Goal: Information Seeking & Learning: Learn about a topic

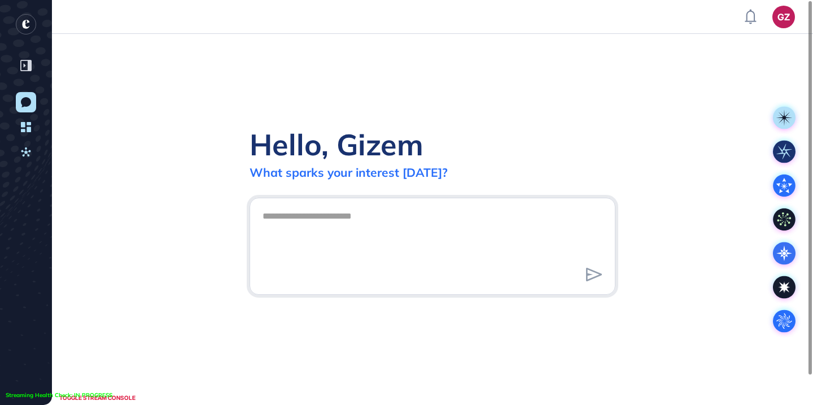
scroll to position [1, 1]
click at [31, 150] on link "Activities" at bounding box center [26, 152] width 20 height 20
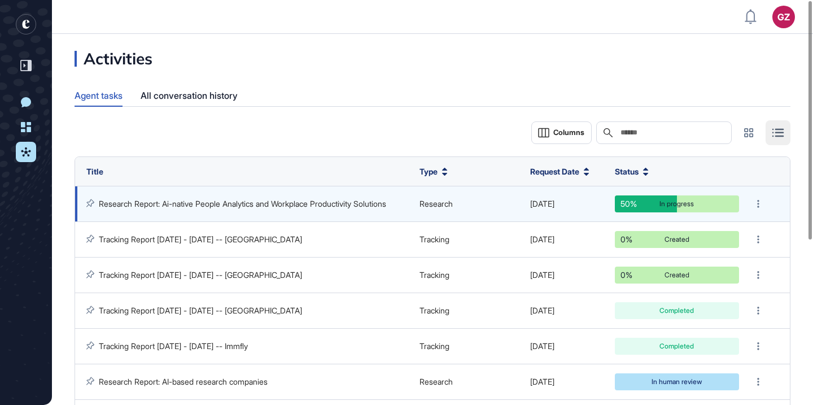
click at [326, 201] on link "Research Report: Ai-native People Analytics and Workplace Productivity Solutions" at bounding box center [243, 204] width 288 height 10
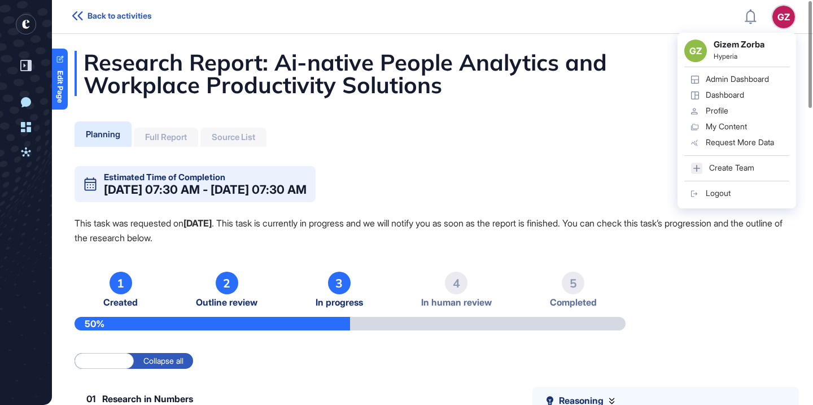
click at [778, 22] on div "GZ GZ Gizem Zorba Hyperia Admin Dashboard Dashboard Profile My Content Request …" at bounding box center [784, 17] width 23 height 23
click at [717, 81] on div "Admin Dashboard" at bounding box center [737, 79] width 63 height 9
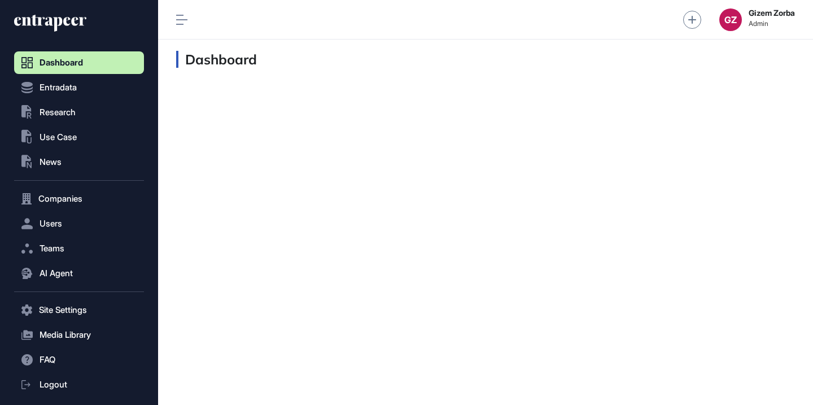
scroll to position [1, 1]
click at [86, 118] on button ".st0{fill:currentColor} Research" at bounding box center [79, 112] width 130 height 23
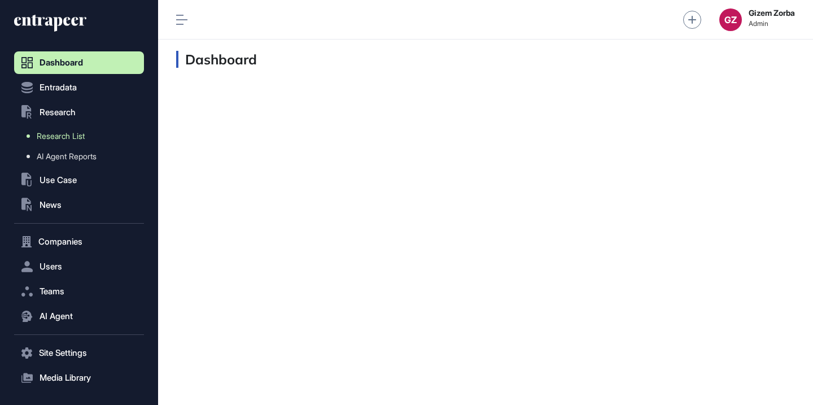
click at [82, 130] on link "Research List" at bounding box center [82, 136] width 124 height 20
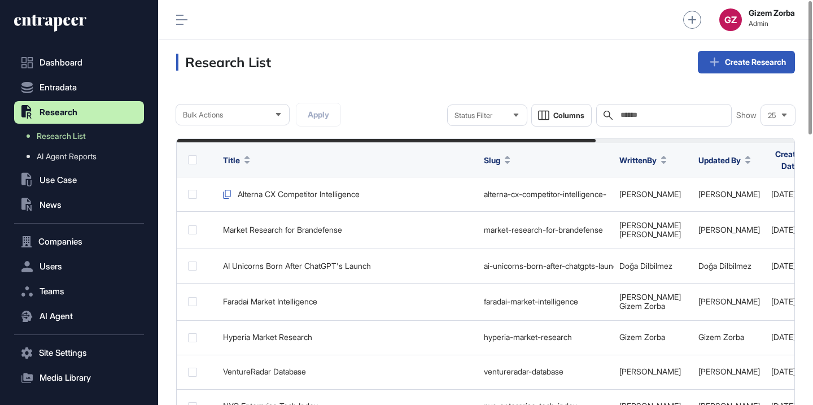
click at [455, 77] on header "Research List Create Research" at bounding box center [485, 62] width 655 height 45
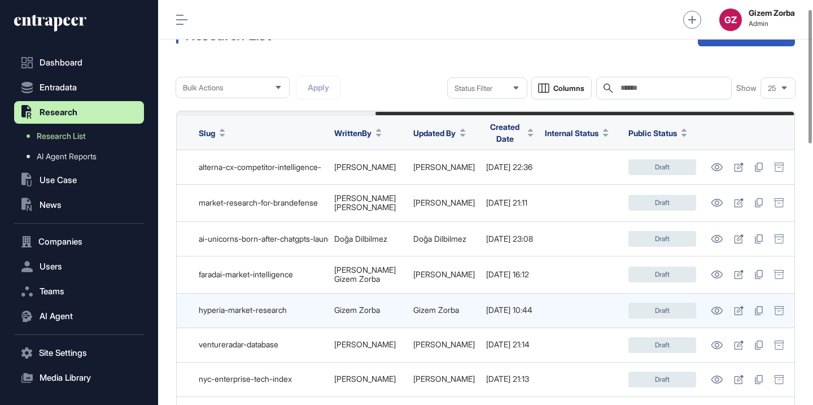
scroll to position [0, 293]
click at [716, 307] on icon at bounding box center [717, 311] width 12 height 8
click at [716, 308] on icon at bounding box center [717, 311] width 11 height 8
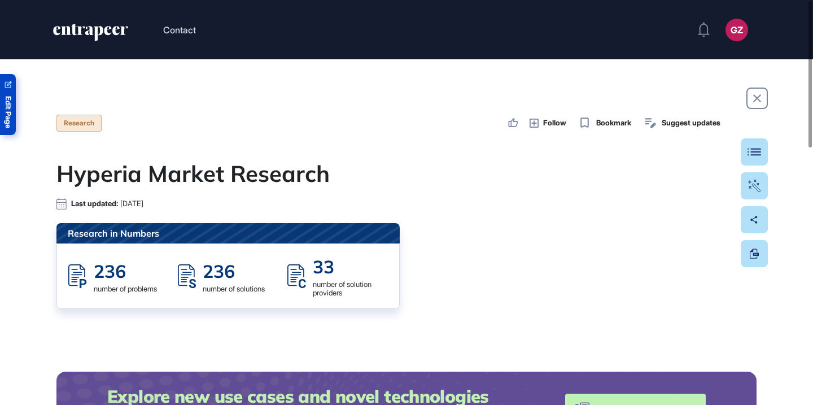
click at [11, 107] on span "Edit Page" at bounding box center [8, 112] width 7 height 32
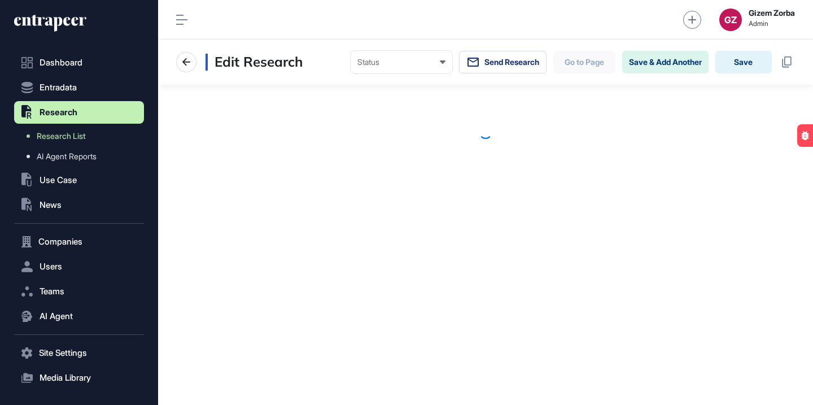
scroll to position [1, 1]
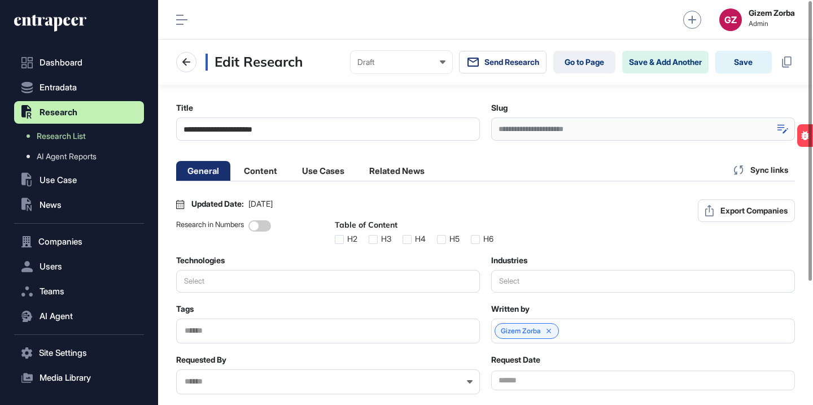
click at [780, 130] on icon at bounding box center [783, 129] width 11 height 10
click at [708, 129] on input "**********" at bounding box center [643, 128] width 304 height 23
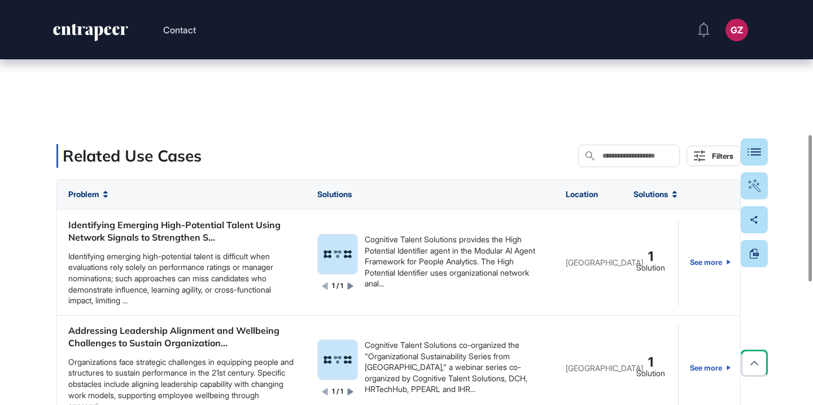
scroll to position [323, 0]
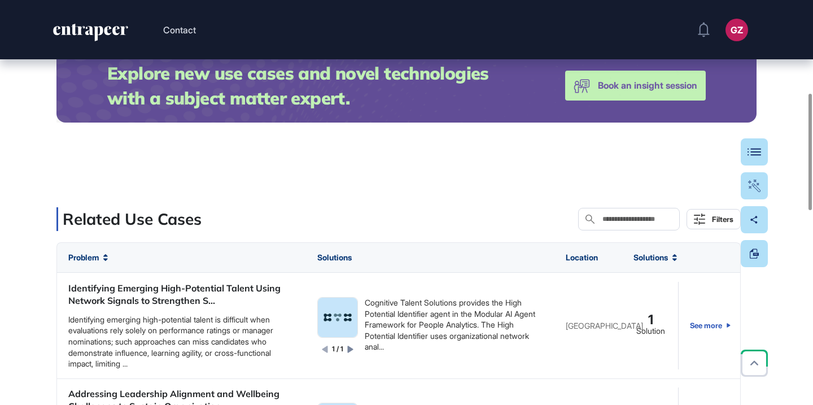
click at [616, 219] on input "text" at bounding box center [637, 219] width 71 height 9
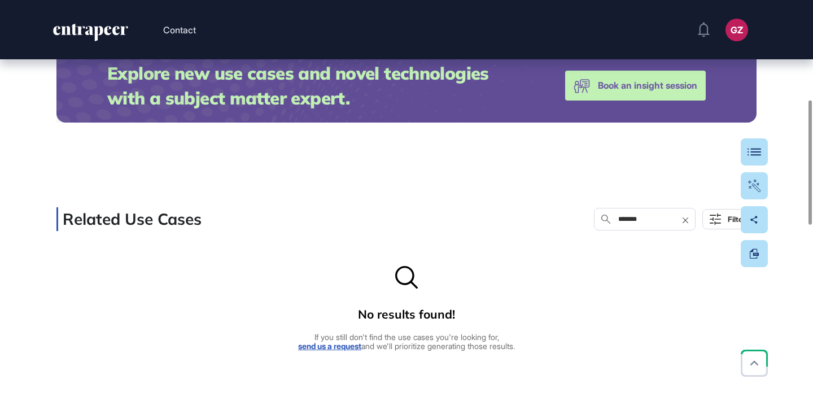
click at [617, 221] on input "*******" at bounding box center [652, 219] width 71 height 9
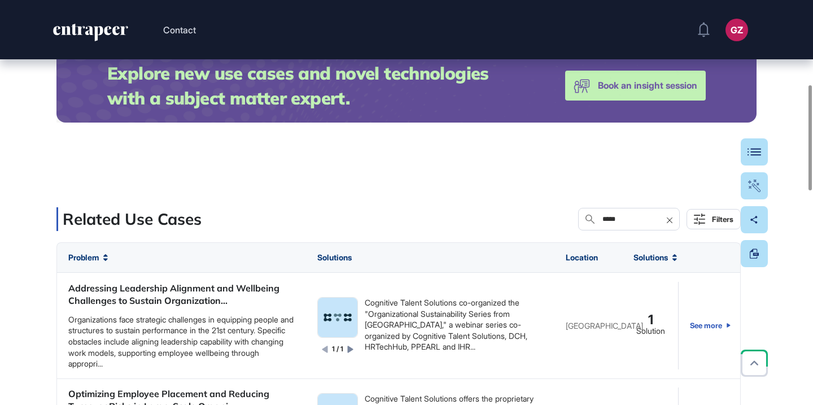
click at [578, 211] on div "Search in Use Cases *****" at bounding box center [629, 219] width 102 height 23
paste input "********"
click at [602, 221] on input "**********" at bounding box center [637, 219] width 71 height 9
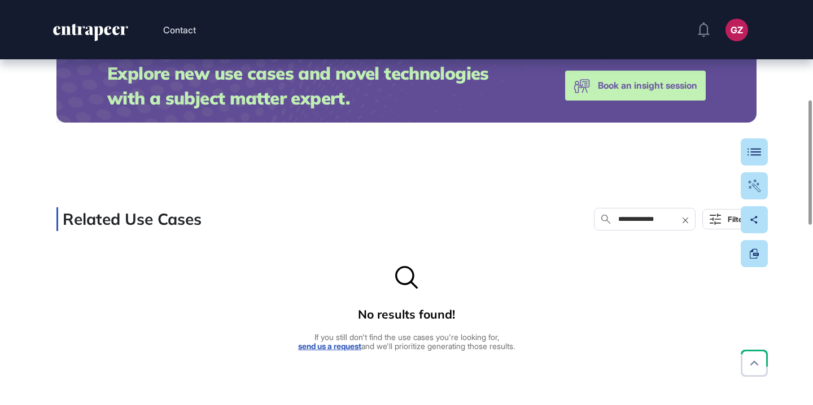
click at [617, 221] on input "**********" at bounding box center [652, 219] width 71 height 9
paste input "text"
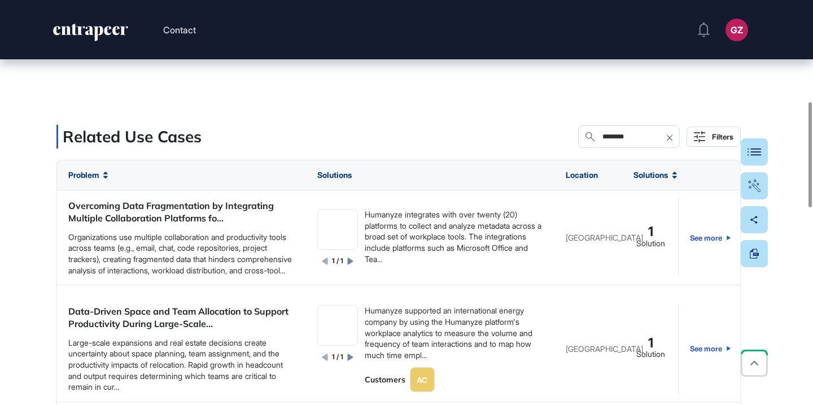
scroll to position [432, 0]
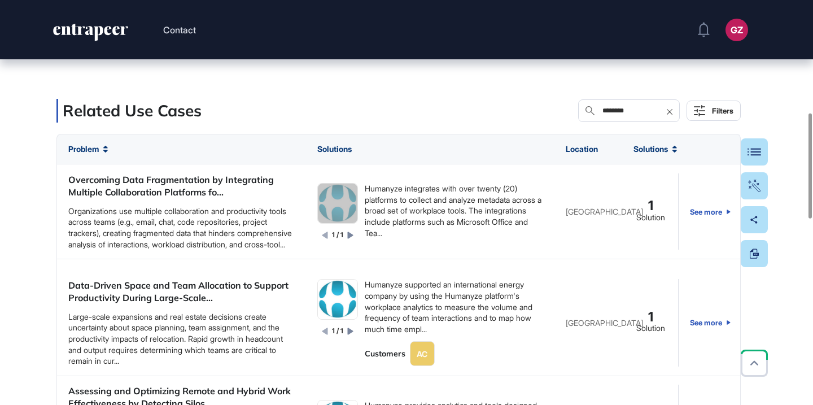
drag, startPoint x: 341, startPoint y: 203, endPoint x: 600, endPoint y: 2, distance: 328.0
click at [0, 0] on div "Contact GZ Admin Dashboard Dashboard Profile My Content Request More Data Edit …" at bounding box center [406, 343] width 813 height 1550
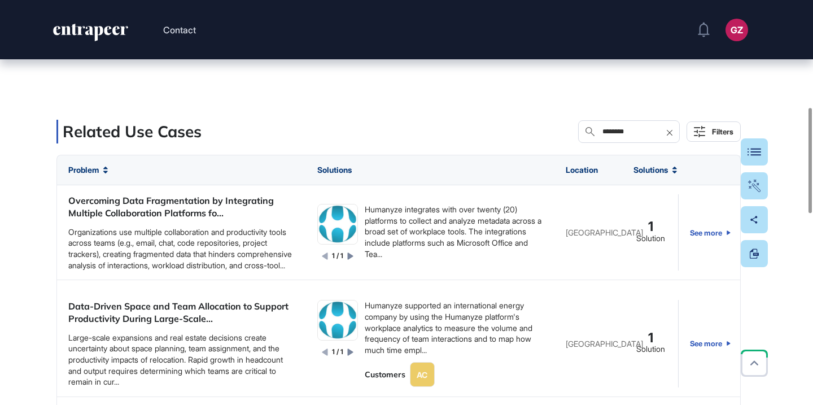
click at [615, 134] on input "********" at bounding box center [637, 131] width 71 height 9
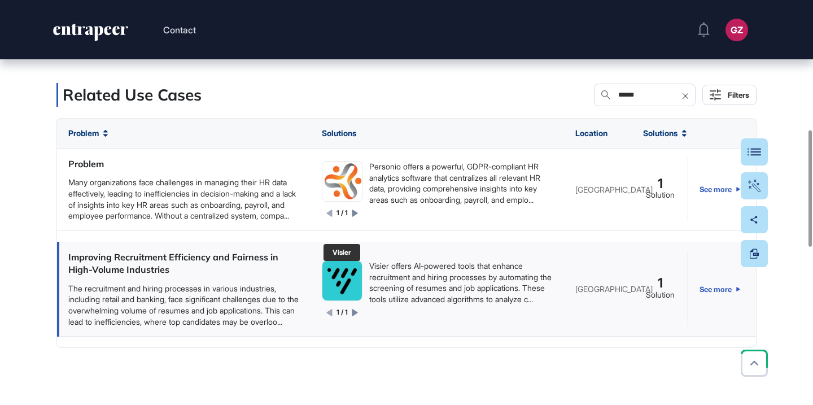
scroll to position [472, 0]
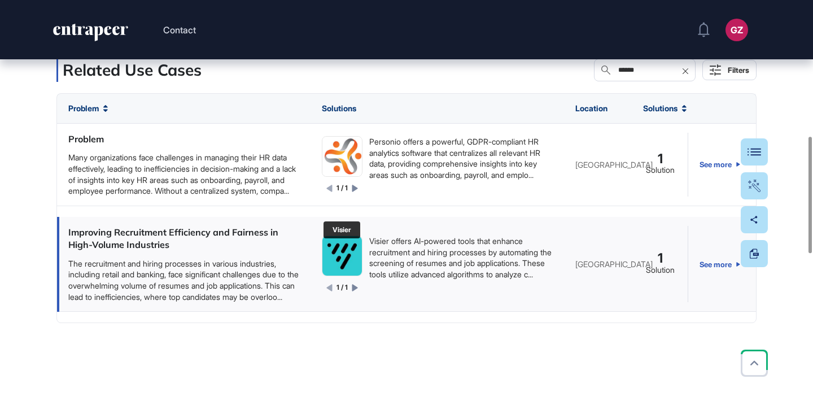
type input "******"
click at [347, 268] on img at bounding box center [343, 256] width 40 height 40
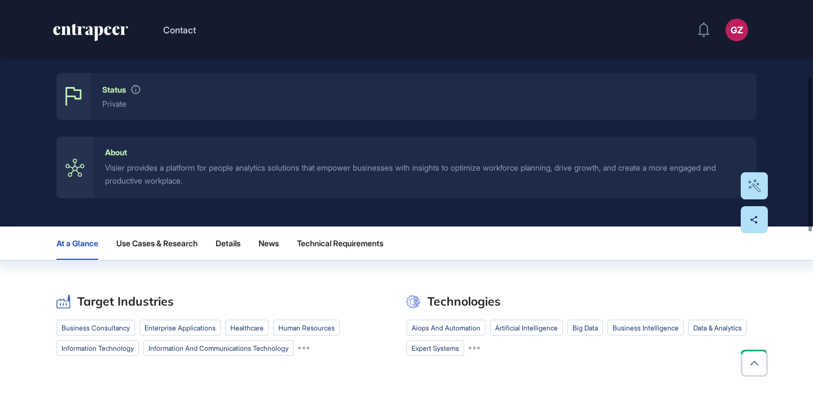
scroll to position [217, 0]
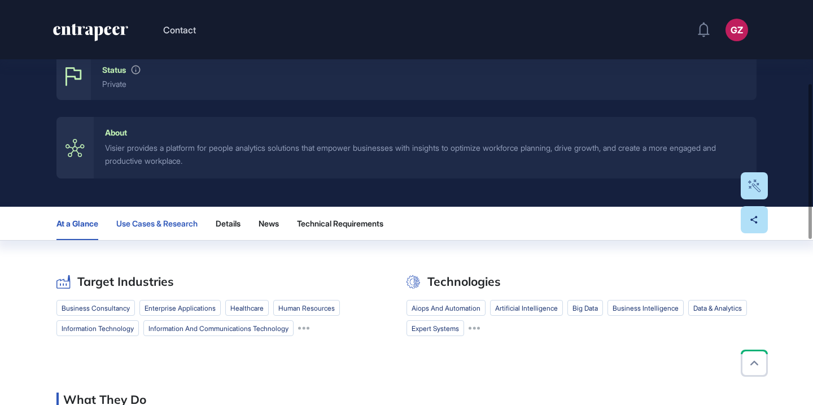
click at [180, 229] on button "Use Cases & Research" at bounding box center [156, 223] width 81 height 33
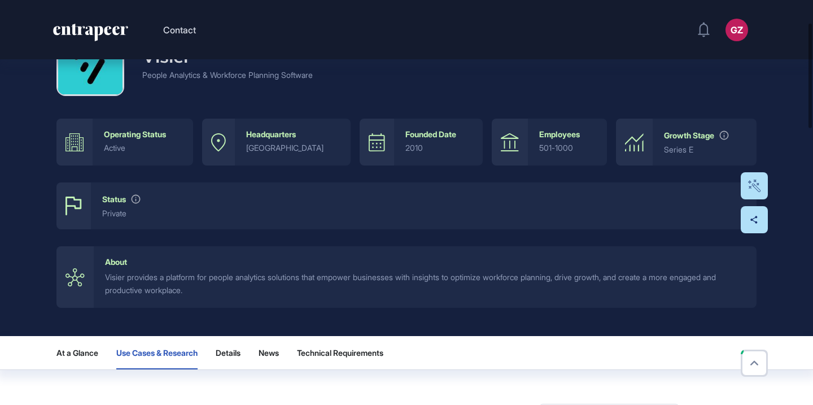
scroll to position [0, 0]
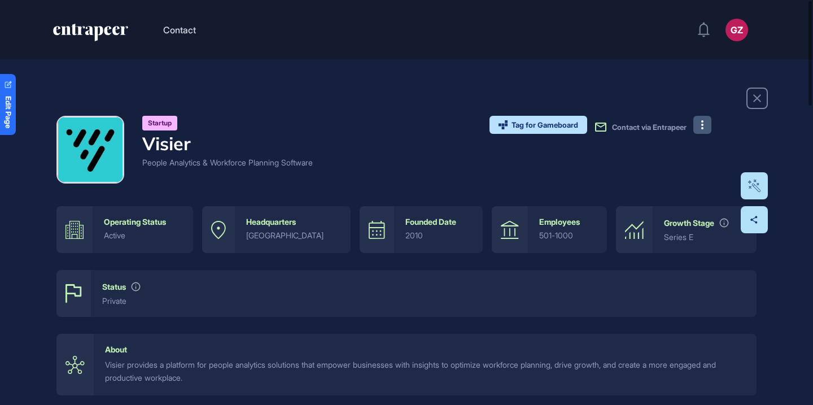
click at [703, 122] on icon at bounding box center [703, 124] width 2 height 9
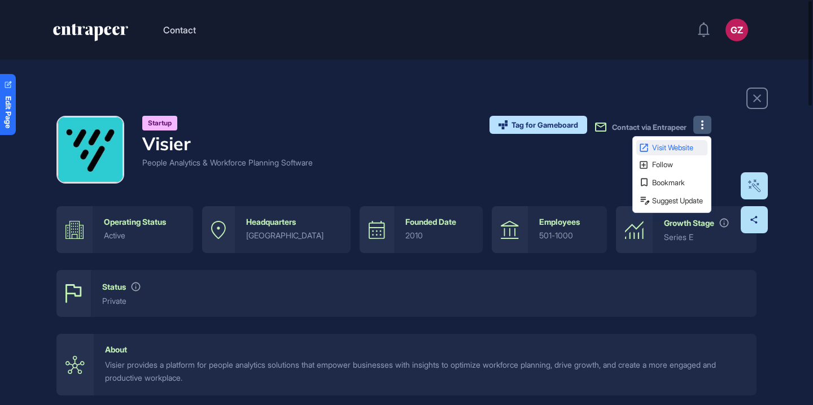
click at [687, 146] on span "Visit Website" at bounding box center [678, 147] width 53 height 7
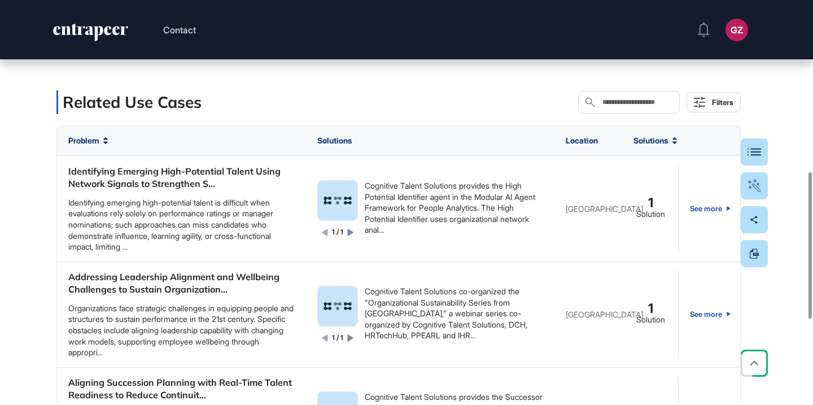
scroll to position [387, 0]
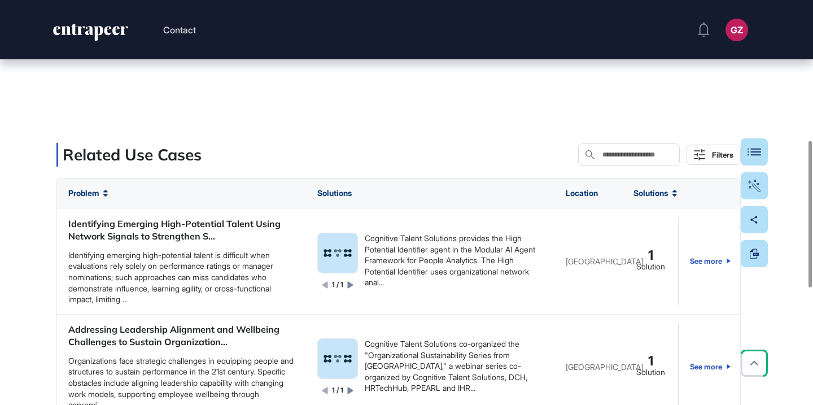
click at [633, 159] on div "Search in Use Cases" at bounding box center [629, 154] width 102 height 23
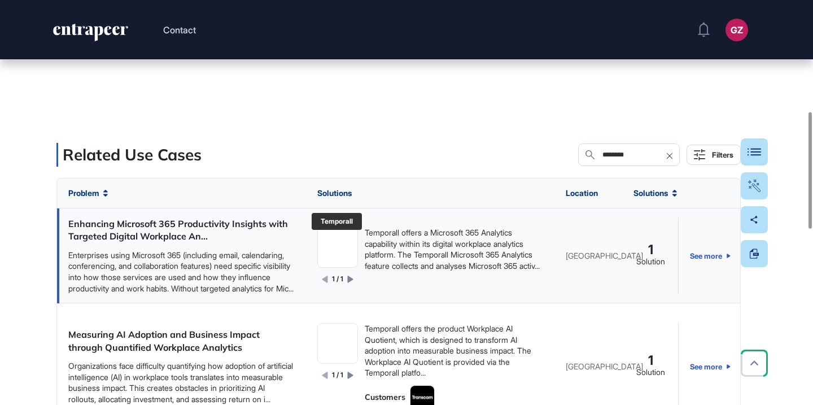
type input "********"
click at [342, 258] on link at bounding box center [337, 247] width 41 height 41
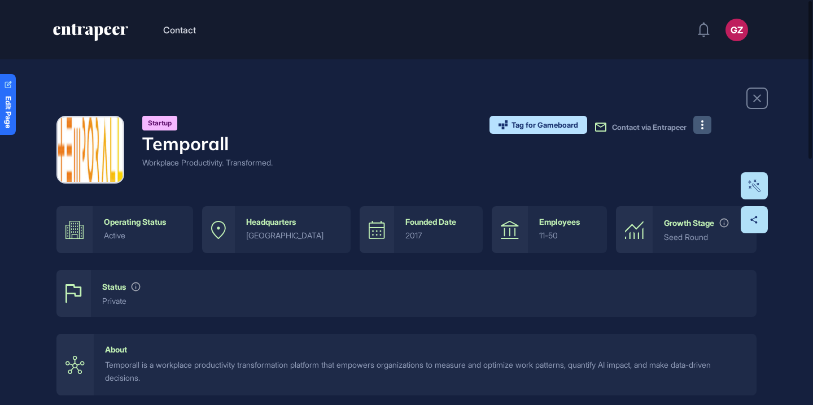
click at [703, 133] on button at bounding box center [703, 125] width 18 height 18
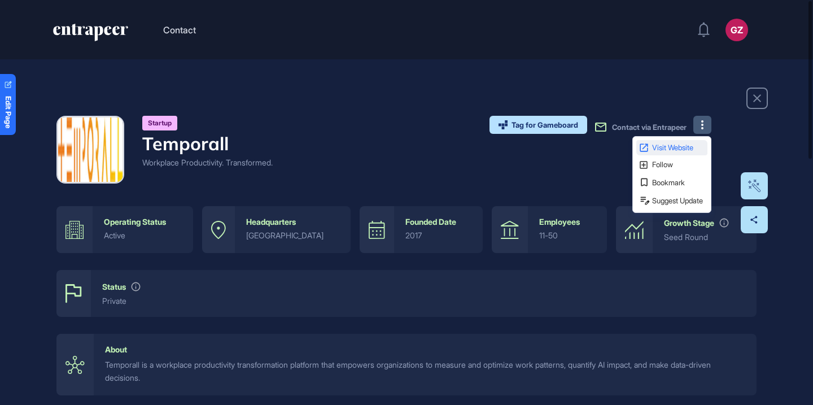
click at [695, 154] on link "Visit Website" at bounding box center [672, 147] width 71 height 15
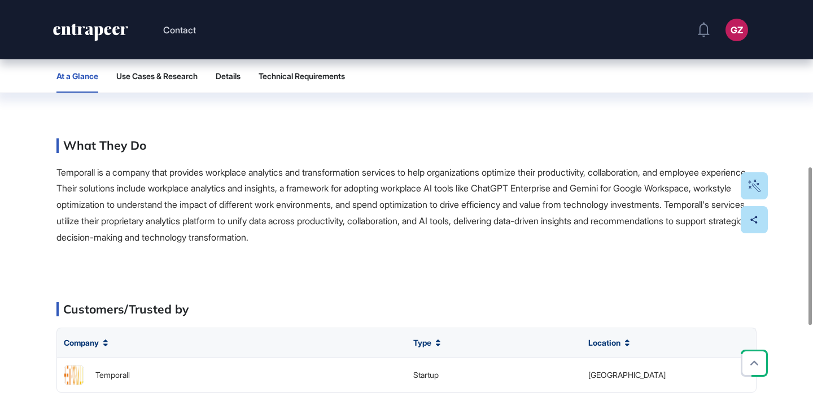
scroll to position [325, 0]
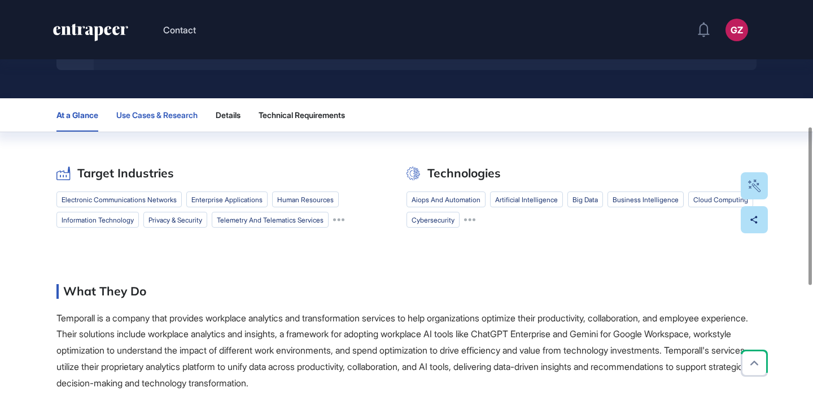
click at [171, 118] on span "Use Cases & Research" at bounding box center [156, 115] width 81 height 9
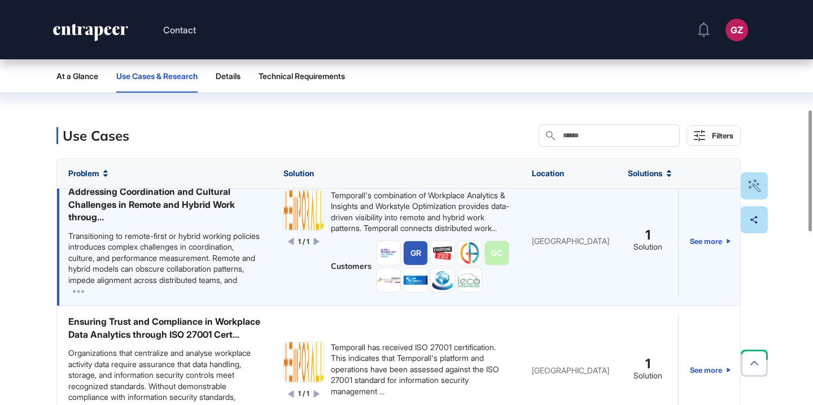
scroll to position [263, 0]
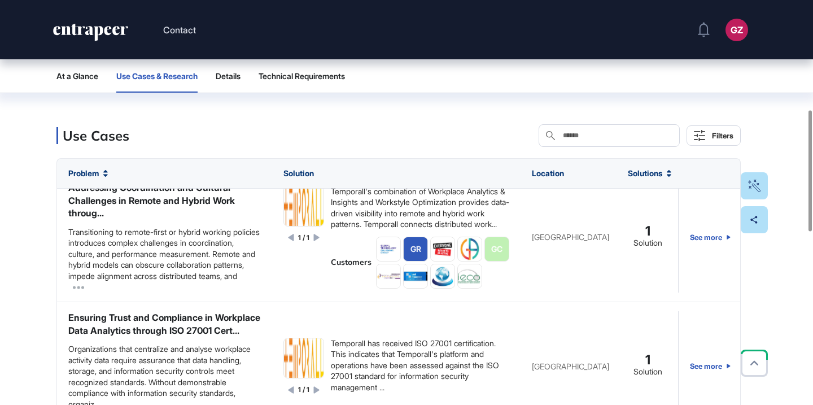
drag, startPoint x: 446, startPoint y: 311, endPoint x: 543, endPoint y: 1, distance: 325.5
click at [0, 0] on div "Contact GZ Admin Dashboard Dashboard Profile My Content Request More Data Edit …" at bounding box center [406, 309] width 813 height 1352
click at [576, 130] on div "Search" at bounding box center [609, 135] width 141 height 23
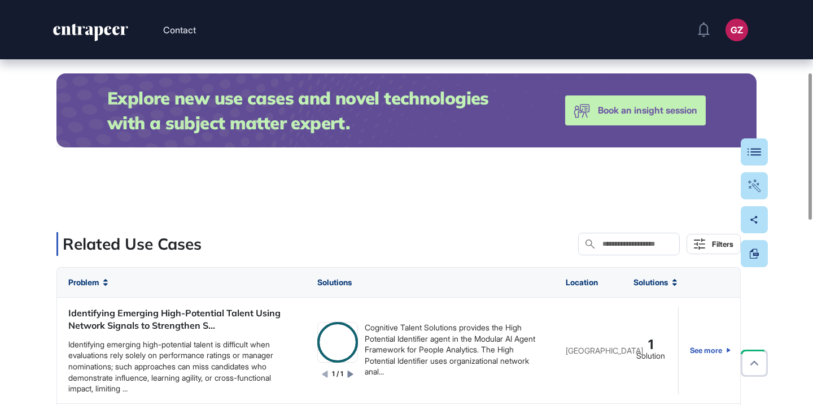
scroll to position [458, 0]
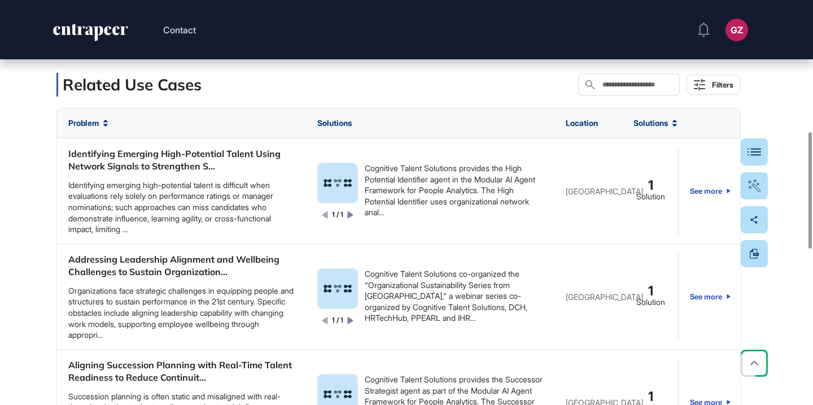
click at [620, 85] on input "text" at bounding box center [637, 84] width 71 height 9
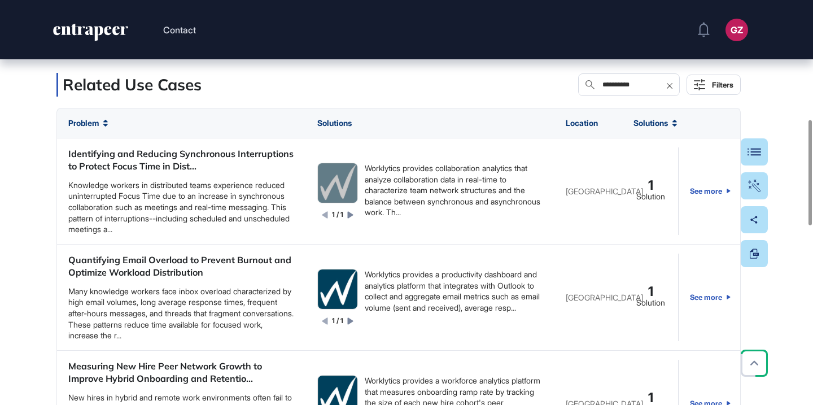
drag, startPoint x: 331, startPoint y: 180, endPoint x: 596, endPoint y: 2, distance: 319.1
click at [0, 0] on div "**********" at bounding box center [406, 317] width 813 height 1550
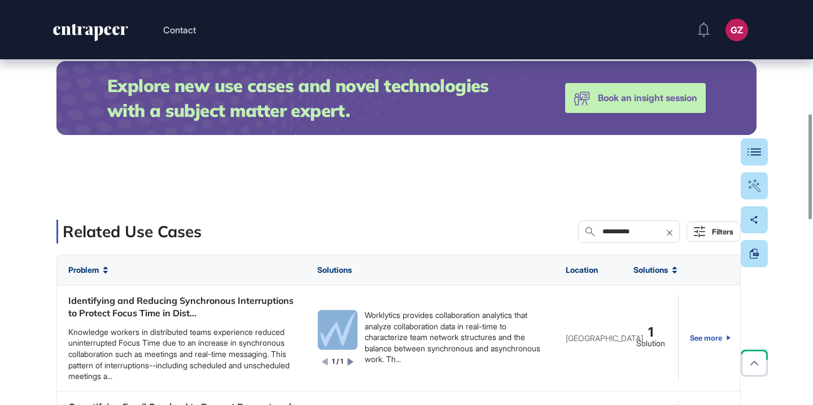
scroll to position [435, 0]
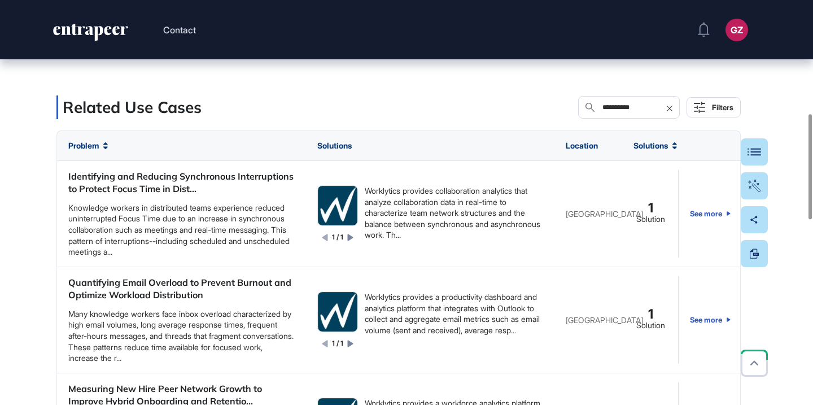
click at [642, 107] on input "**********" at bounding box center [637, 107] width 71 height 9
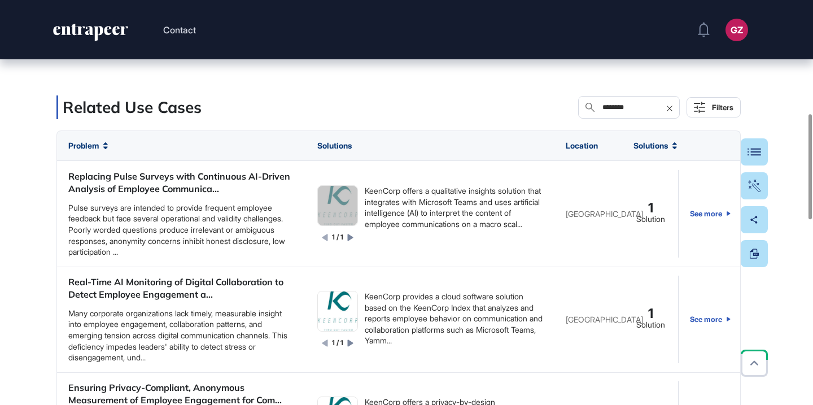
drag, startPoint x: 338, startPoint y: 209, endPoint x: 358, endPoint y: 3, distance: 207.1
click at [0, 0] on div "Contact GZ Admin Dashboard Dashboard Profile My Content Request More Data Edit …" at bounding box center [406, 340] width 813 height 1550
click at [630, 112] on div "Search in Use Cases ********" at bounding box center [629, 107] width 102 height 23
click at [626, 108] on input "********" at bounding box center [637, 107] width 71 height 9
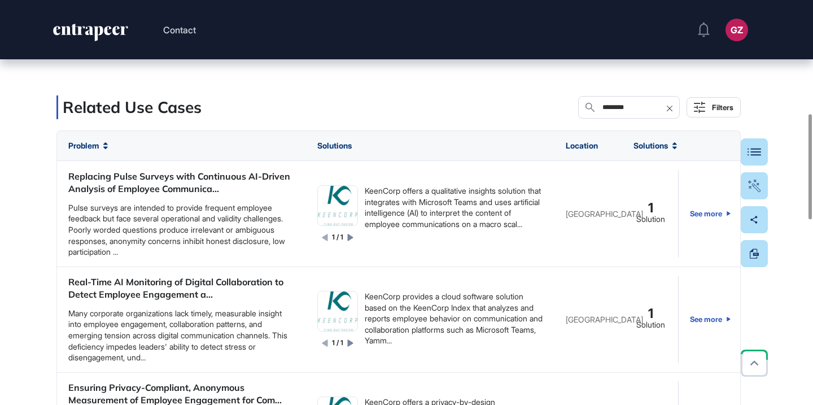
click at [626, 108] on input "********" at bounding box center [637, 107] width 71 height 9
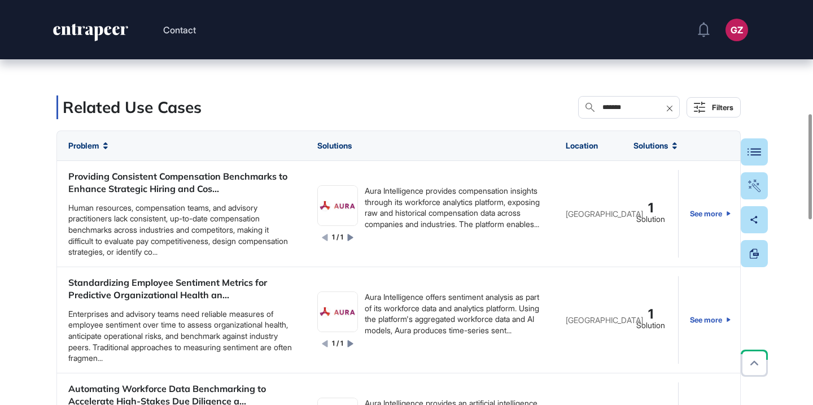
drag, startPoint x: 333, startPoint y: 208, endPoint x: 525, endPoint y: 1, distance: 282.6
click at [0, 0] on div "Contact GZ Admin Dashboard Dashboard Profile My Content Request More Data Edit …" at bounding box center [406, 340] width 813 height 1550
click at [632, 111] on input "*******" at bounding box center [637, 107] width 71 height 9
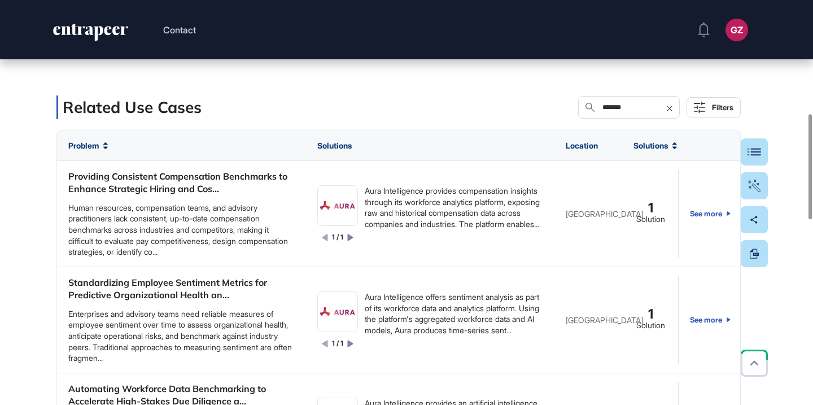
click at [632, 111] on input "*******" at bounding box center [637, 107] width 71 height 9
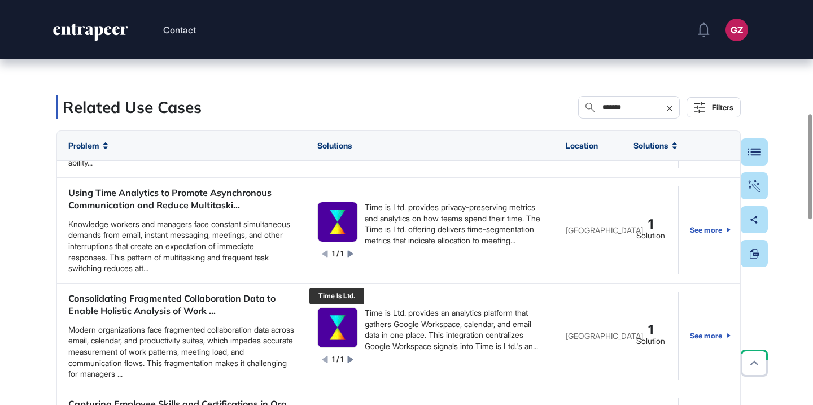
scroll to position [691, 0]
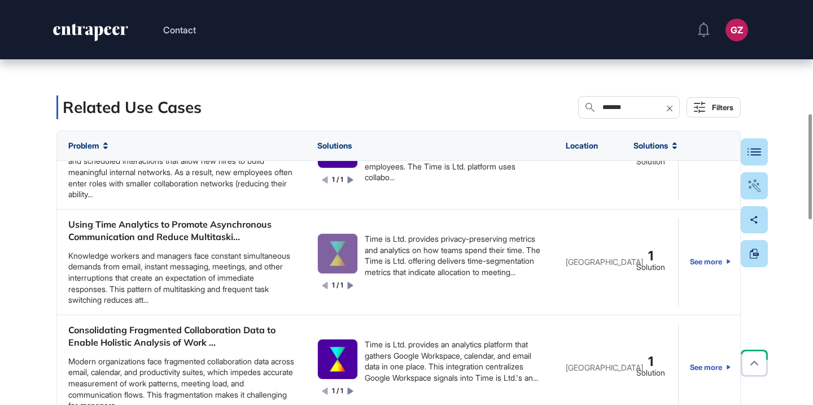
drag, startPoint x: 341, startPoint y: 252, endPoint x: 80, endPoint y: 2, distance: 362.0
click at [0, 0] on div "Contact GZ Admin Dashboard Dashboard Profile My Content Request More Data Edit …" at bounding box center [406, 340] width 813 height 1550
click at [630, 110] on input "*******" at bounding box center [637, 107] width 71 height 9
click at [630, 111] on input "*******" at bounding box center [637, 107] width 71 height 9
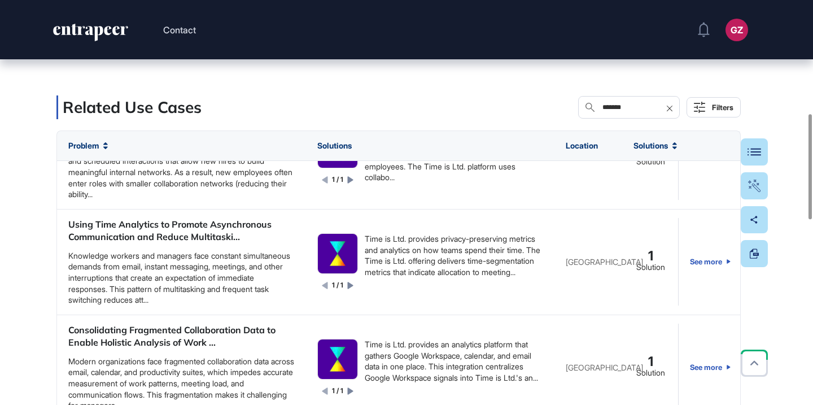
click at [630, 111] on input "*******" at bounding box center [637, 107] width 71 height 9
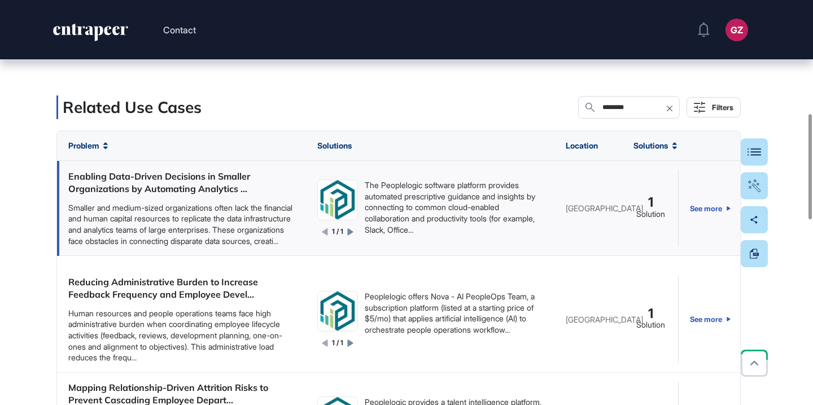
scroll to position [21, 0]
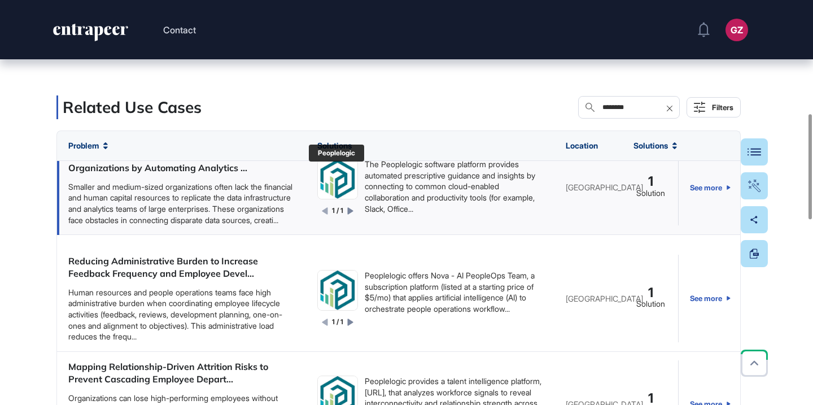
type input "********"
click at [324, 185] on img at bounding box center [338, 179] width 40 height 40
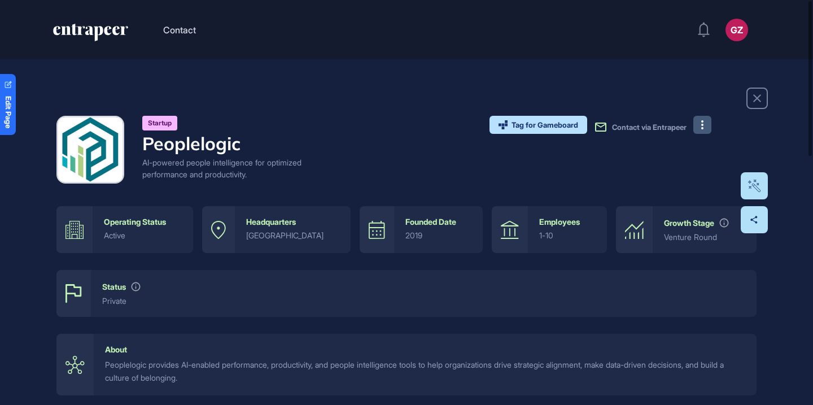
click at [695, 130] on button at bounding box center [703, 125] width 18 height 18
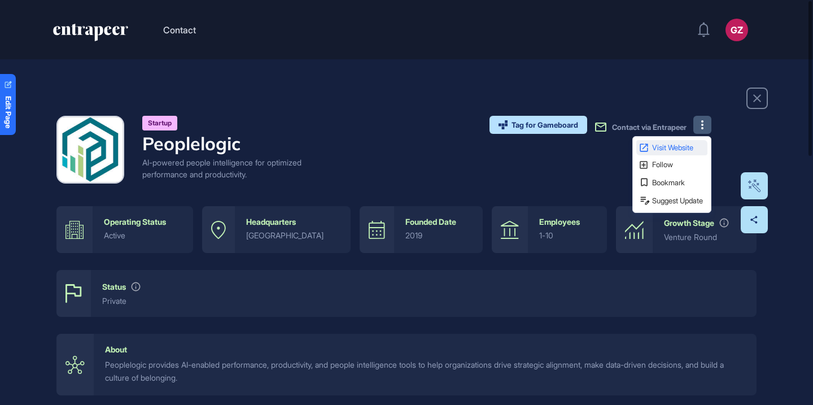
click at [685, 144] on span "Visit Website" at bounding box center [678, 147] width 53 height 7
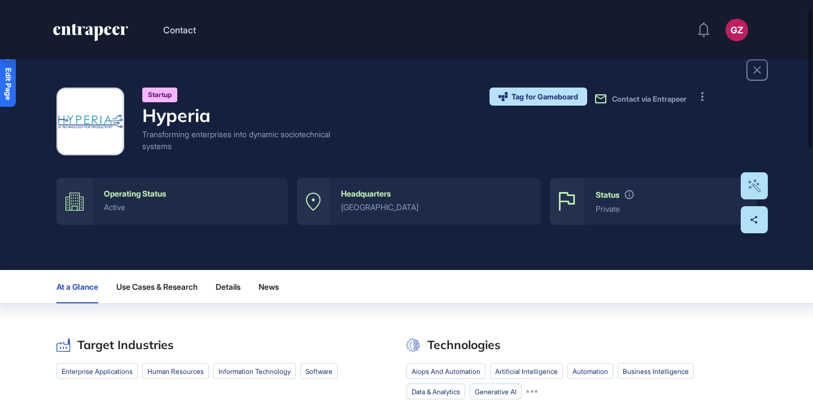
scroll to position [31, 0]
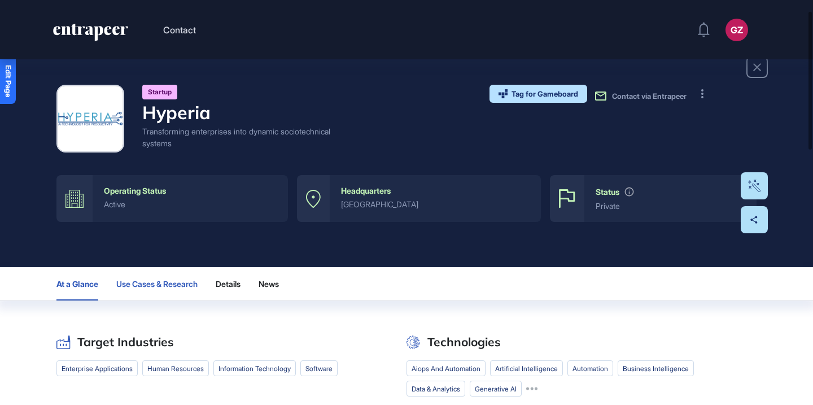
click at [173, 288] on span "Use Cases & Research" at bounding box center [156, 284] width 81 height 9
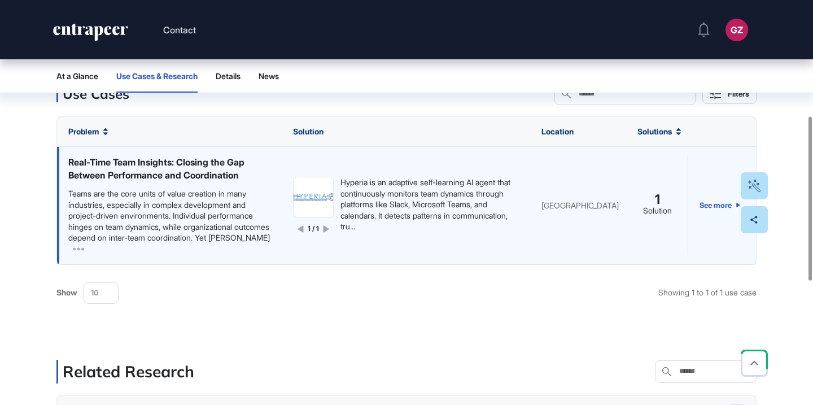
scroll to position [288, 0]
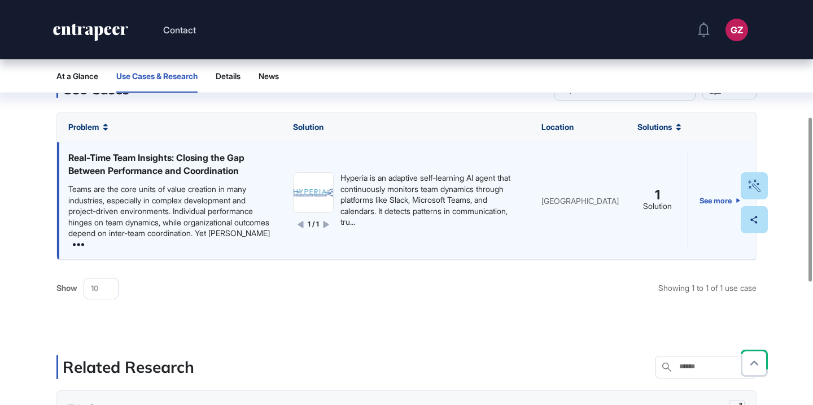
click at [82, 245] on icon at bounding box center [78, 244] width 11 height 3
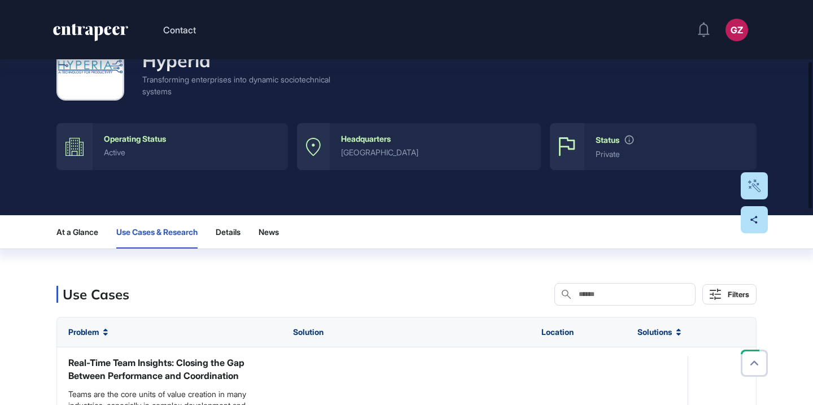
scroll to position [0, 0]
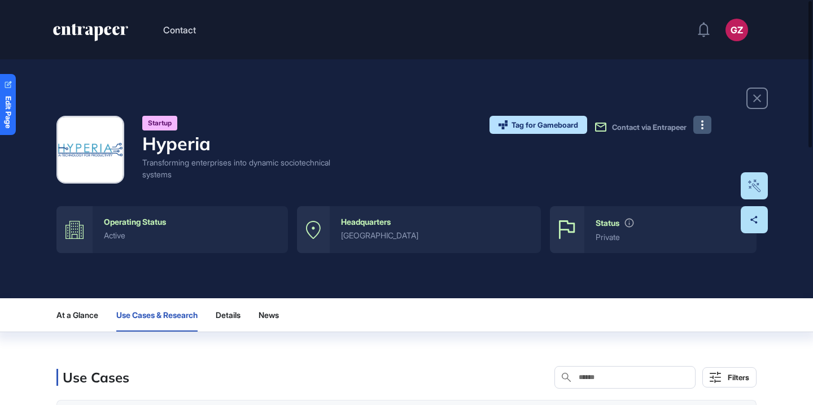
click at [708, 118] on button at bounding box center [703, 125] width 18 height 18
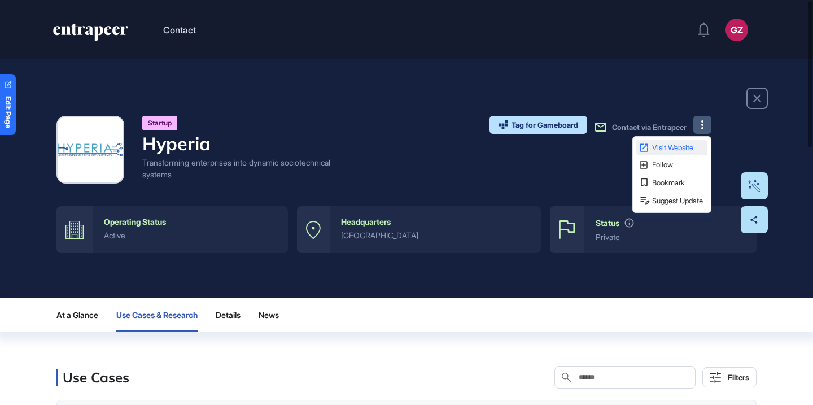
click at [697, 149] on span "Visit Website" at bounding box center [678, 147] width 53 height 7
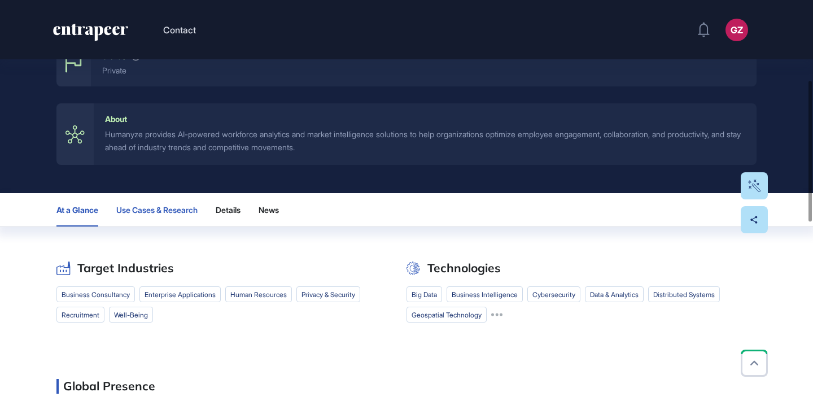
click at [182, 206] on span "Use Cases & Research" at bounding box center [156, 210] width 81 height 9
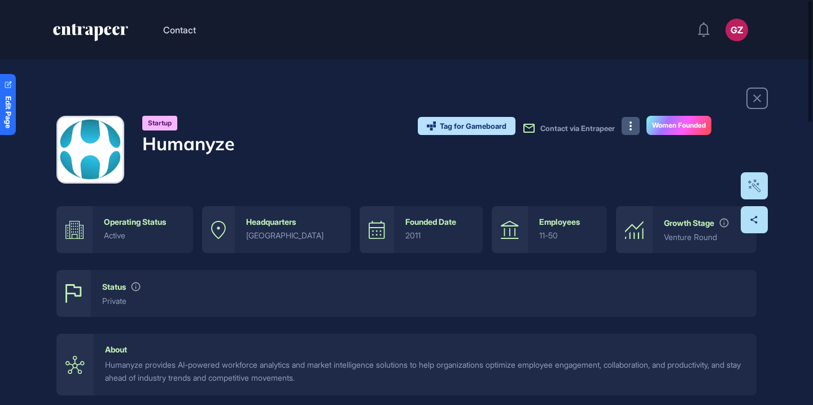
click at [626, 130] on button at bounding box center [631, 126] width 18 height 18
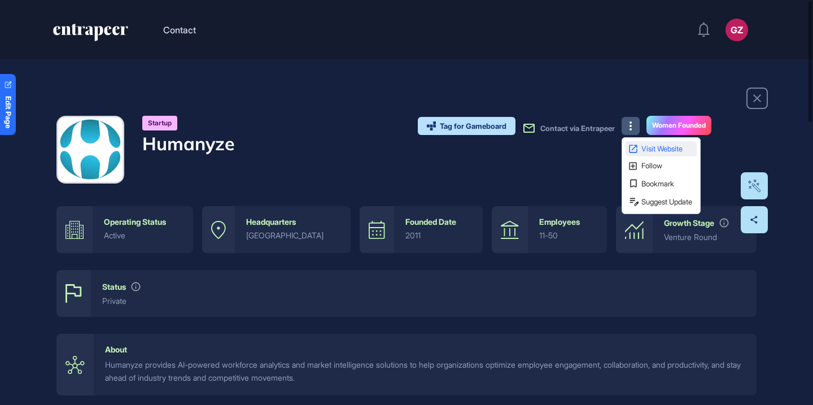
click at [630, 146] on icon at bounding box center [633, 148] width 11 height 11
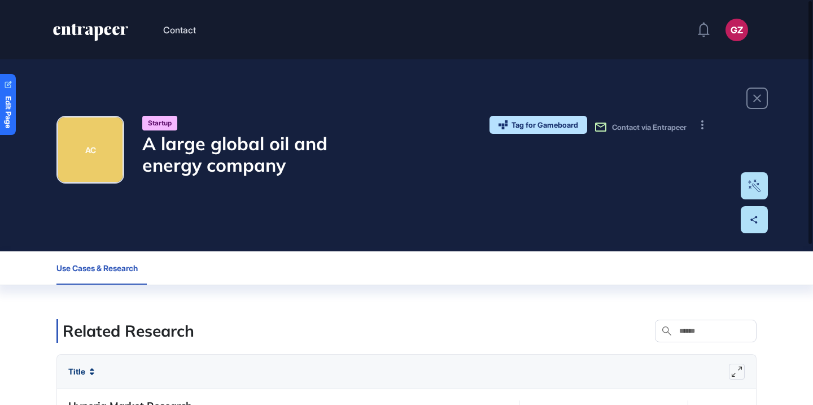
scroll to position [2, 0]
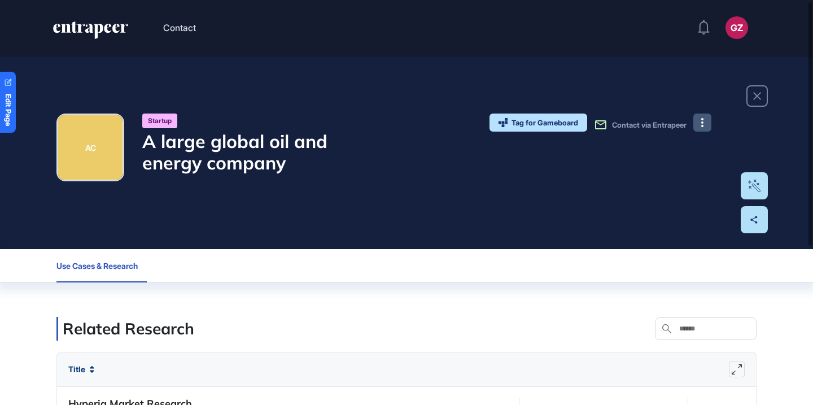
click at [704, 128] on button at bounding box center [703, 123] width 18 height 18
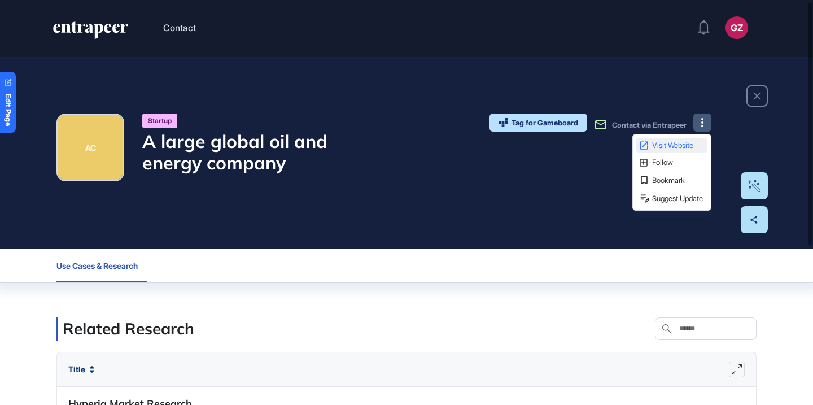
click at [699, 151] on link "Visit Website" at bounding box center [672, 145] width 71 height 15
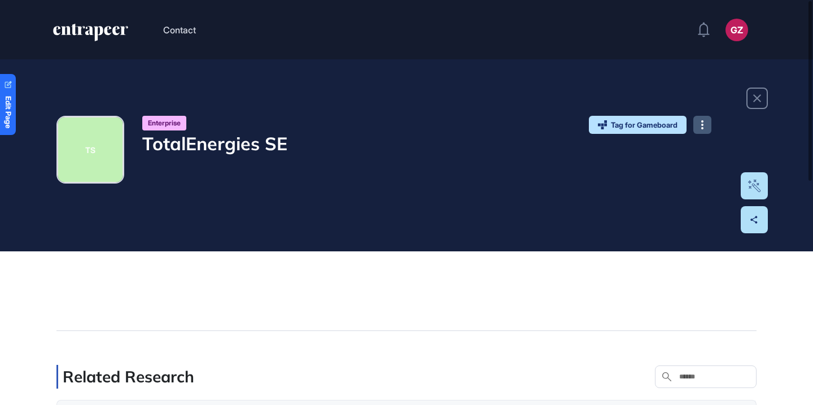
click at [699, 121] on button at bounding box center [703, 125] width 18 height 18
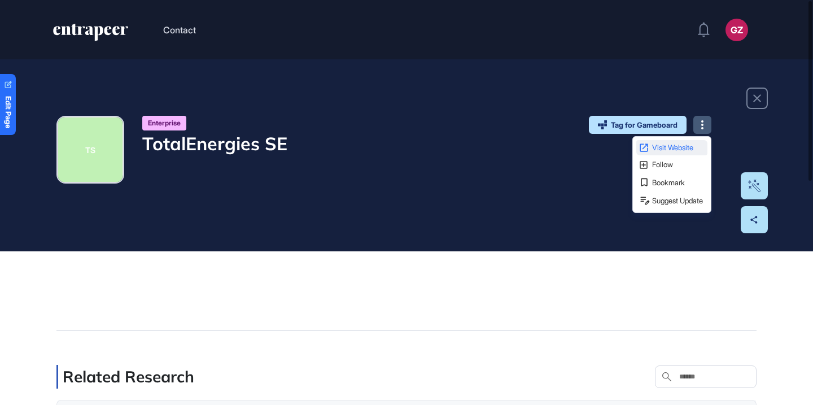
click at [690, 150] on span "Visit Website" at bounding box center [678, 147] width 53 height 7
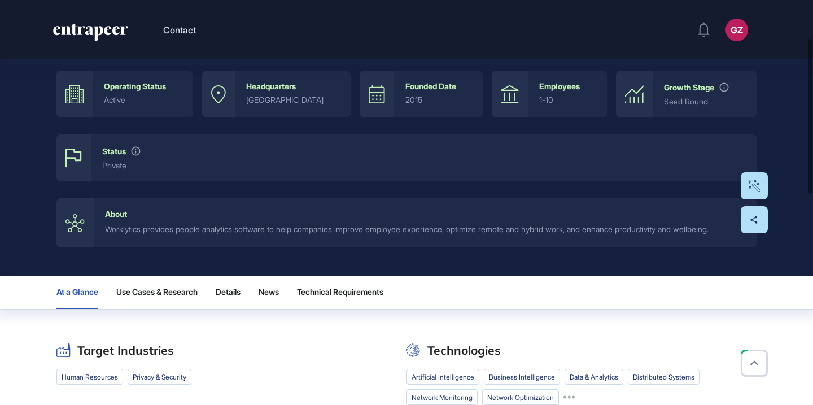
scroll to position [147, 0]
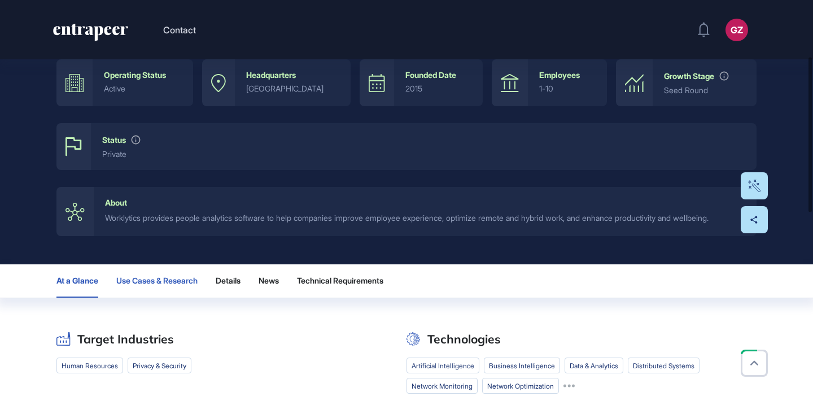
click at [193, 298] on button "Use Cases & Research" at bounding box center [156, 280] width 81 height 33
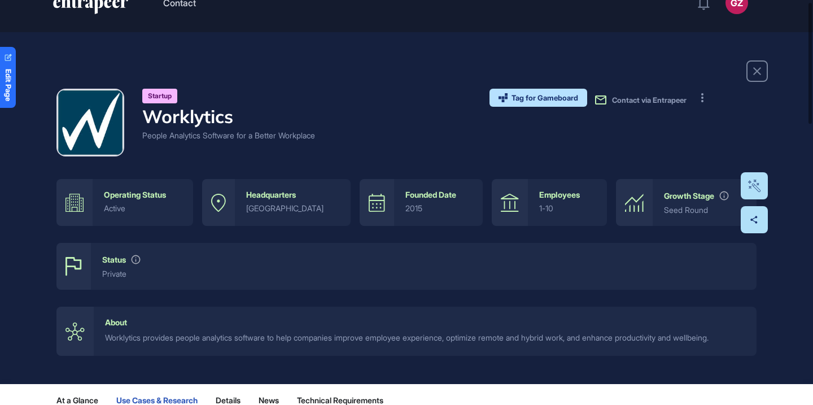
scroll to position [0, 0]
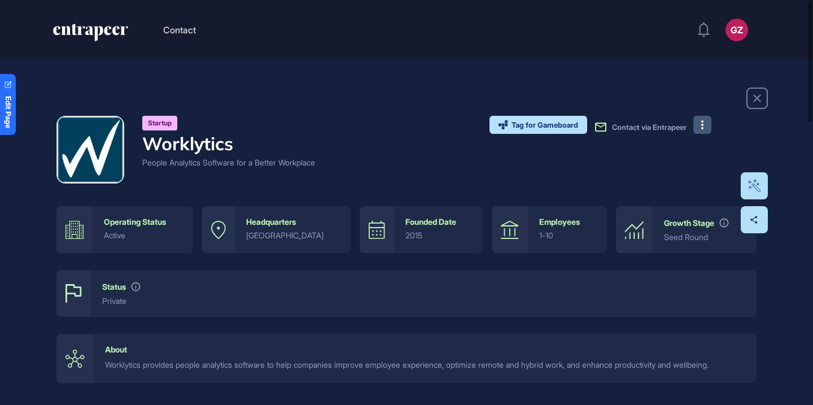
click at [706, 128] on button at bounding box center [703, 125] width 18 height 18
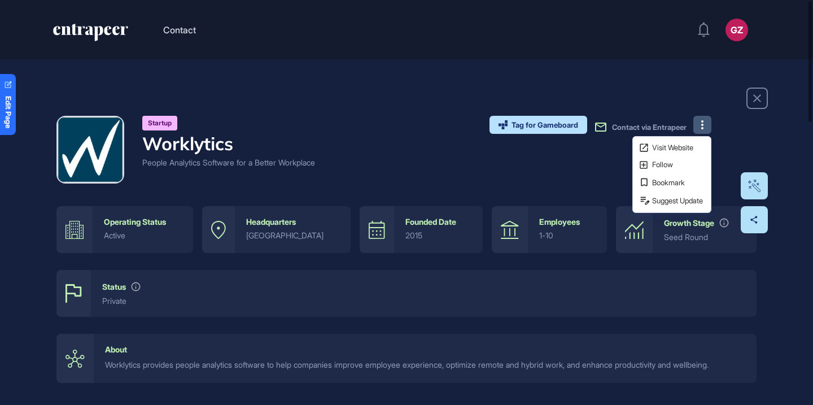
click at [705, 140] on div "Visit Website Follow Bookmark Suggest Update" at bounding box center [672, 174] width 79 height 77
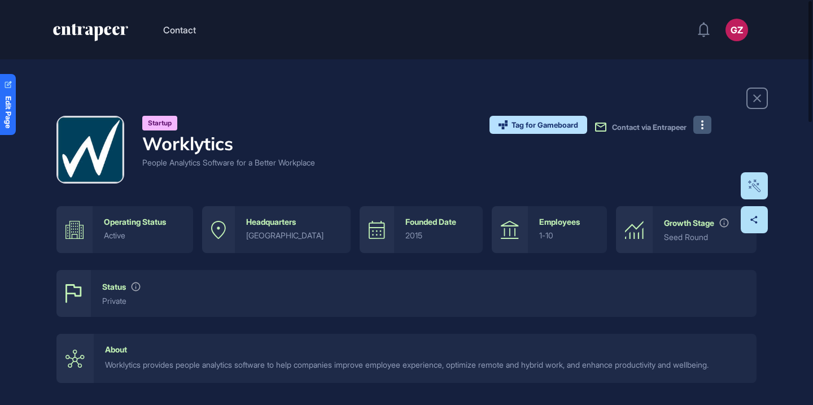
click at [704, 129] on button at bounding box center [703, 125] width 18 height 18
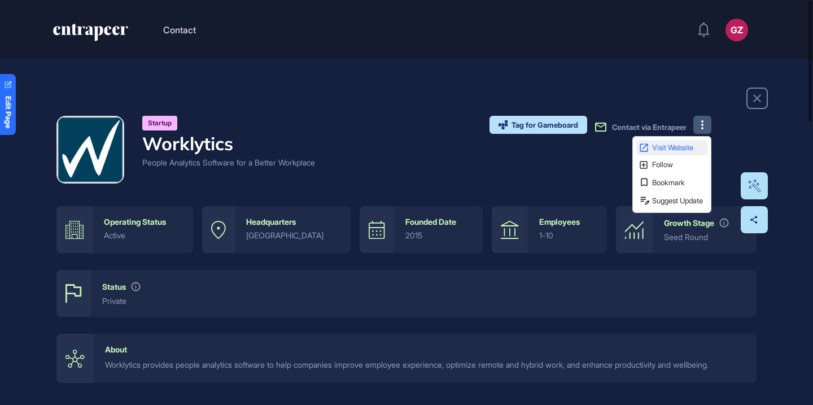
click at [703, 142] on link "Visit Website" at bounding box center [672, 147] width 71 height 15
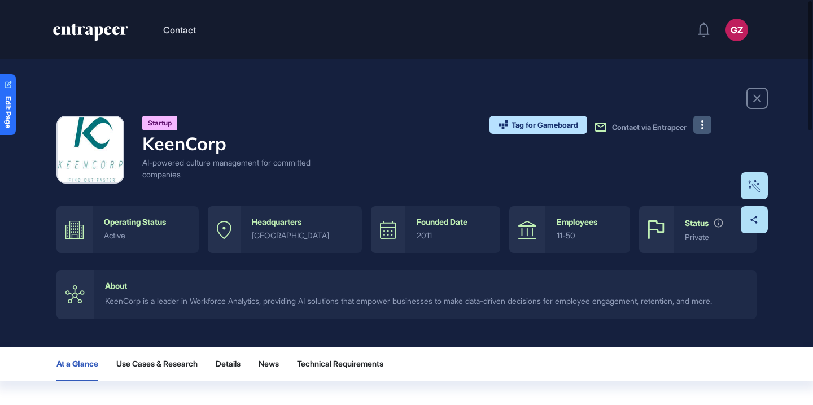
click at [701, 132] on button at bounding box center [703, 125] width 18 height 18
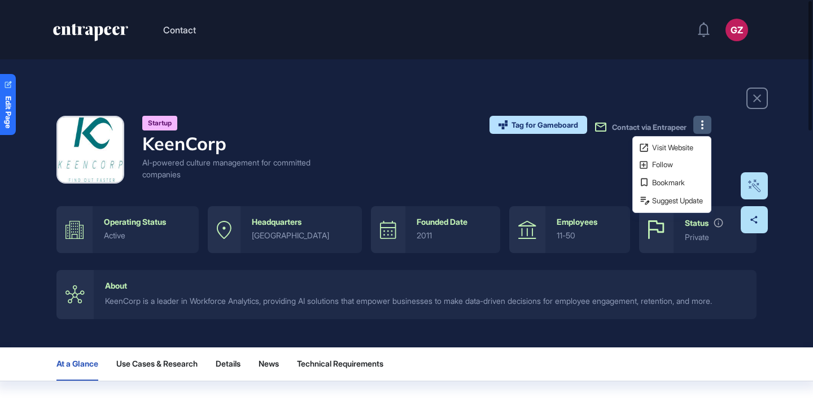
click at [687, 145] on span "Visit Website" at bounding box center [678, 147] width 53 height 7
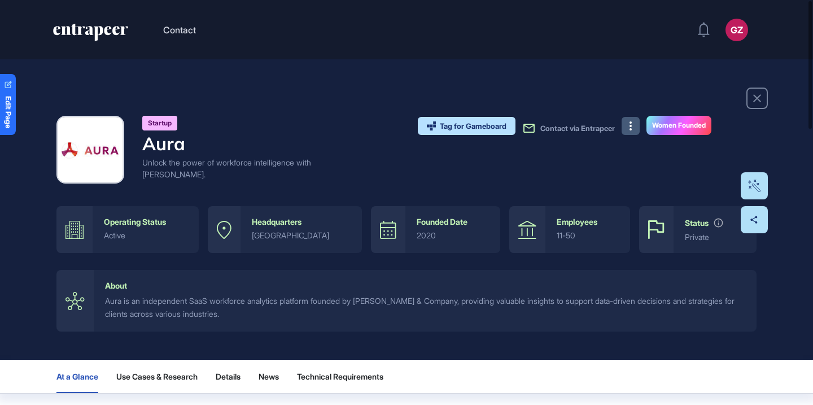
click at [626, 131] on button at bounding box center [631, 126] width 18 height 18
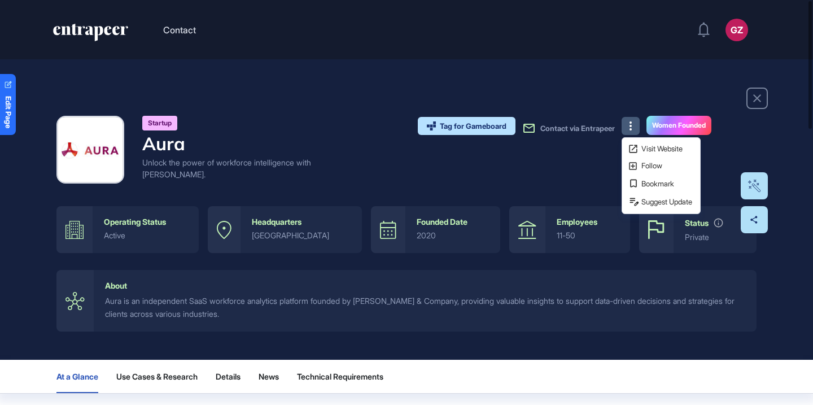
click at [626, 143] on link "Visit Website" at bounding box center [661, 148] width 71 height 15
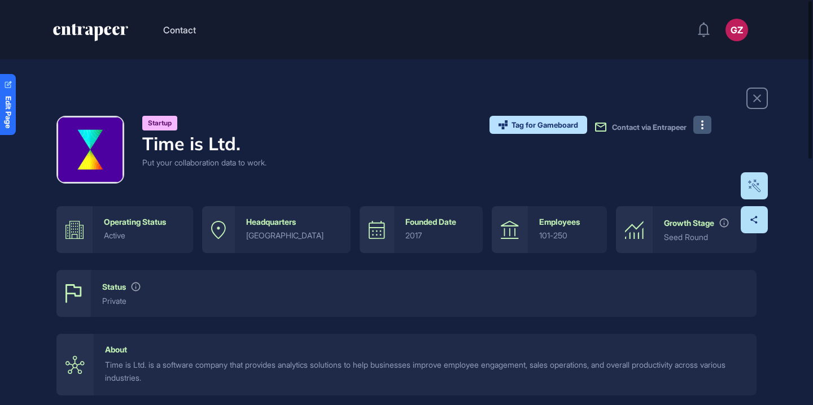
click at [700, 129] on button at bounding box center [703, 125] width 18 height 18
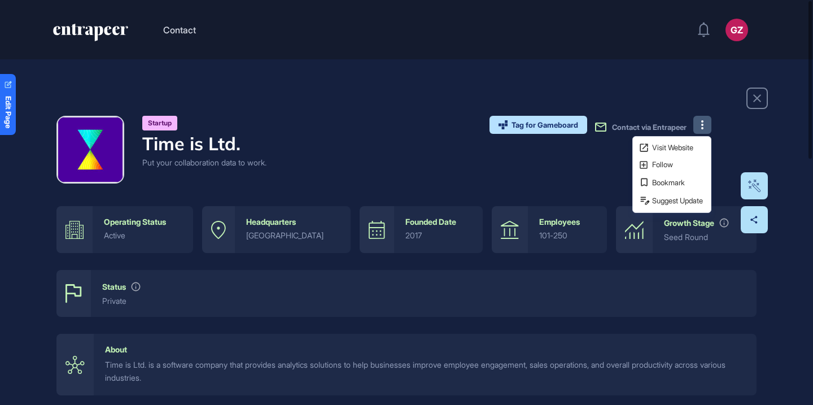
click at [689, 155] on div "Visit Website Follow Bookmark Suggest Update" at bounding box center [672, 174] width 79 height 77
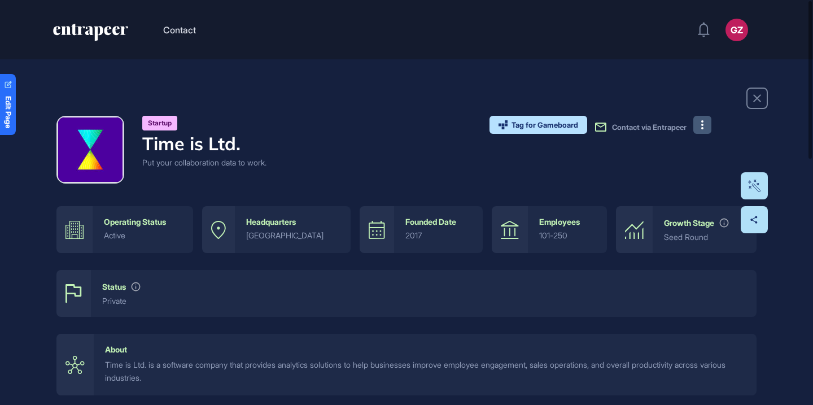
click at [700, 130] on button at bounding box center [703, 125] width 18 height 18
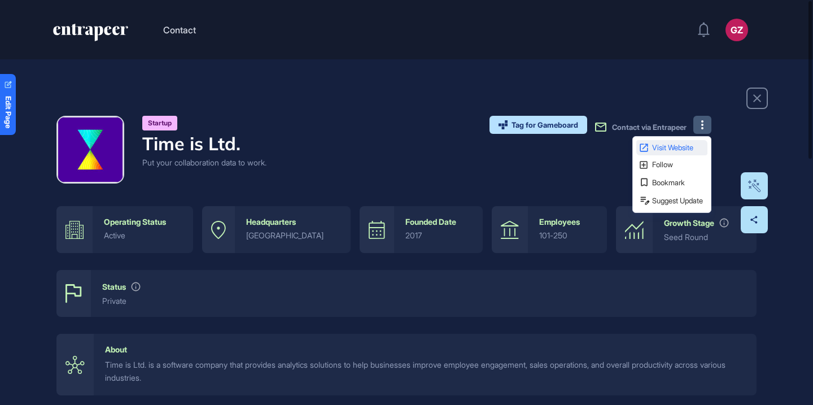
click at [683, 146] on span "Visit Website" at bounding box center [678, 147] width 53 height 7
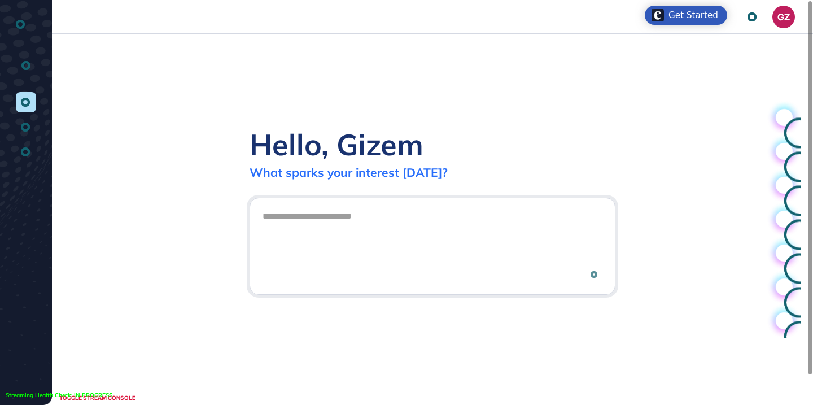
scroll to position [1, 1]
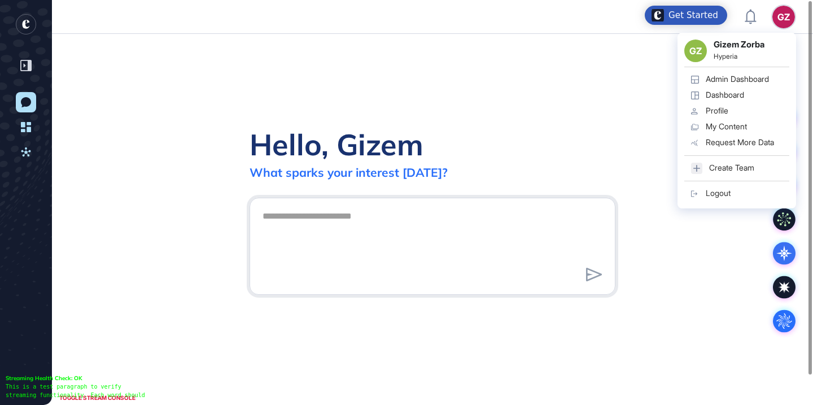
click at [743, 82] on div "Admin Dashboard" at bounding box center [737, 79] width 63 height 9
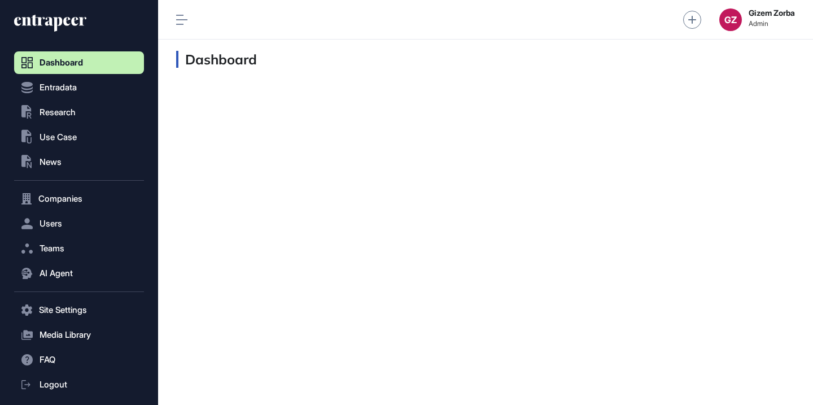
scroll to position [1, 1]
click at [93, 115] on button ".st0{fill:currentColor} Research" at bounding box center [79, 112] width 130 height 23
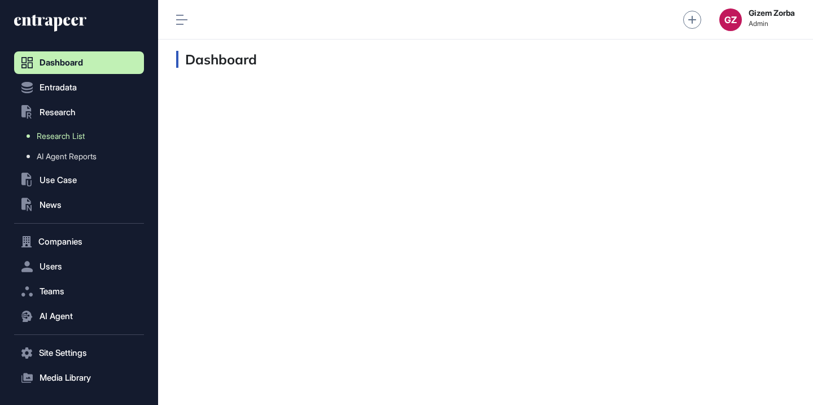
click at [83, 136] on span "Research List" at bounding box center [61, 136] width 48 height 9
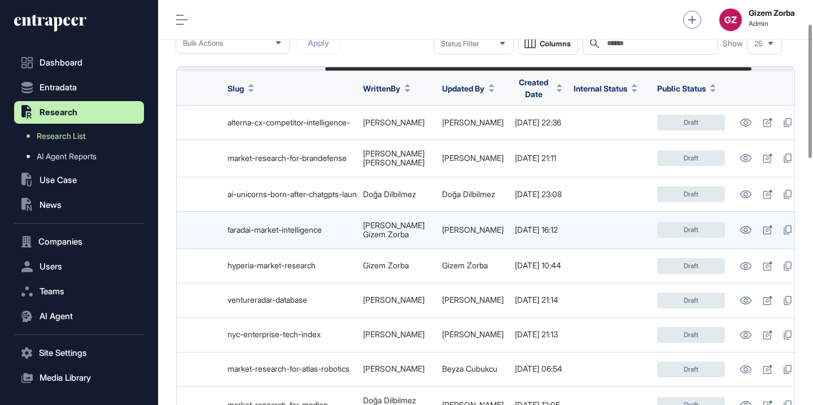
scroll to position [0, 277]
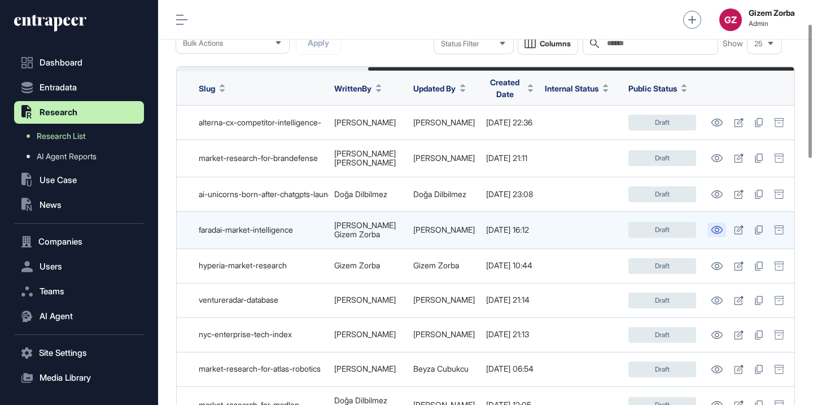
click at [718, 226] on icon at bounding box center [717, 230] width 11 height 8
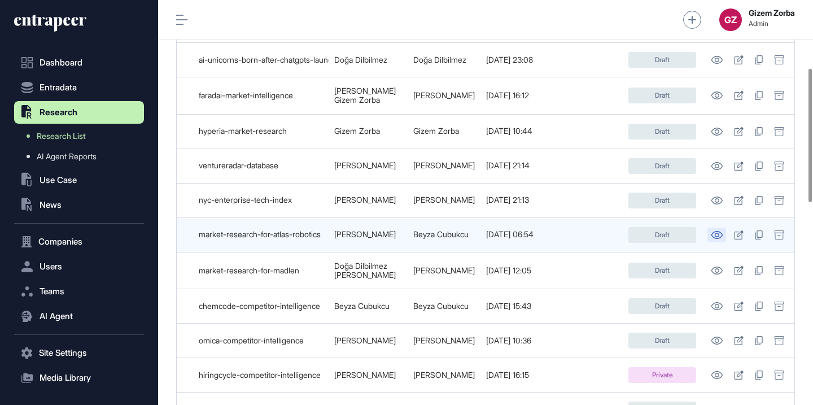
click at [716, 231] on icon at bounding box center [717, 235] width 12 height 8
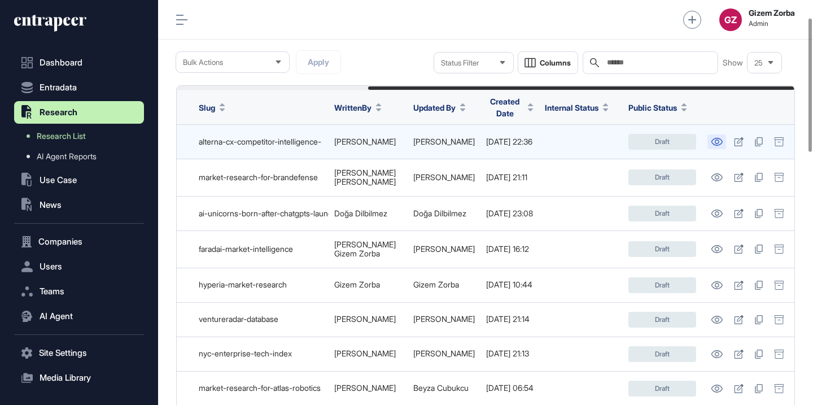
click at [713, 138] on icon at bounding box center [717, 142] width 12 height 8
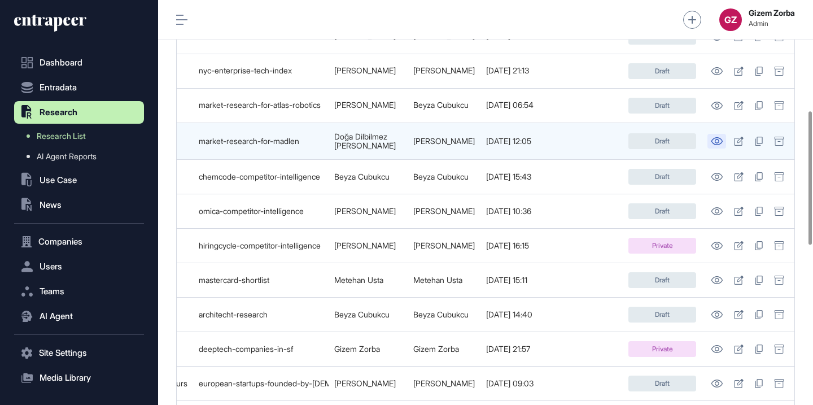
click at [714, 137] on icon at bounding box center [717, 141] width 12 height 8
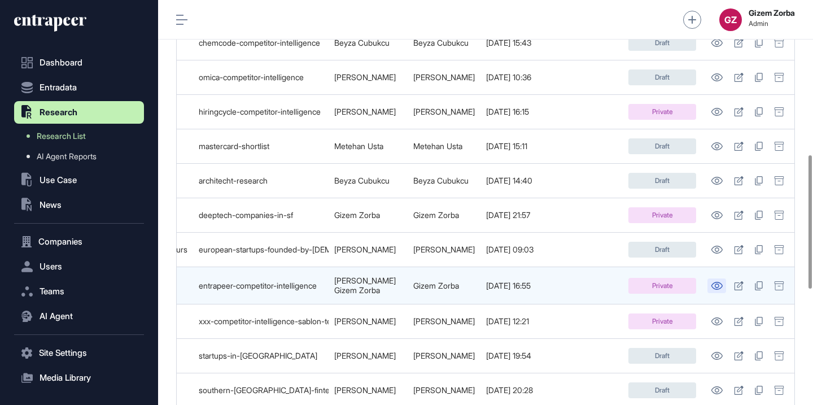
click at [721, 282] on icon at bounding box center [717, 286] width 11 height 8
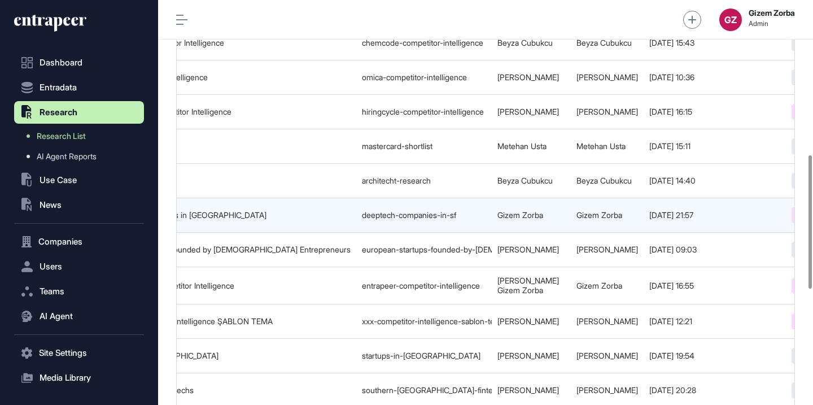
scroll to position [0, 0]
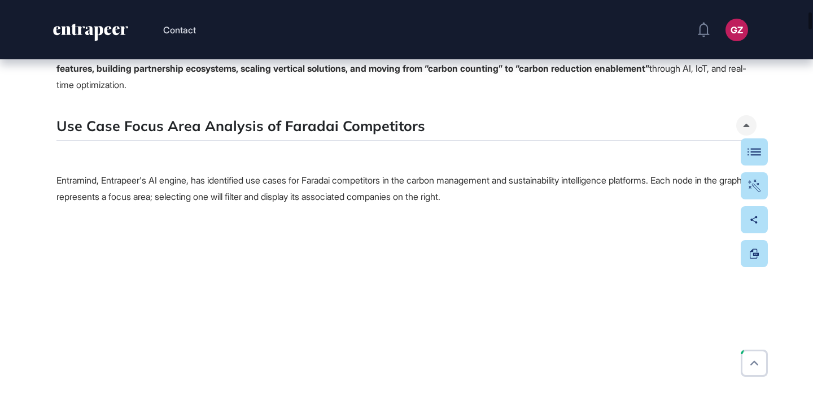
scroll to position [1796, 0]
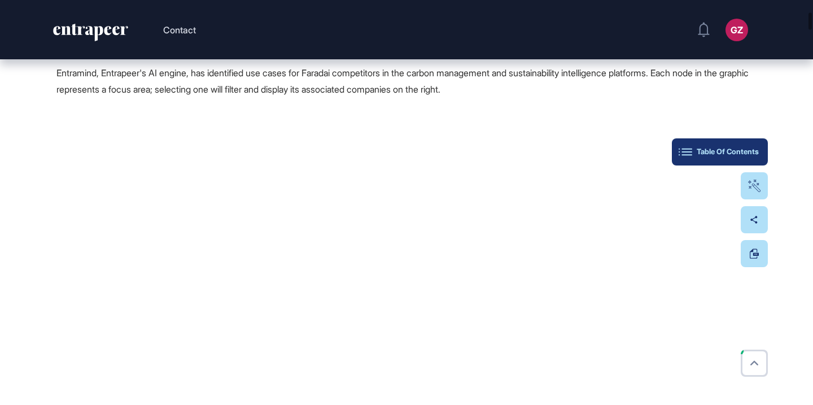
click at [756, 149] on div "Table Of Contents" at bounding box center [720, 151] width 78 height 9
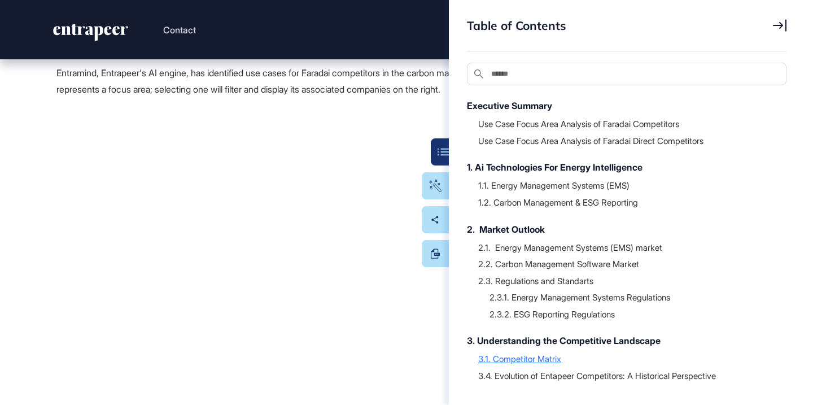
click at [521, 356] on div "3.1. Competitor Matrix" at bounding box center [626, 358] width 297 height 11
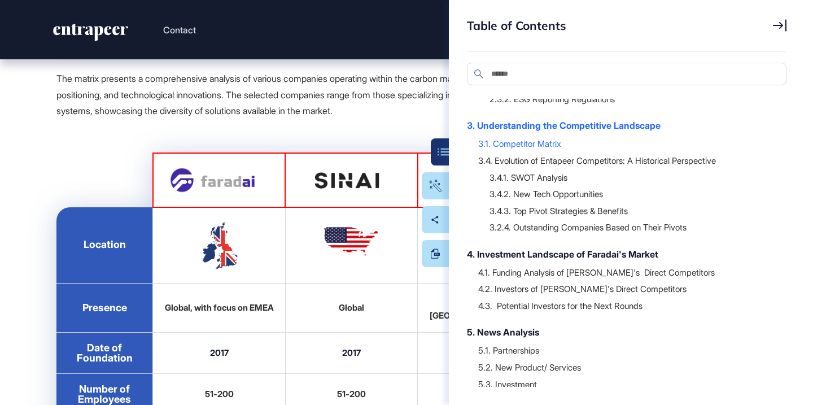
scroll to position [220, 0]
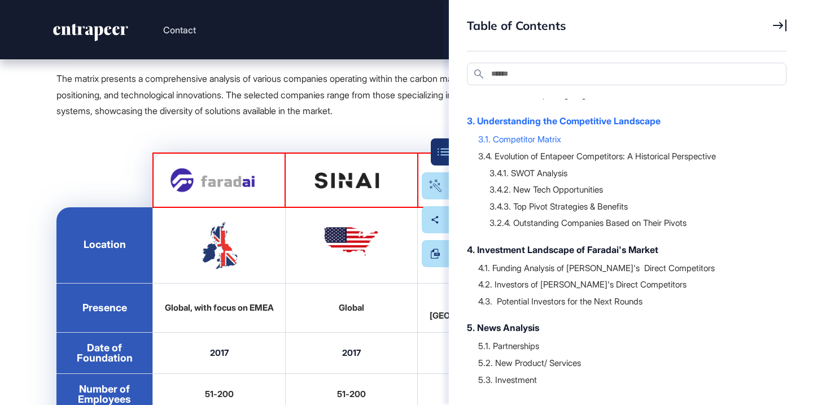
click at [585, 259] on div "4.1. Funding Analysis of [PERSON_NAME]'s Direct Competitors 4.2. Investors of […" at bounding box center [621, 284] width 308 height 56
click at [586, 267] on div "4.1. Funding Analysis of [PERSON_NAME]'s Direct Competitors" at bounding box center [626, 267] width 297 height 11
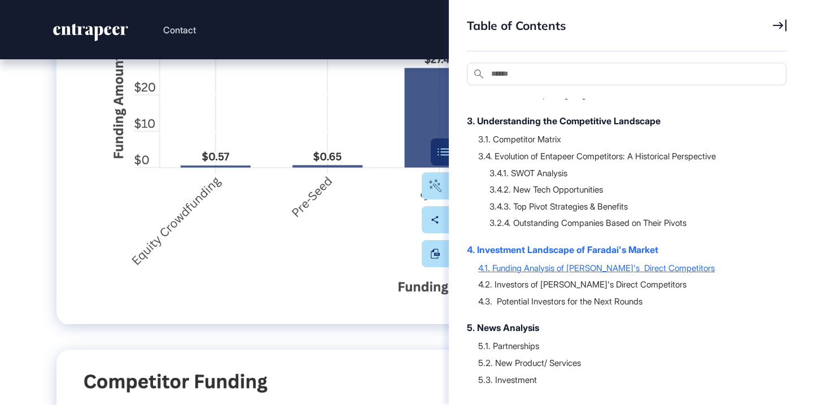
scroll to position [33712, 0]
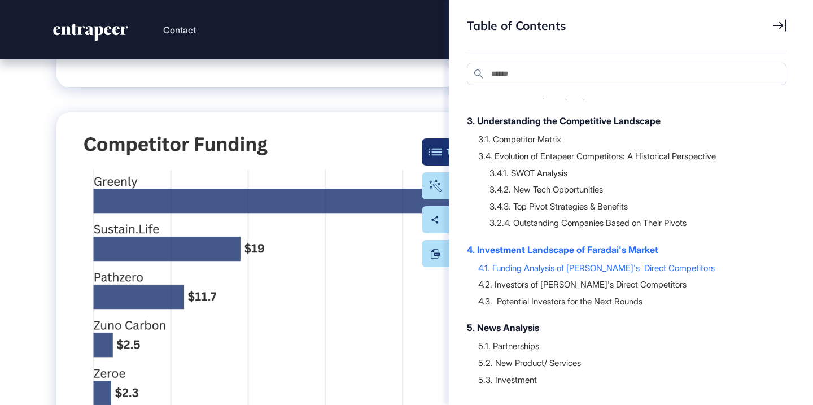
click at [438, 158] on button "Table Of Contents" at bounding box center [435, 151] width 27 height 27
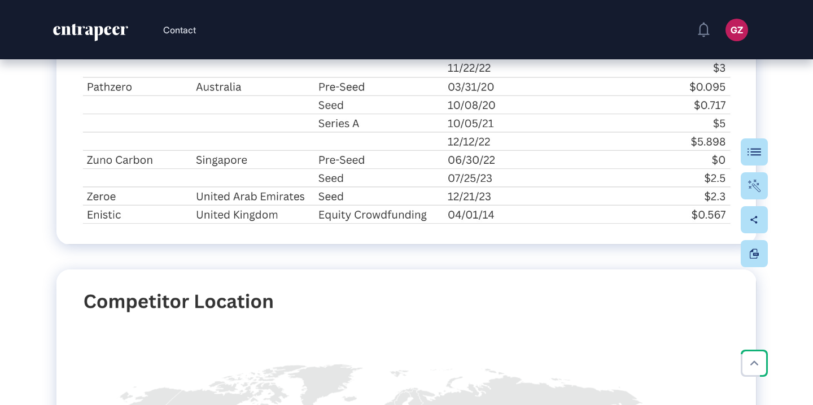
scroll to position [34423, 0]
click at [751, 148] on div "Table Of Contents" at bounding box center [720, 151] width 78 height 9
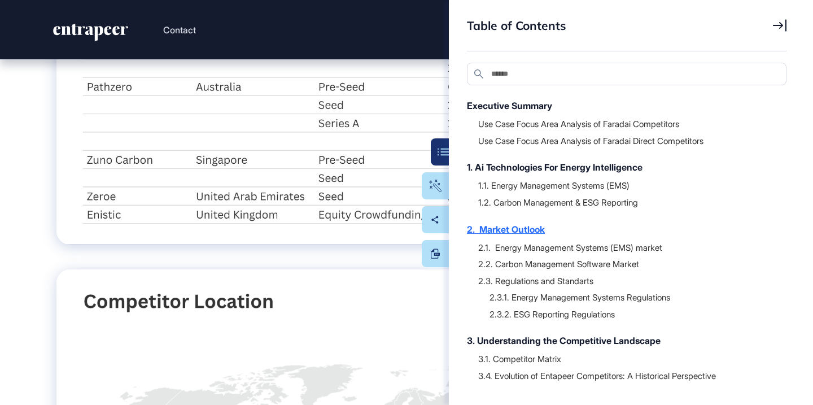
click at [527, 232] on div "2. Market Outlook" at bounding box center [621, 230] width 308 height 14
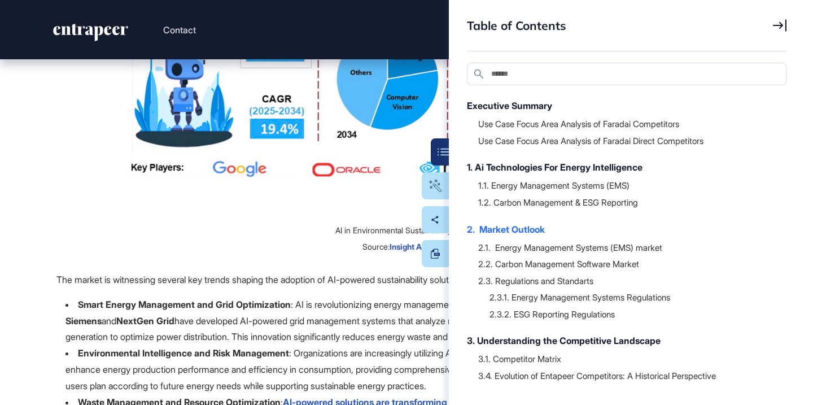
scroll to position [10341, 0]
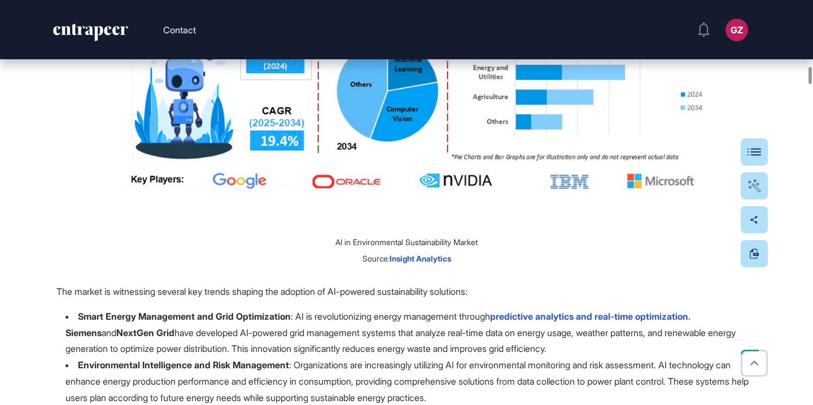
scroll to position [10332, 0]
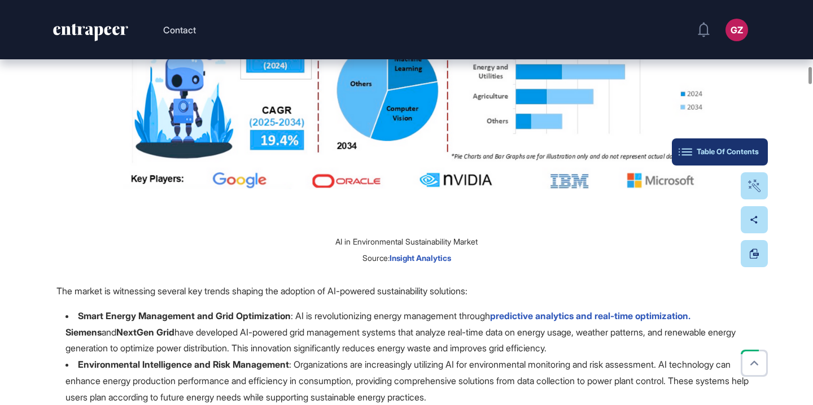
click at [747, 149] on div "Table Of Contents" at bounding box center [720, 151] width 78 height 9
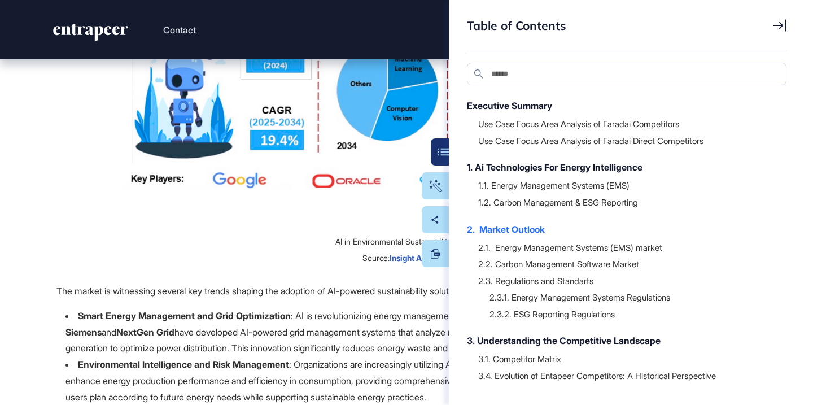
click at [555, 258] on div at bounding box center [626, 255] width 297 height 6
click at [555, 262] on div "2.2. Carbon Management Software Market" at bounding box center [626, 263] width 297 height 11
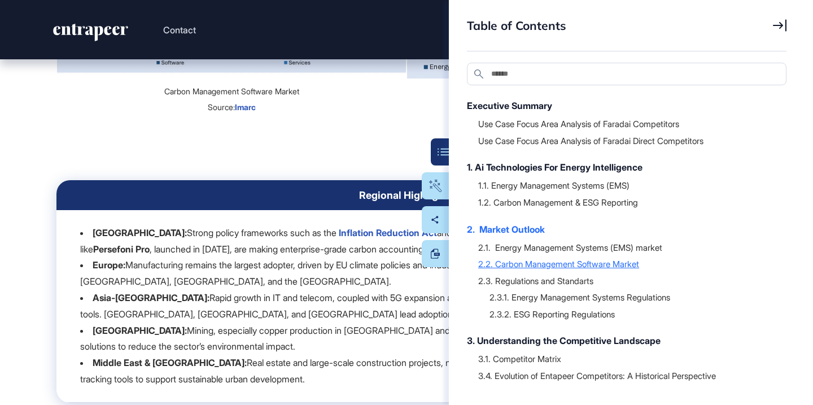
scroll to position [13451, 0]
click at [438, 156] on button "Table Of Contents" at bounding box center [401, 151] width 96 height 27
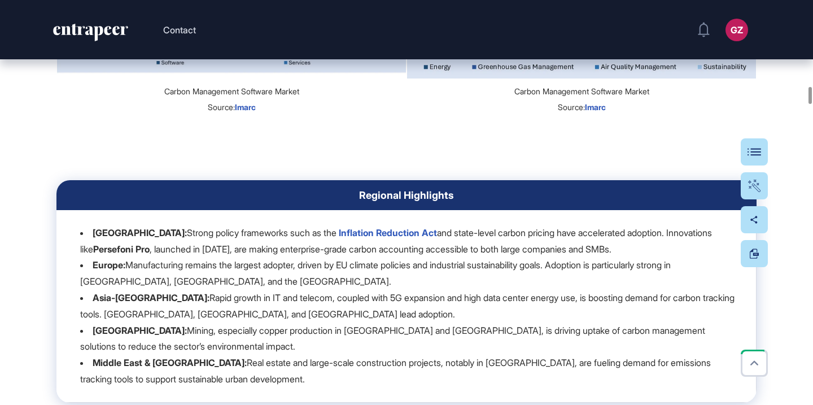
drag, startPoint x: 415, startPoint y: 80, endPoint x: 149, endPoint y: 78, distance: 266.6
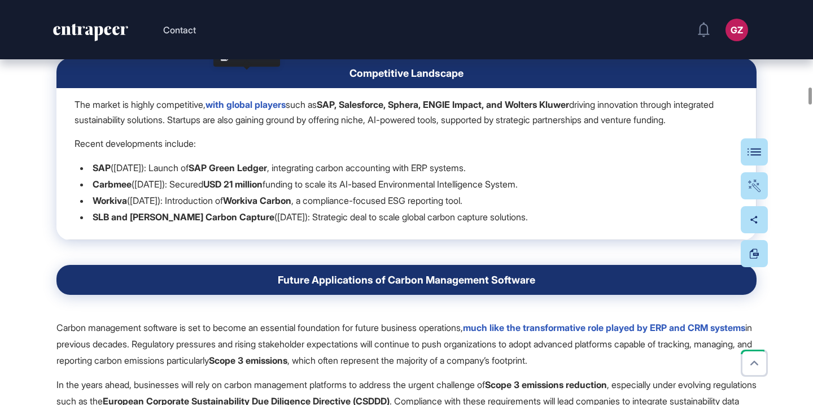
drag, startPoint x: 364, startPoint y: 80, endPoint x: 31, endPoint y: 77, distance: 333.3
copy h5 "2.2. Carbon Management Software Market"
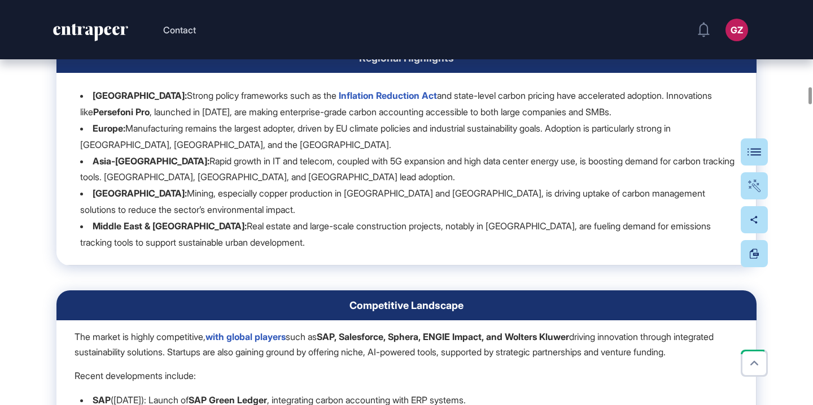
scroll to position [13144, 0]
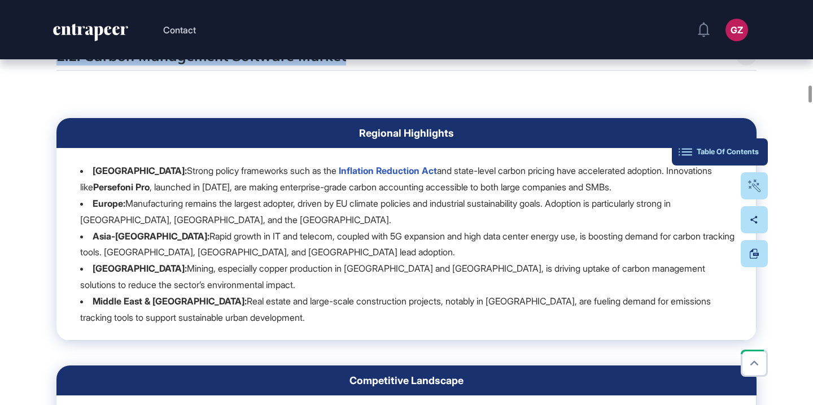
click at [748, 155] on div "Table Of Contents" at bounding box center [720, 151] width 78 height 9
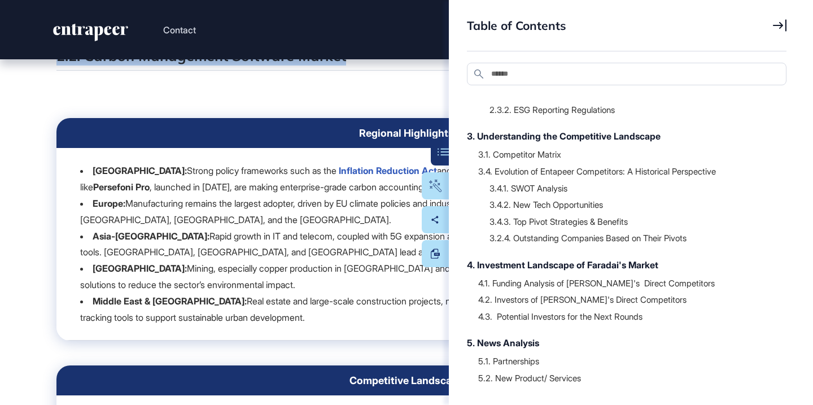
scroll to position [211, 0]
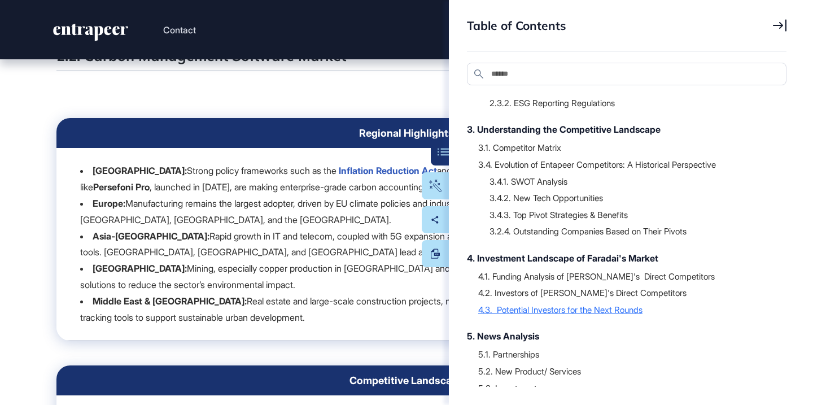
click at [549, 310] on div "4.3. Potential Investors for the Next Rounds" at bounding box center [626, 309] width 297 height 11
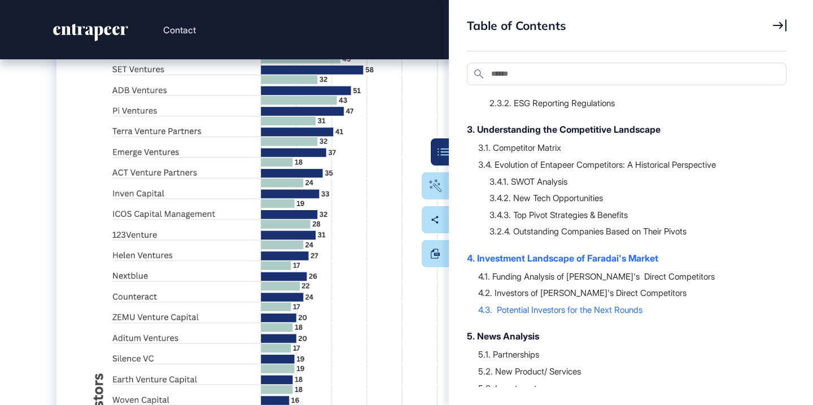
scroll to position [38281, 0]
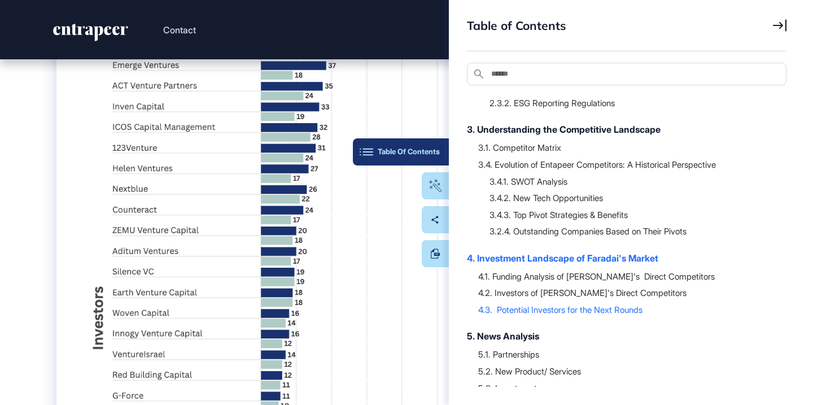
click at [435, 153] on div "Table Of Contents" at bounding box center [401, 151] width 78 height 9
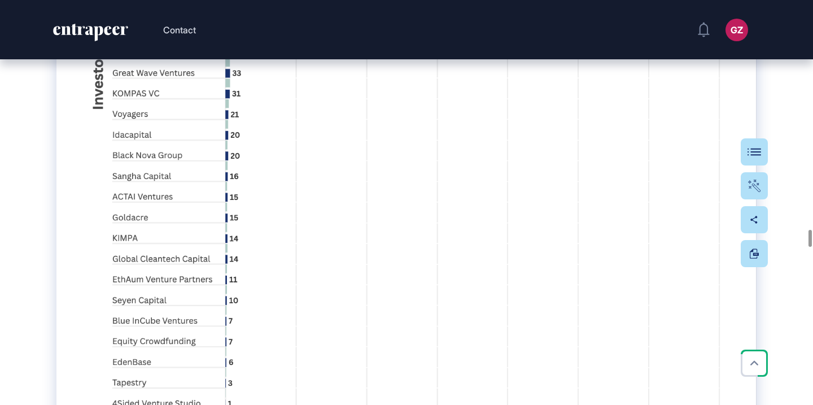
scroll to position [35330, 0]
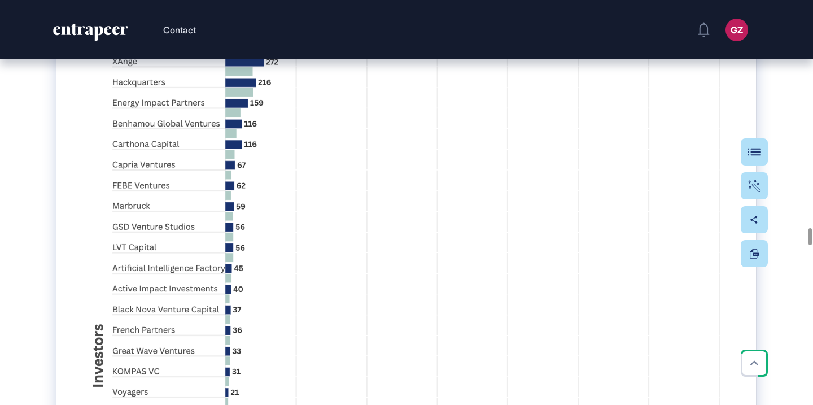
drag, startPoint x: 385, startPoint y: 245, endPoint x: 51, endPoint y: 251, distance: 333.9
copy h5 "4.2. Investors of Faradai's Direct Competitors"
click at [759, 159] on button "Table Of Contents" at bounding box center [720, 151] width 96 height 27
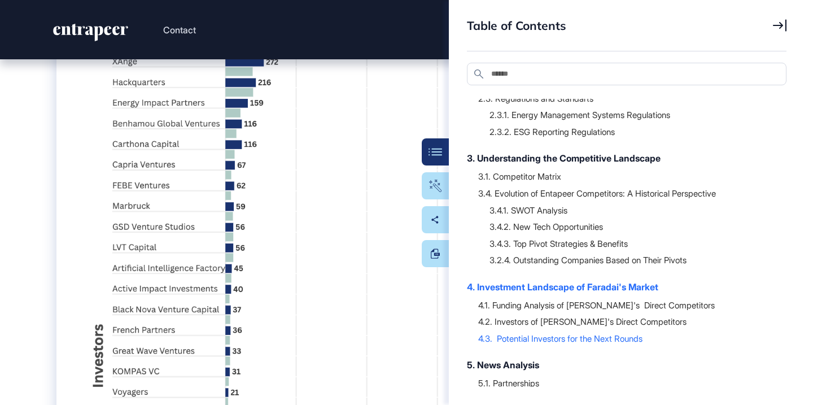
scroll to position [209, 0]
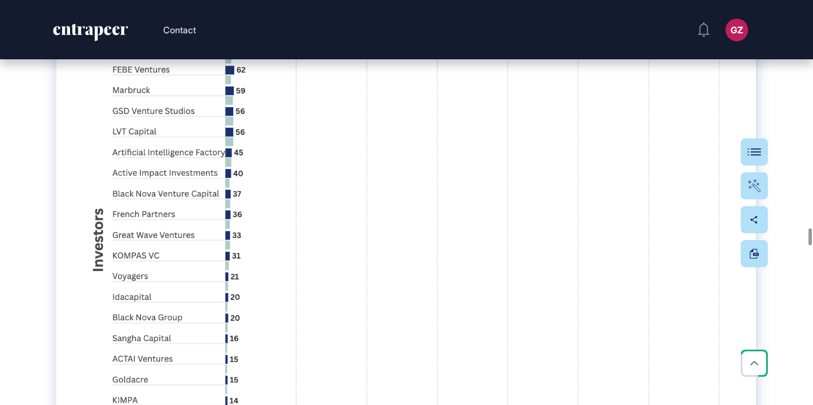
scroll to position [35315, 0]
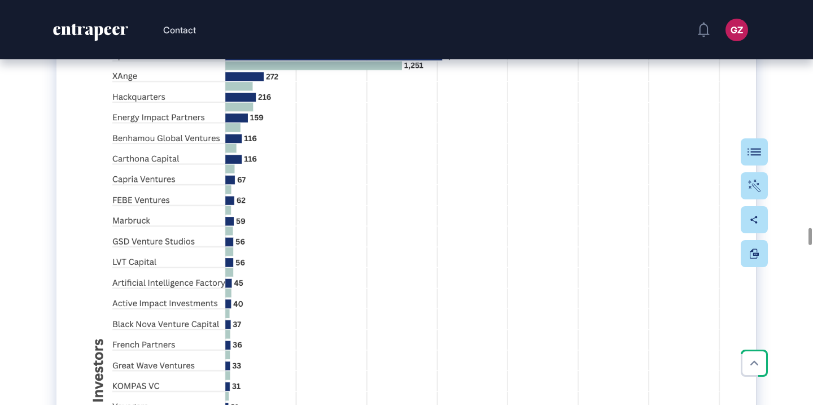
drag, startPoint x: 391, startPoint y: 263, endPoint x: 60, endPoint y: 263, distance: 331.0
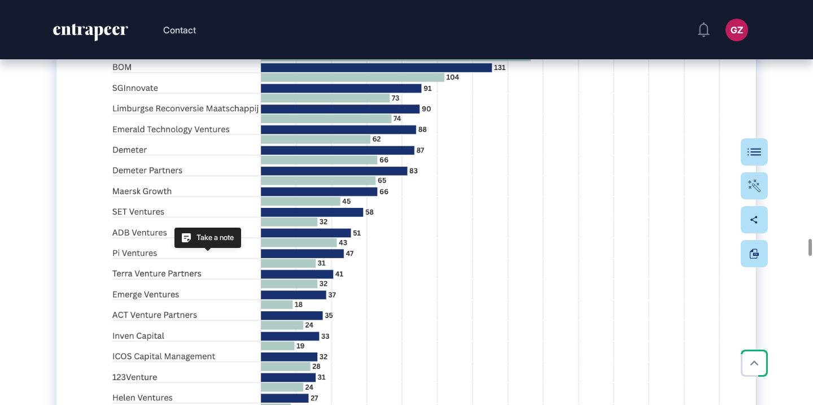
copy h5 "4.2. Investors of Faradai's Direct Competitors"
click at [749, 153] on div "Table Of Contents" at bounding box center [720, 151] width 78 height 9
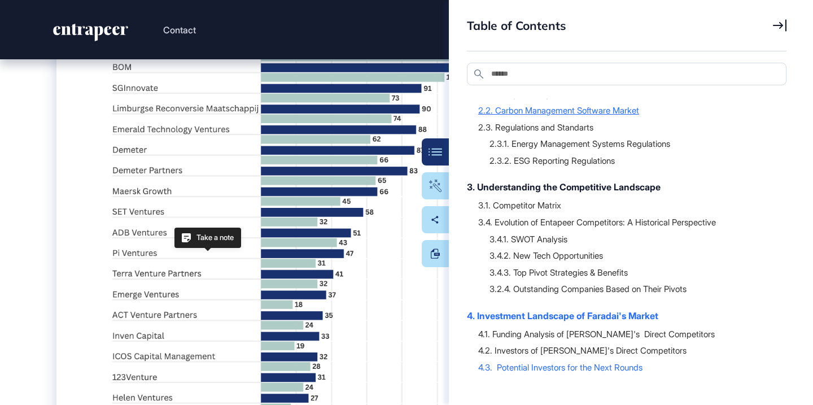
scroll to position [236, 0]
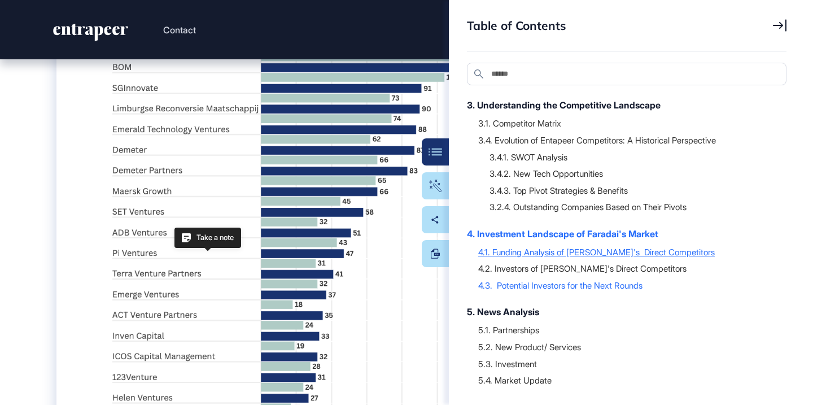
click at [561, 250] on div "4.1. Funding Analysis of Faradai's Direct Competitors" at bounding box center [626, 251] width 297 height 11
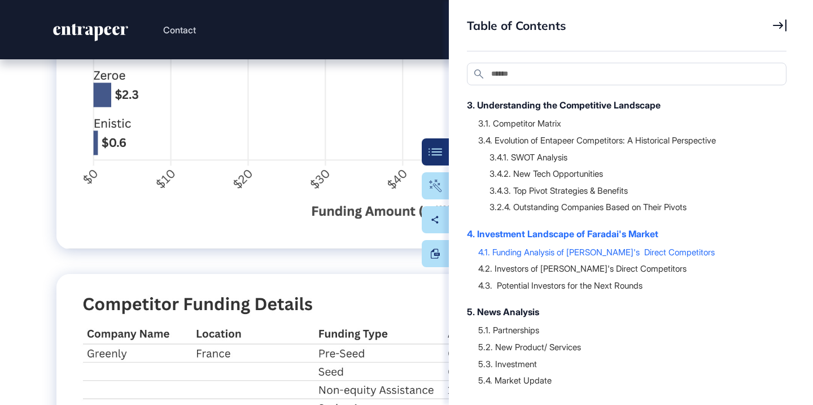
scroll to position [33343, 0]
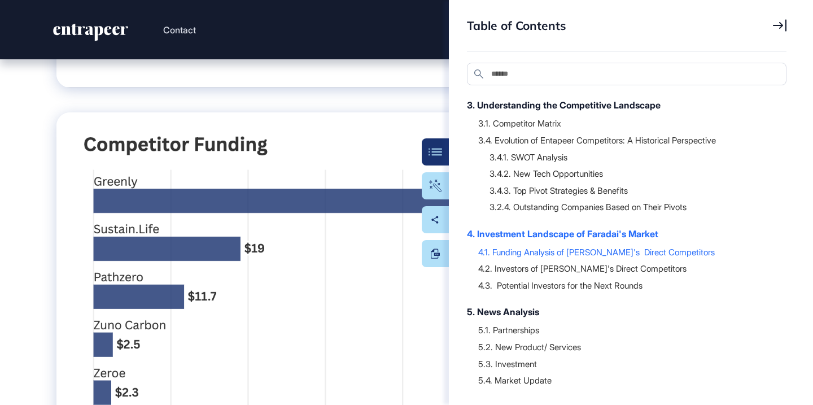
drag, startPoint x: 432, startPoint y: 79, endPoint x: 57, endPoint y: 79, distance: 375.1
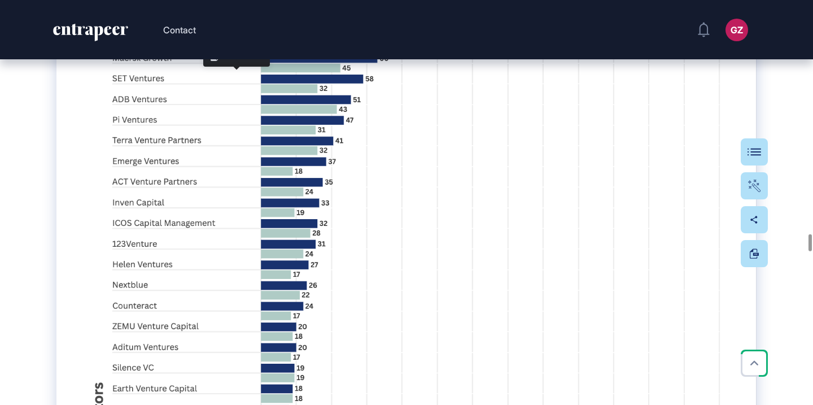
copy h5 "4.1. Funding Analysis of Faradai's Direct Competitors"
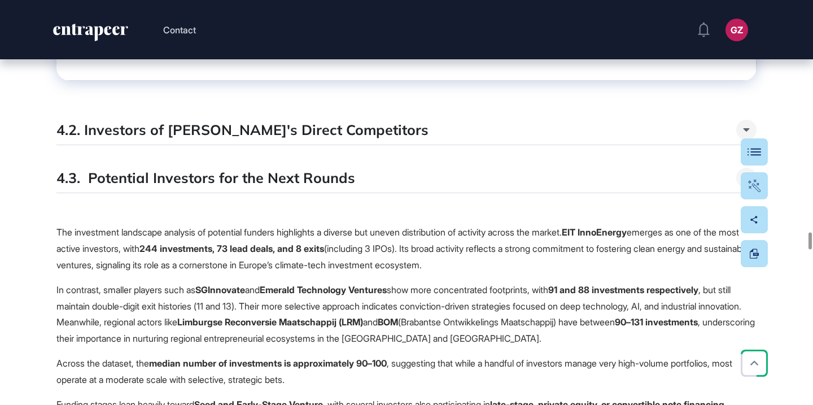
scroll to position [34849, 0]
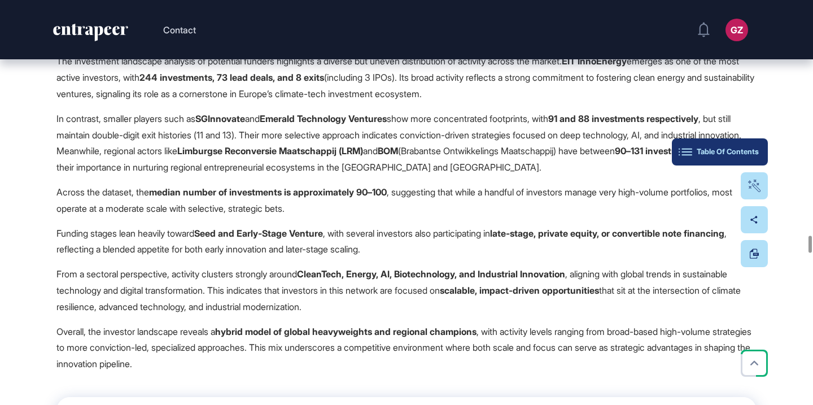
click at [756, 146] on button "Table Of Contents" at bounding box center [720, 151] width 96 height 27
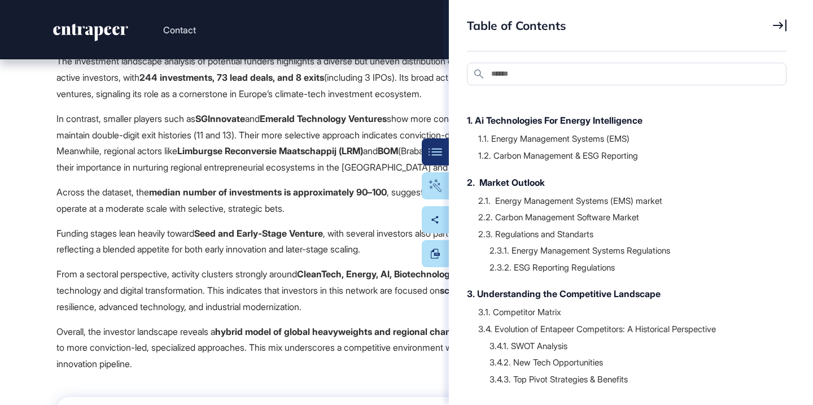
scroll to position [46, 0]
click at [514, 309] on div "3.1. Competitor Matrix" at bounding box center [626, 312] width 297 height 11
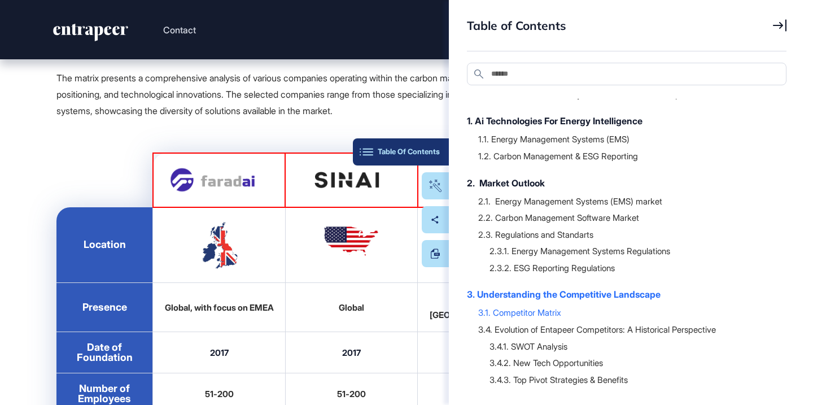
click at [427, 151] on div "Table Of Contents" at bounding box center [401, 151] width 78 height 9
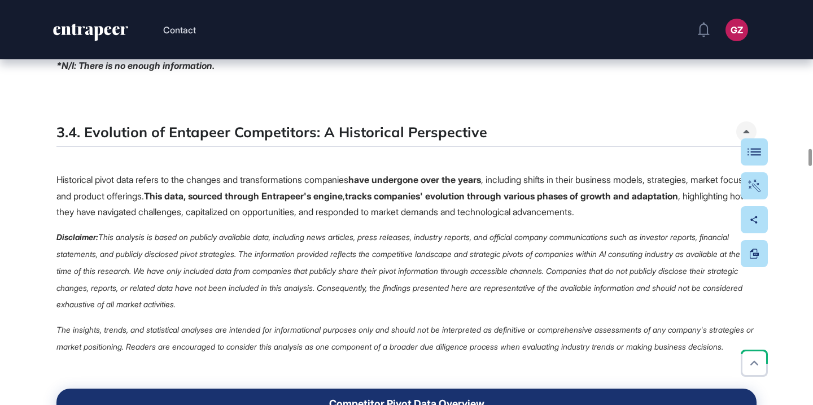
scroll to position [21943, 0]
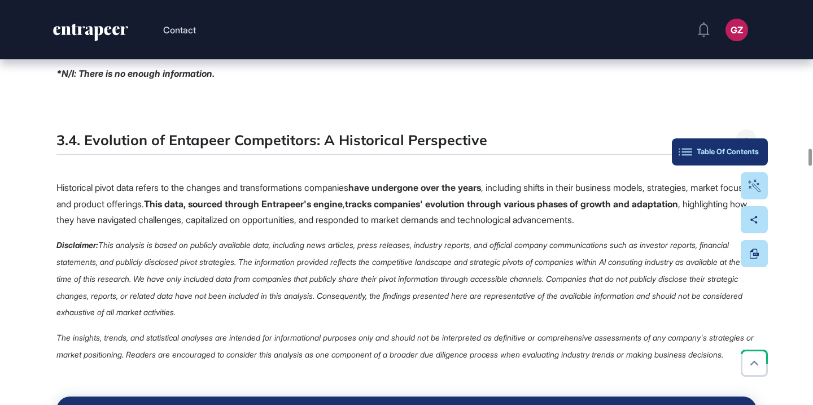
click at [754, 153] on div "Table Of Contents" at bounding box center [720, 151] width 78 height 9
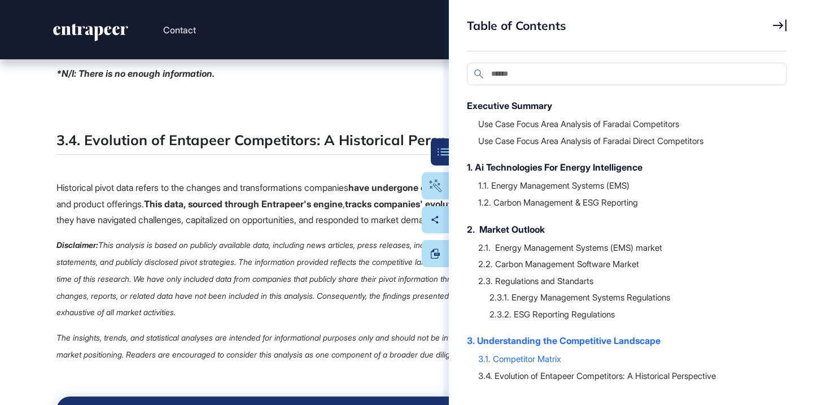
scroll to position [297, 0]
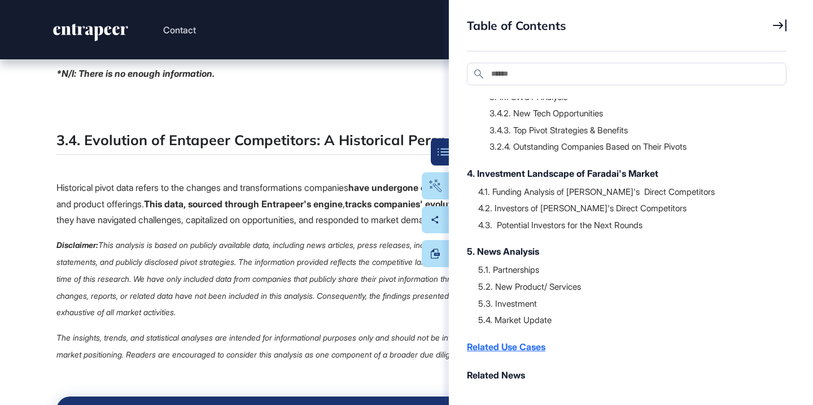
click at [508, 349] on div "Related Use Cases" at bounding box center [621, 347] width 308 height 14
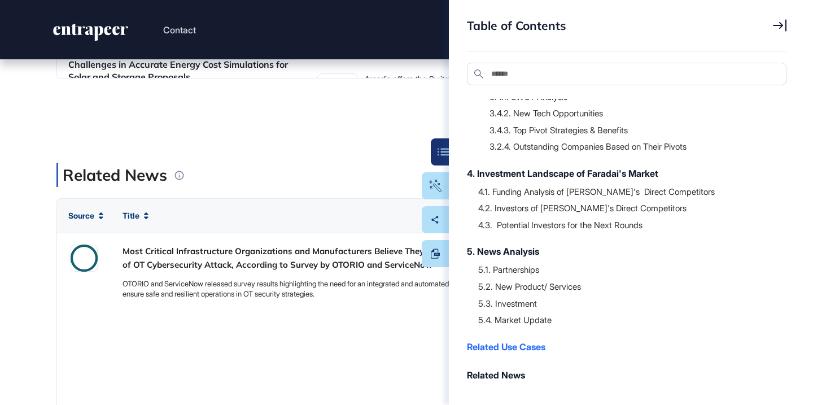
scroll to position [56611, 0]
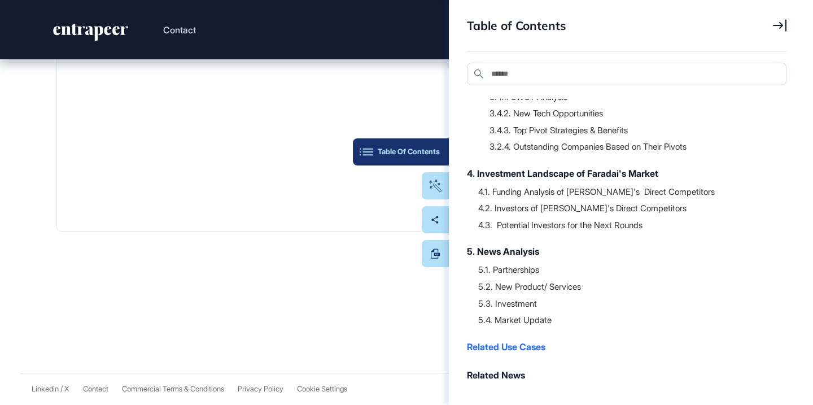
click at [434, 150] on div "Table Of Contents" at bounding box center [401, 151] width 78 height 9
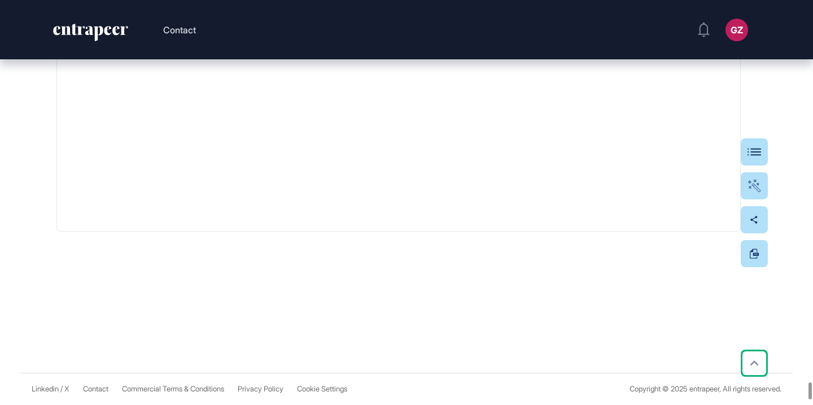
click at [757, 155] on div "Table Of Contents" at bounding box center [720, 151] width 78 height 9
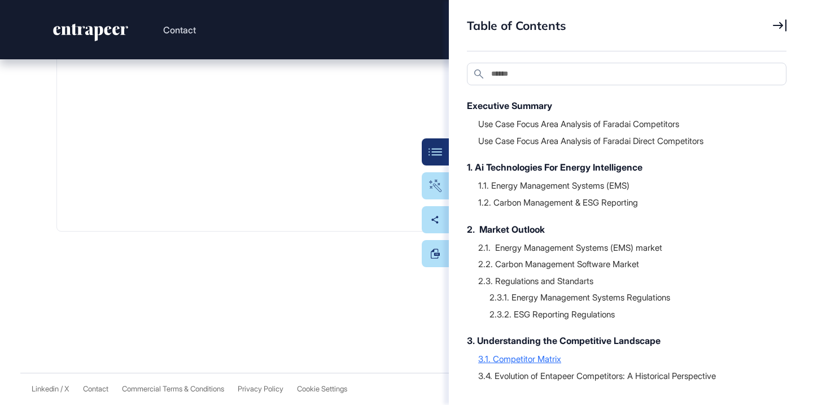
click at [540, 356] on div "3.1. Competitor Matrix" at bounding box center [626, 358] width 297 height 11
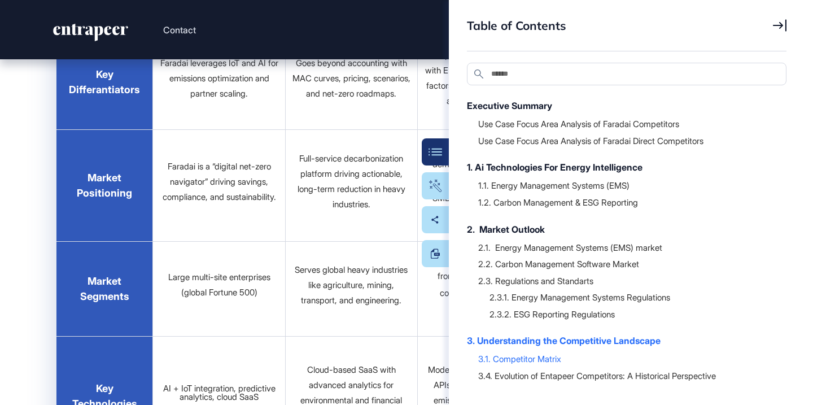
scroll to position [18352, 0]
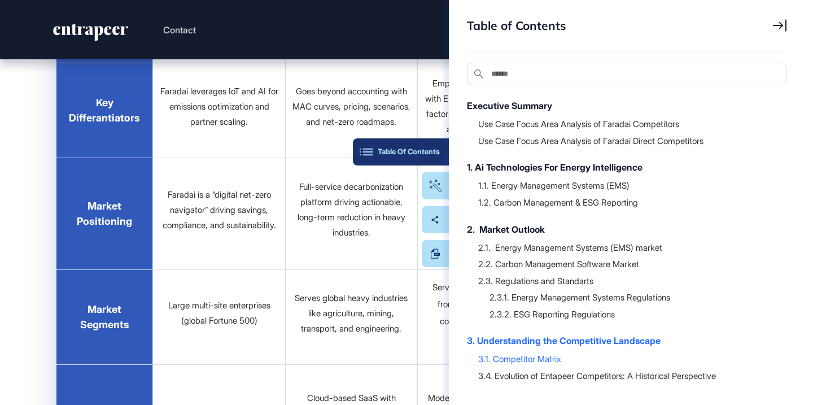
click at [439, 155] on div "Table Of Contents" at bounding box center [401, 151] width 78 height 9
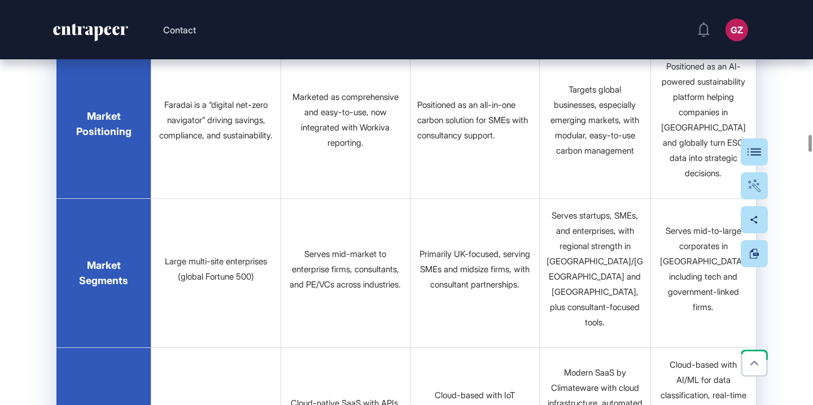
scroll to position [19847, 0]
click at [748, 152] on div "Table Of Contents" at bounding box center [720, 151] width 78 height 9
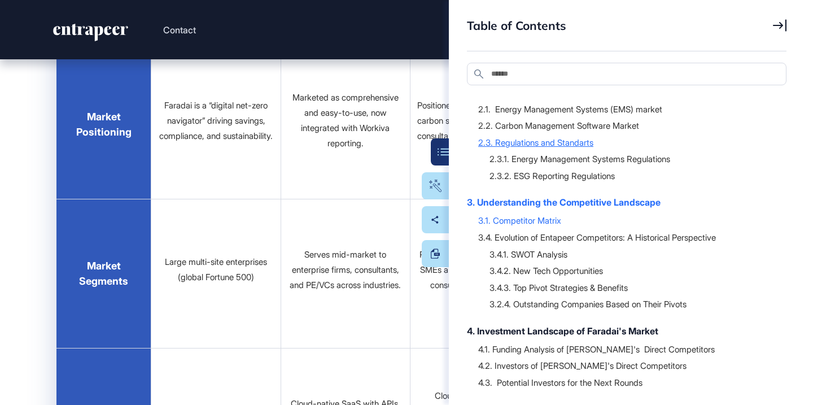
scroll to position [297, 0]
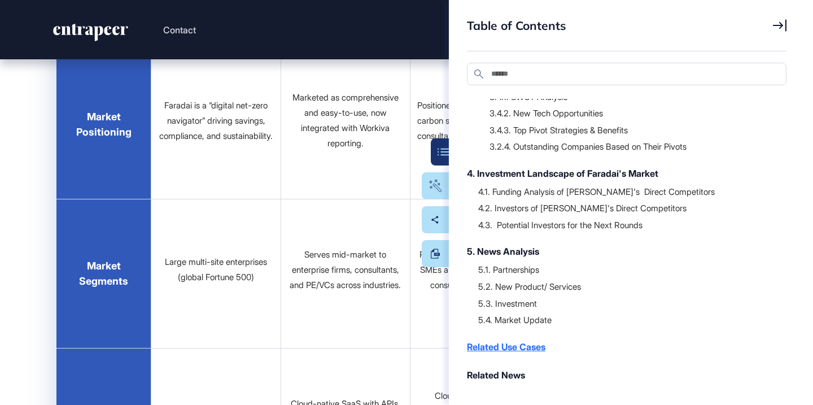
click at [515, 341] on div "Related Use Cases" at bounding box center [621, 347] width 308 height 14
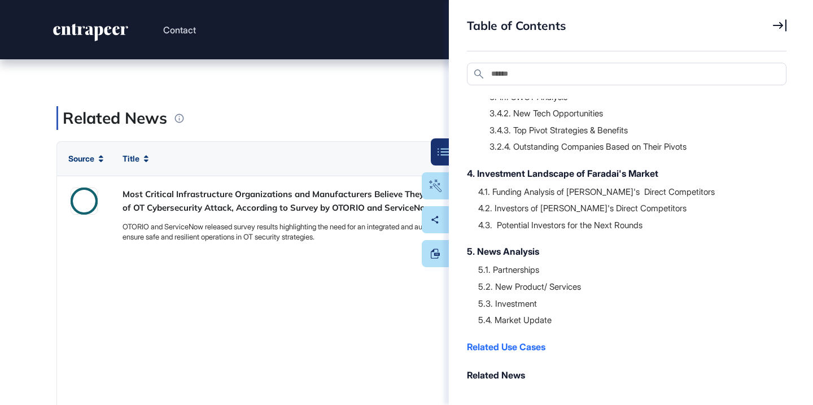
scroll to position [56611, 0]
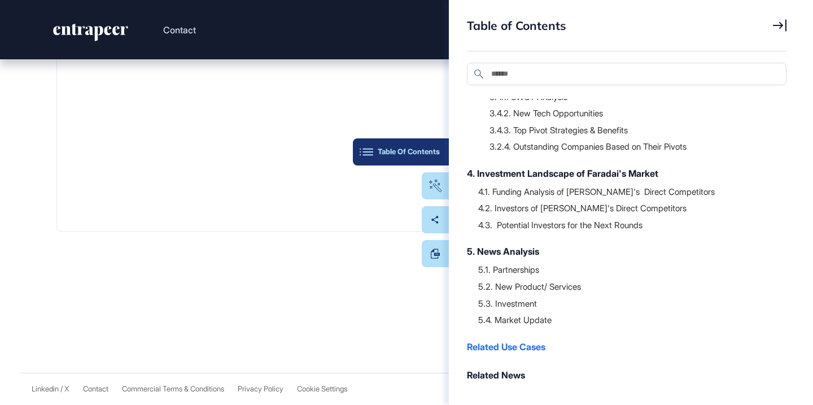
click at [442, 159] on button "Table Of Contents" at bounding box center [401, 151] width 96 height 27
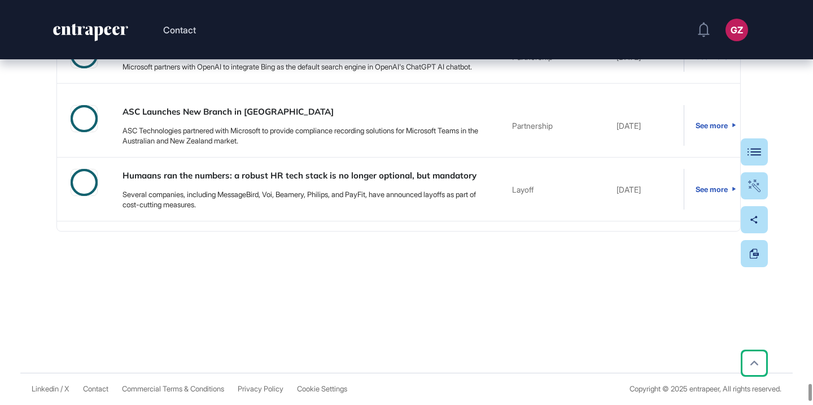
type input "*"
click at [748, 156] on button "Table Of Contents" at bounding box center [720, 151] width 96 height 27
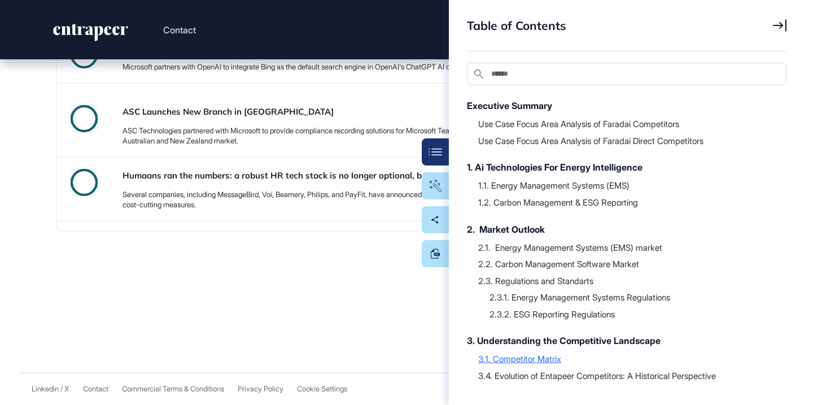
click at [538, 358] on div "3.1. Competitor Matrix" at bounding box center [626, 358] width 297 height 11
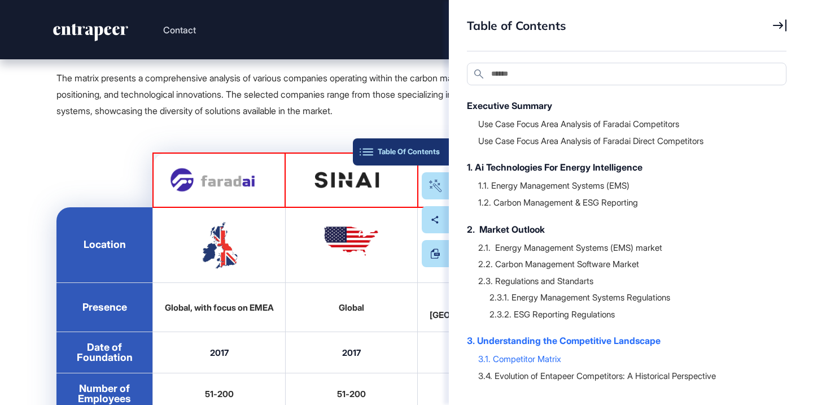
click at [436, 149] on div "Table Of Contents" at bounding box center [401, 151] width 78 height 9
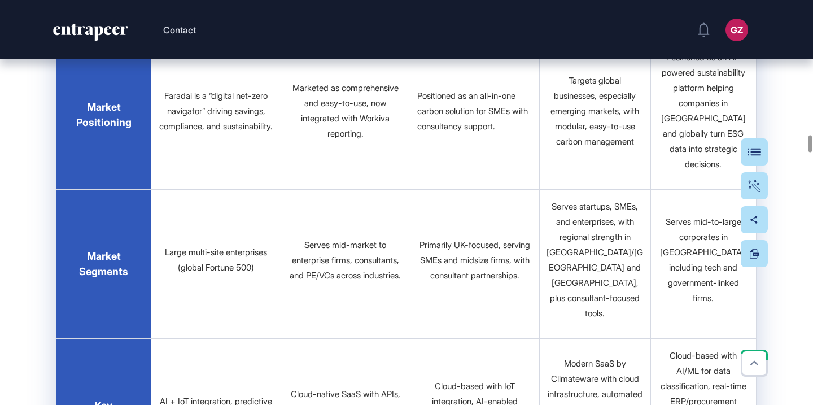
scroll to position [19838, 0]
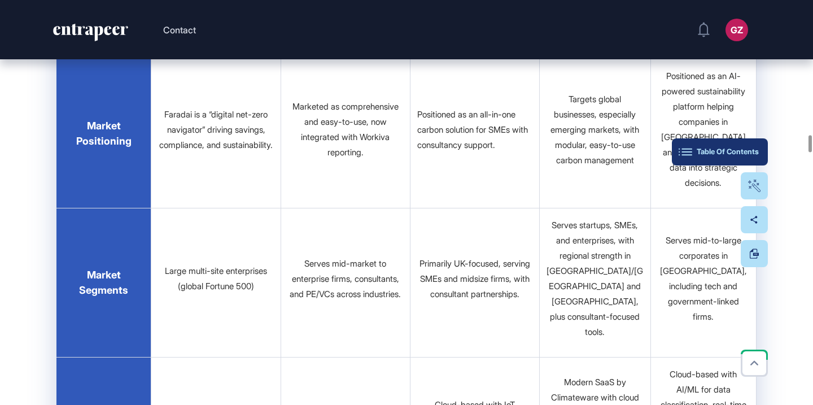
click at [761, 143] on button "Table Of Contents" at bounding box center [720, 151] width 96 height 27
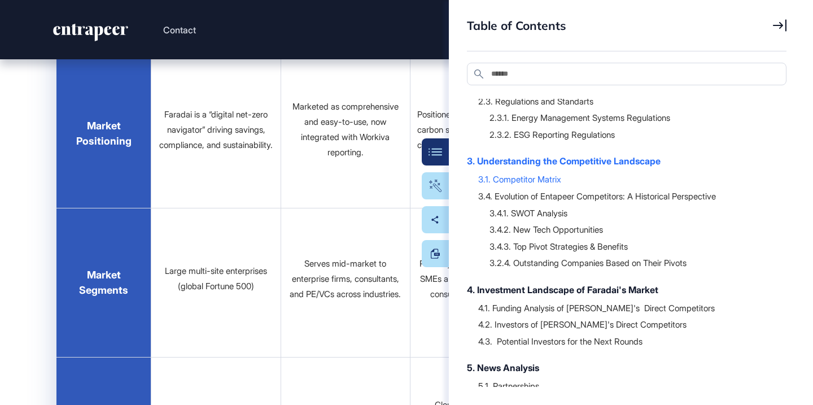
scroll to position [297, 0]
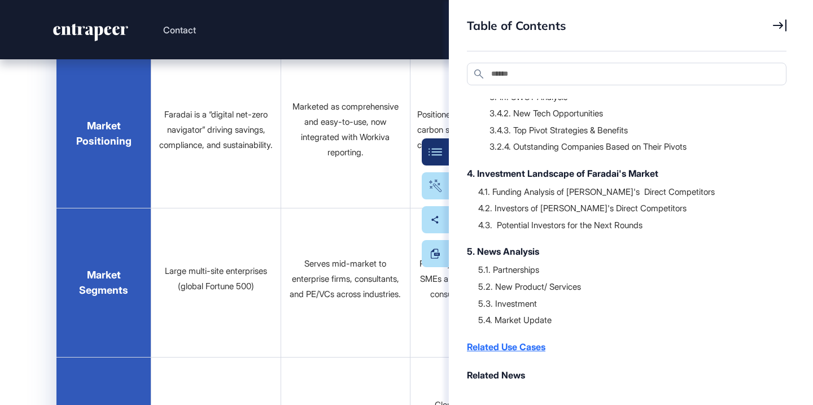
click at [519, 347] on div "Related Use Cases" at bounding box center [621, 347] width 308 height 14
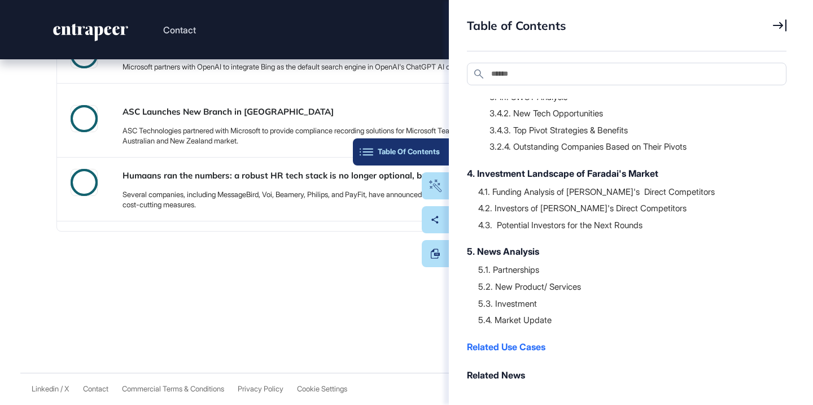
scroll to position [56611, 0]
click at [436, 150] on div "Table Of Contents" at bounding box center [401, 151] width 78 height 9
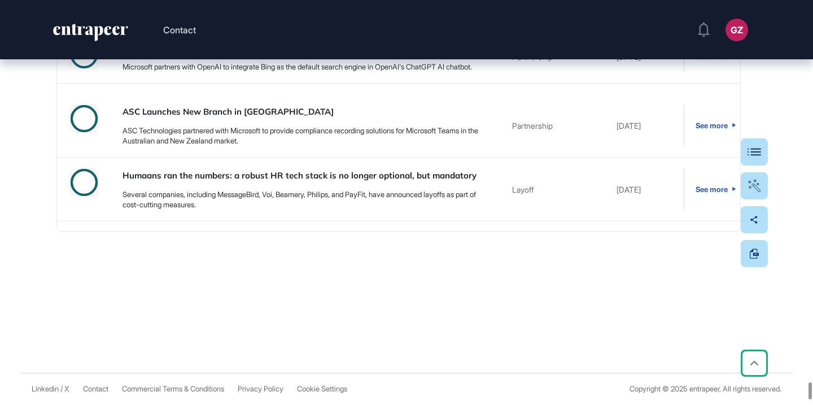
drag, startPoint x: 338, startPoint y: 159, endPoint x: 695, endPoint y: 5, distance: 388.4
click at [754, 151] on div "Table Of Contents" at bounding box center [720, 151] width 78 height 9
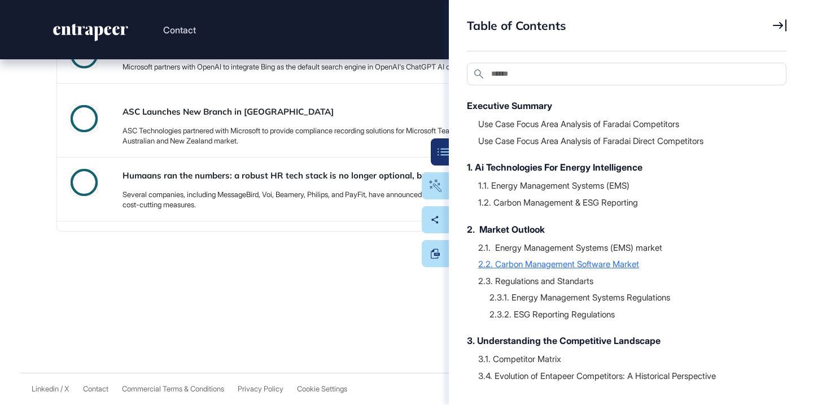
click at [541, 263] on div "2.2. Carbon Management Software Market" at bounding box center [626, 263] width 297 height 11
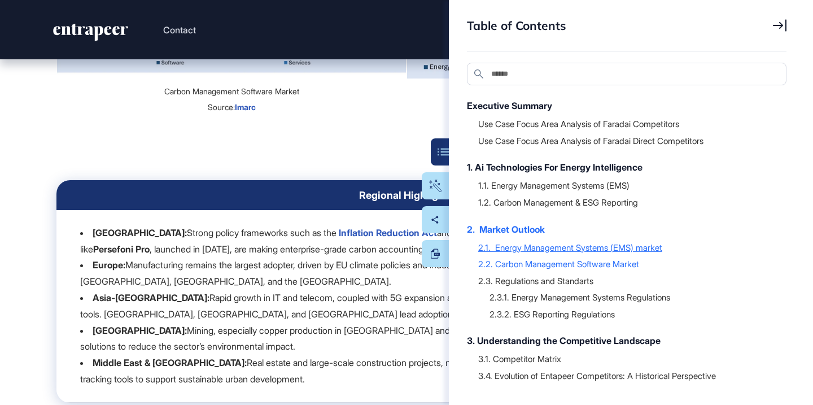
click at [546, 245] on div "2.1. Energy Management Systems (EMS) market" at bounding box center [626, 247] width 297 height 11
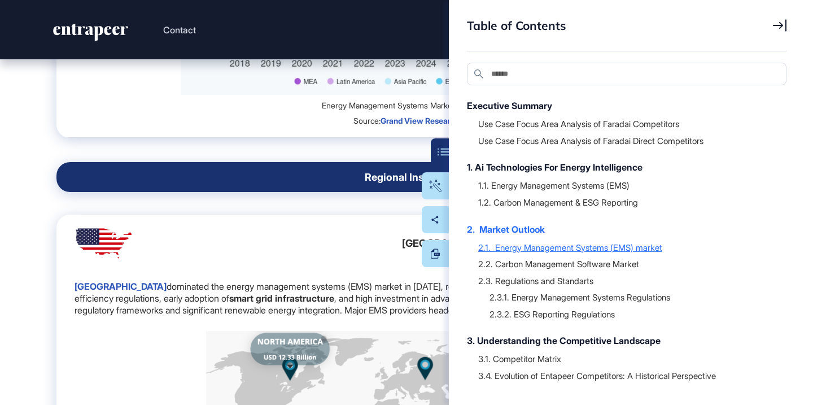
scroll to position [11589, 0]
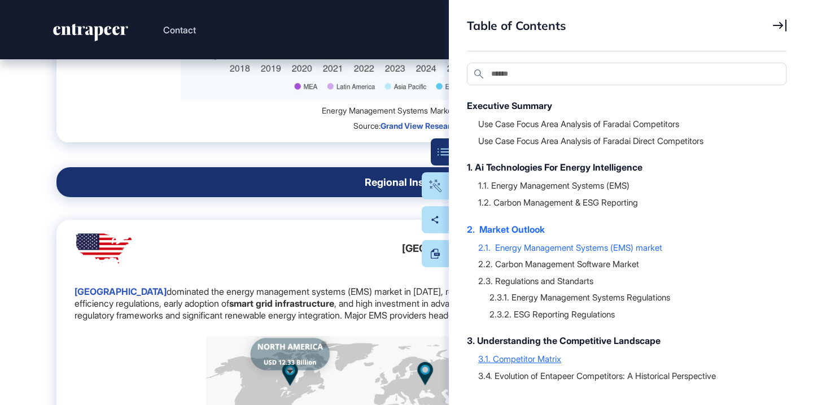
click at [520, 356] on div "3.1. Competitor Matrix" at bounding box center [626, 358] width 297 height 11
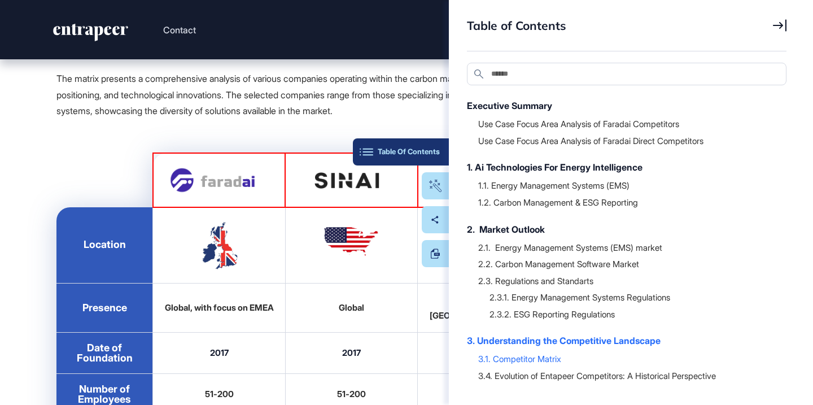
click at [433, 146] on button "Table Of Contents" at bounding box center [401, 151] width 96 height 27
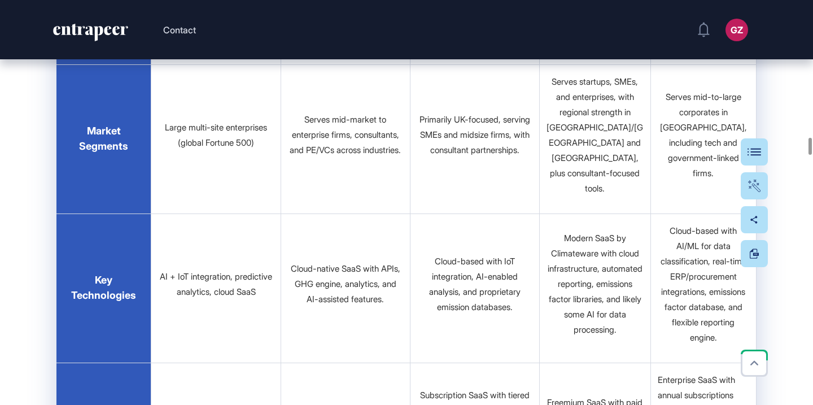
scroll to position [20444, 0]
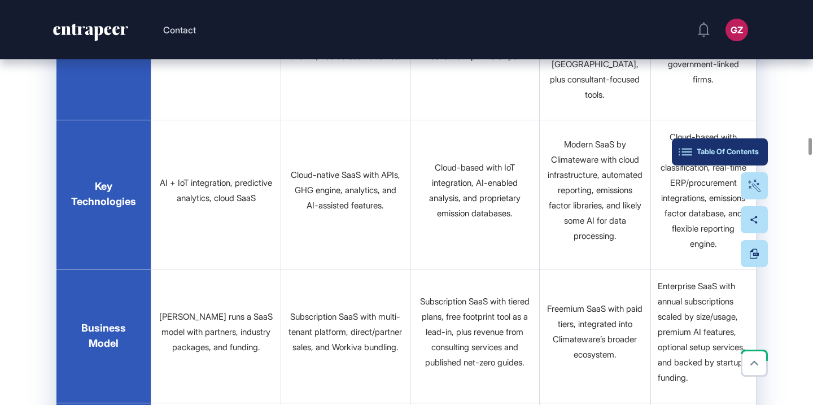
click at [747, 151] on div "Table Of Contents" at bounding box center [720, 151] width 78 height 9
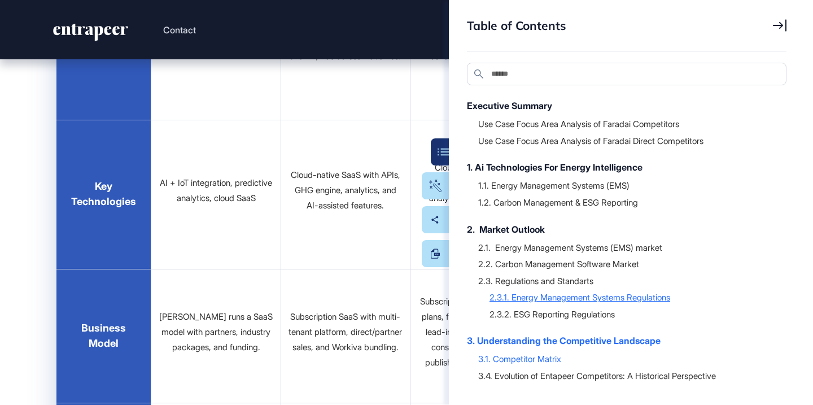
scroll to position [297, 0]
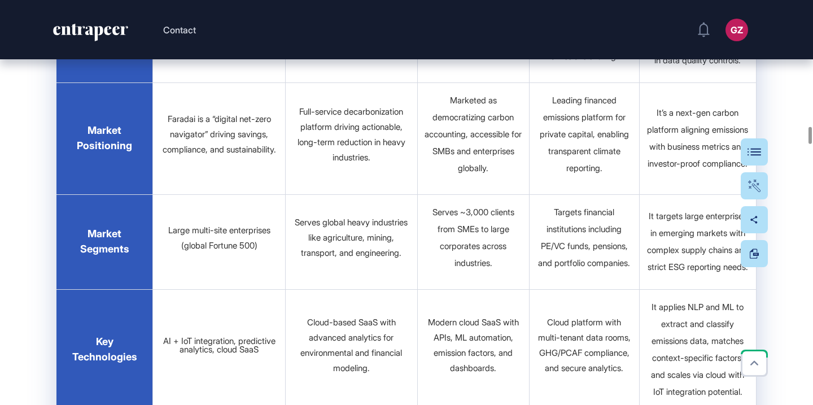
scroll to position [18799, 0]
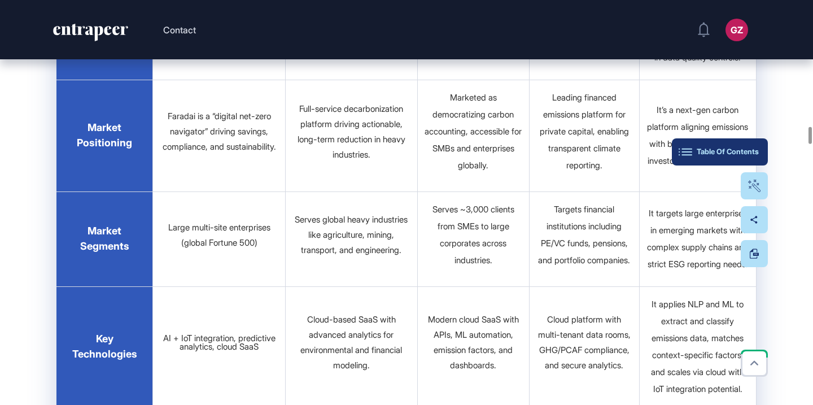
click at [747, 159] on button "Table Of Contents" at bounding box center [720, 151] width 96 height 27
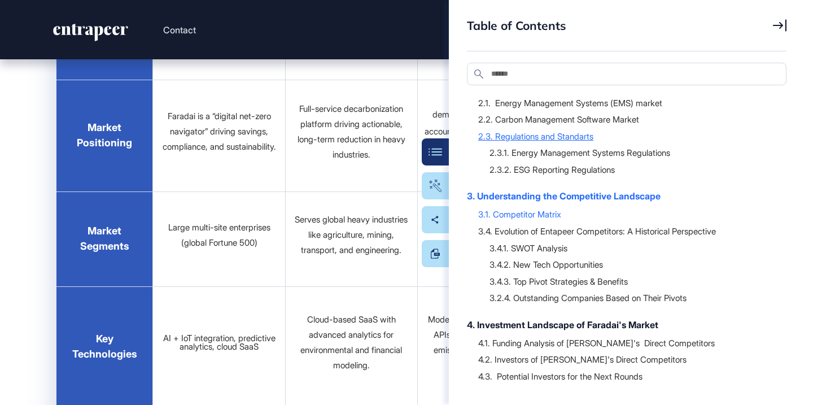
scroll to position [297, 0]
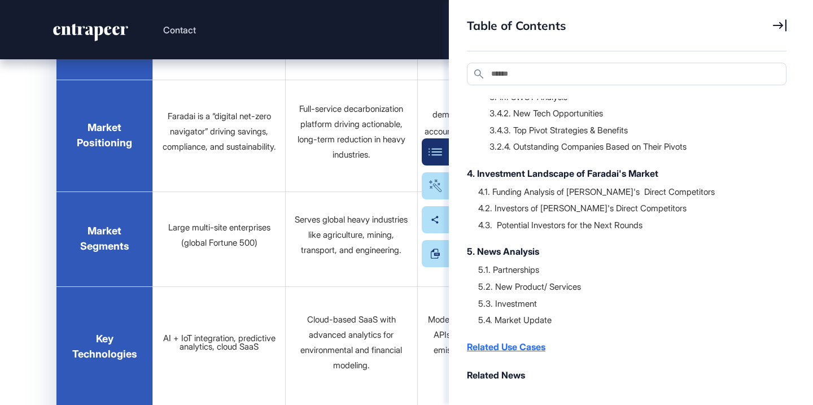
click at [517, 347] on div "Related Use Cases" at bounding box center [621, 347] width 308 height 14
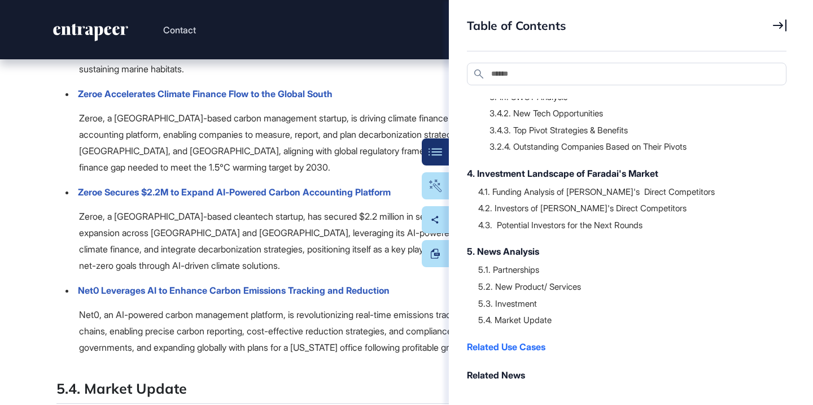
scroll to position [56980, 0]
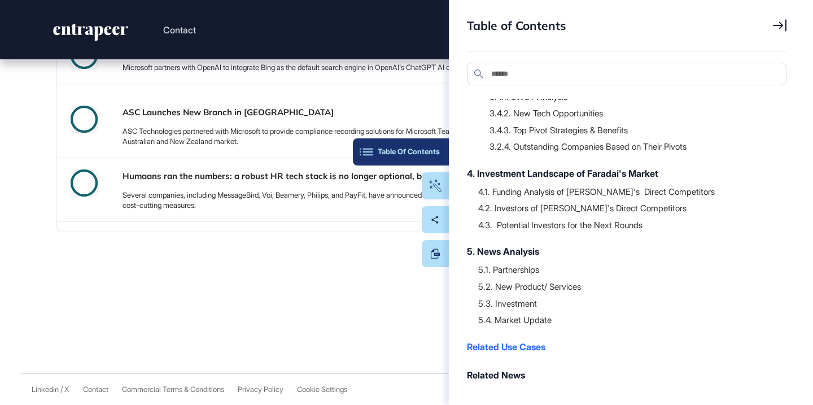
click at [432, 153] on div "Table Of Contents" at bounding box center [401, 151] width 78 height 9
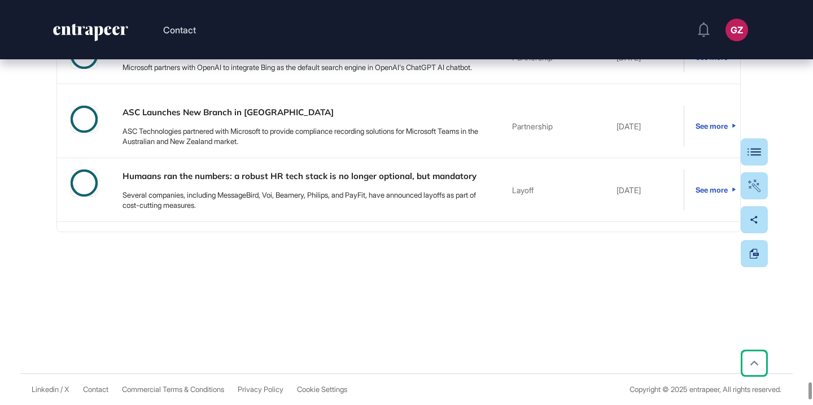
drag, startPoint x: 340, startPoint y: 154, endPoint x: 669, endPoint y: 5, distance: 361.0
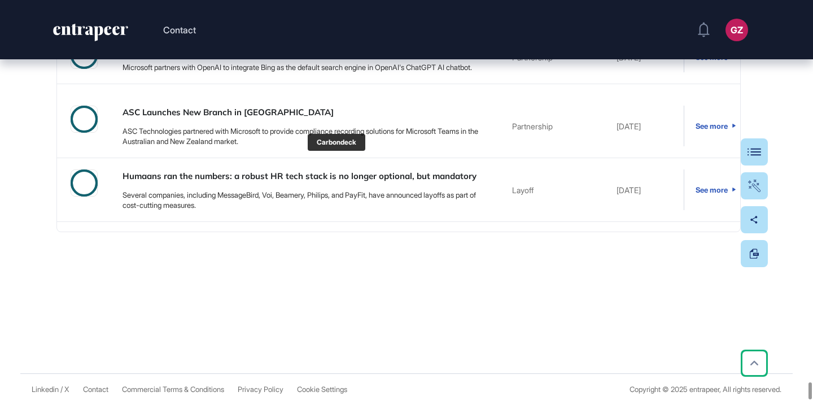
type input "**********"
drag, startPoint x: 347, startPoint y: 167, endPoint x: 674, endPoint y: 2, distance: 366.5
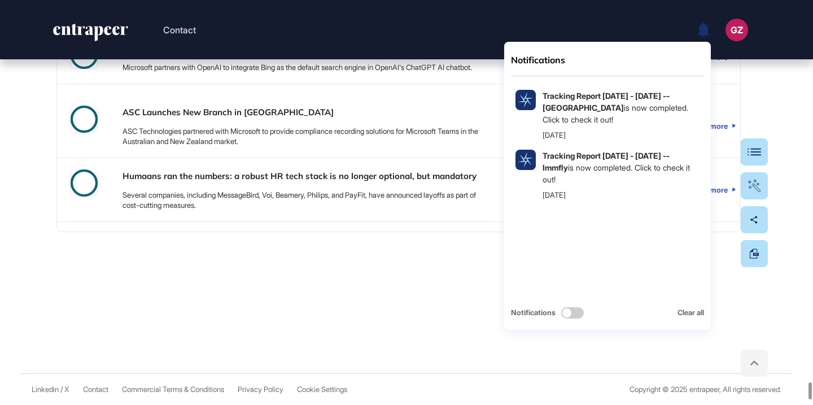
click at [752, 356] on icon at bounding box center [754, 363] width 16 height 16
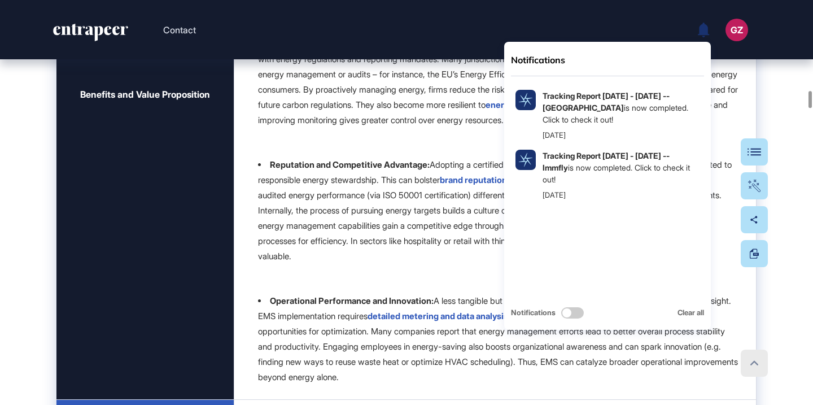
scroll to position [0, 0]
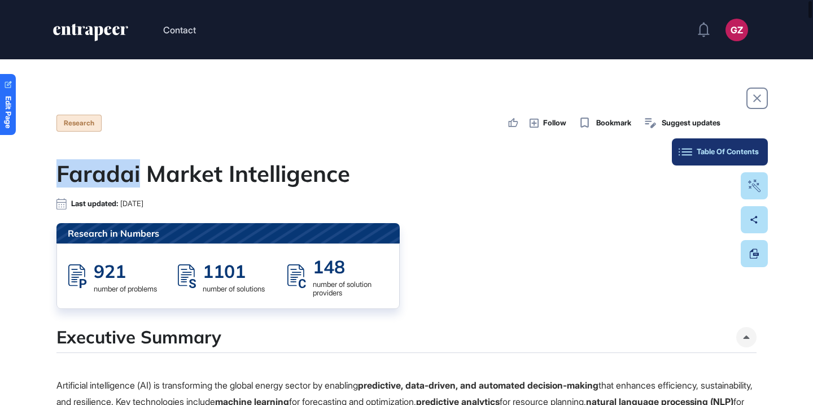
click at [755, 157] on button "Table Of Contents" at bounding box center [720, 151] width 96 height 27
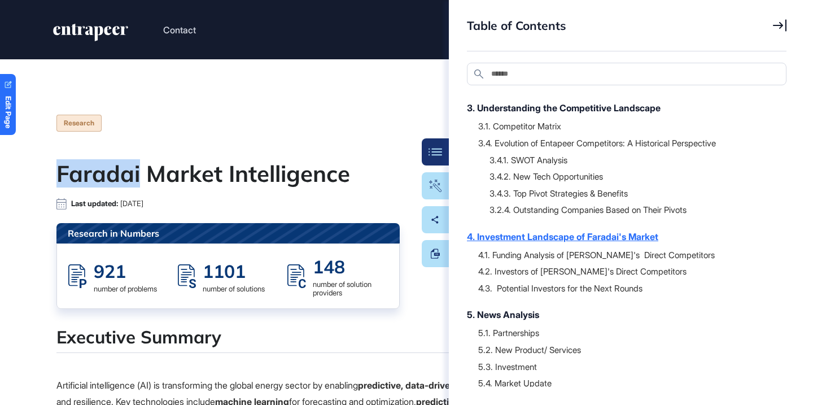
scroll to position [232, 0]
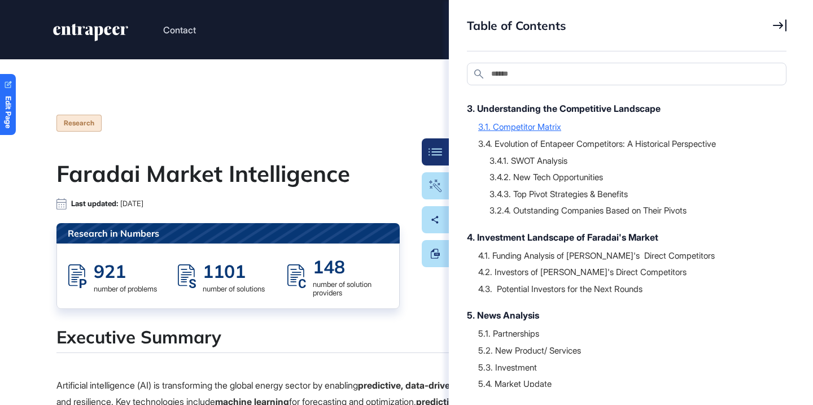
click at [525, 124] on div "3.1. Competitor Matrix" at bounding box center [626, 126] width 297 height 11
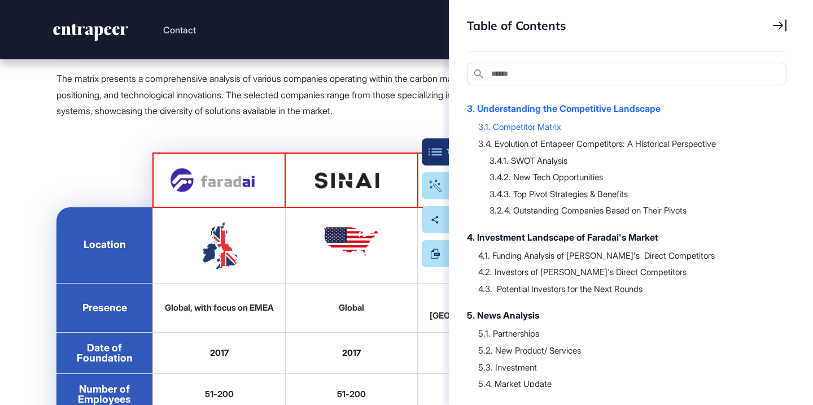
click at [431, 147] on div "Table Of Contents" at bounding box center [470, 151] width 78 height 9
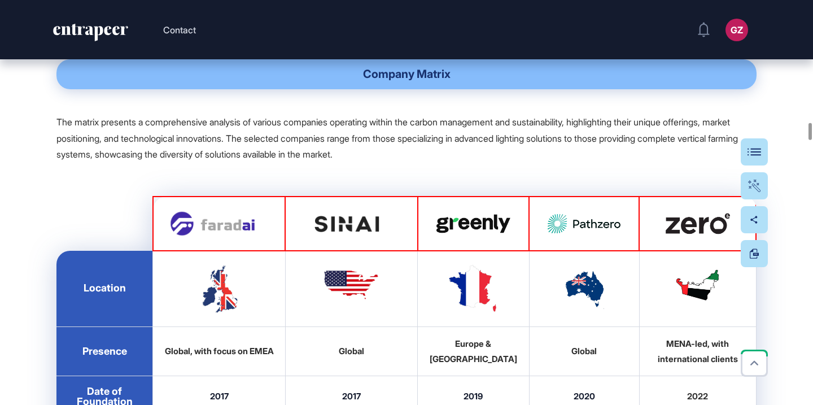
scroll to position [18218, 0]
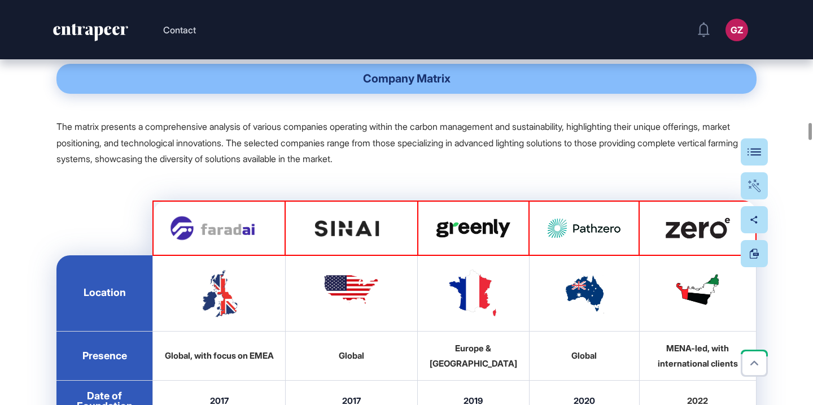
drag, startPoint x: 254, startPoint y: 130, endPoint x: 38, endPoint y: 126, distance: 215.8
copy h5 "3.1. Competitor Matrix"
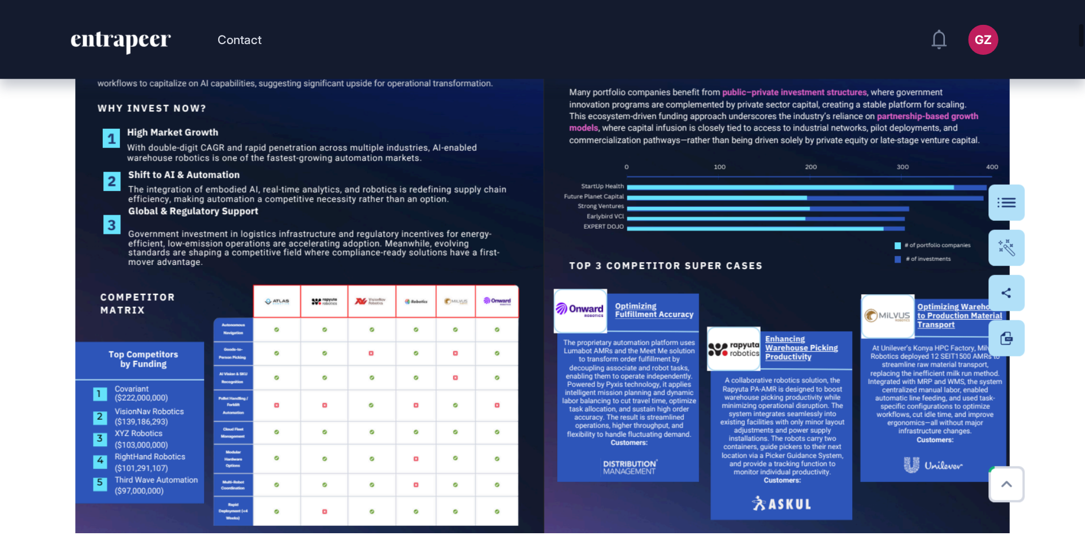
scroll to position [1713, 0]
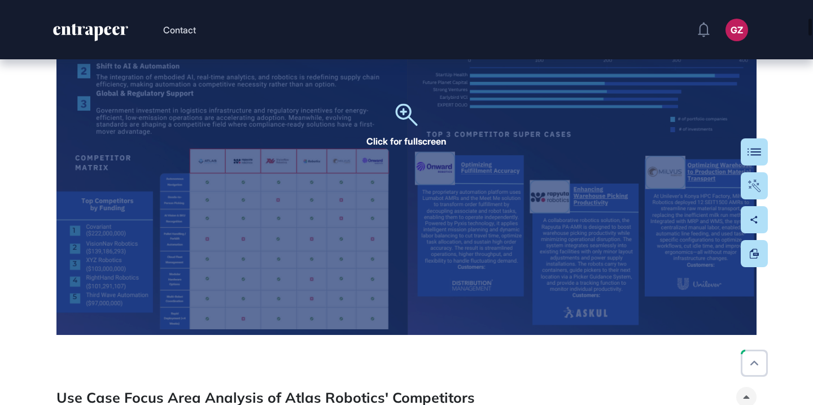
click at [573, 199] on div "Click for fullscreen" at bounding box center [406, 126] width 700 height 417
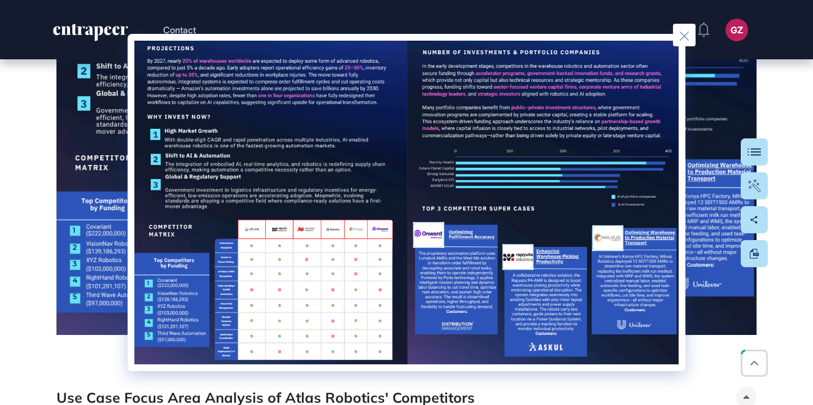
click at [726, 167] on div at bounding box center [406, 202] width 813 height 405
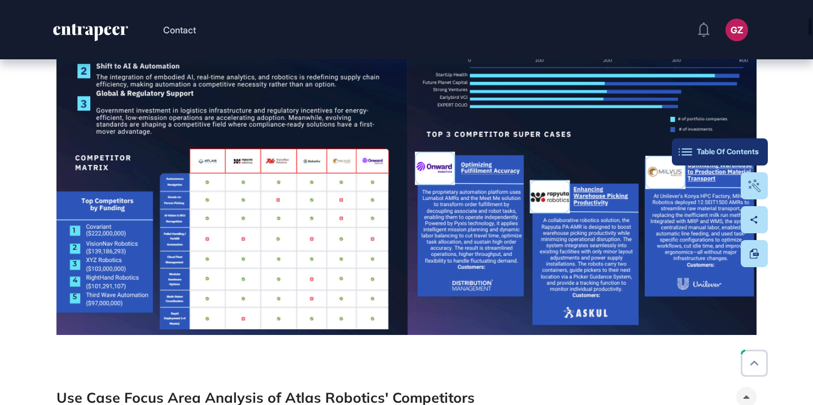
click at [754, 142] on button "Table Of Contents" at bounding box center [720, 151] width 96 height 27
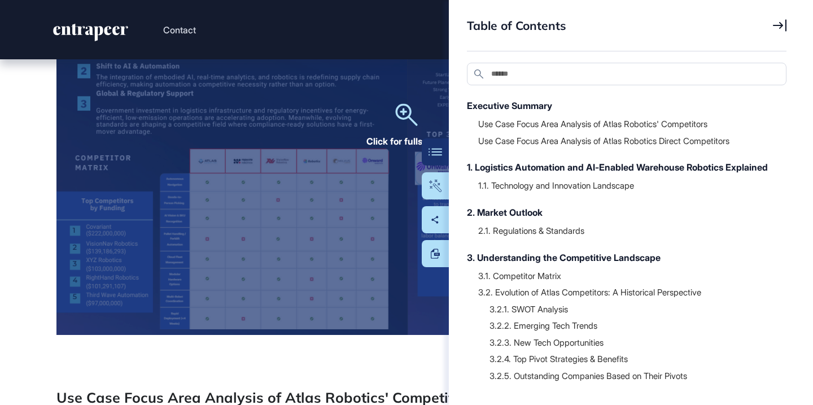
click at [389, 197] on div "Click for fullscreen" at bounding box center [406, 126] width 700 height 417
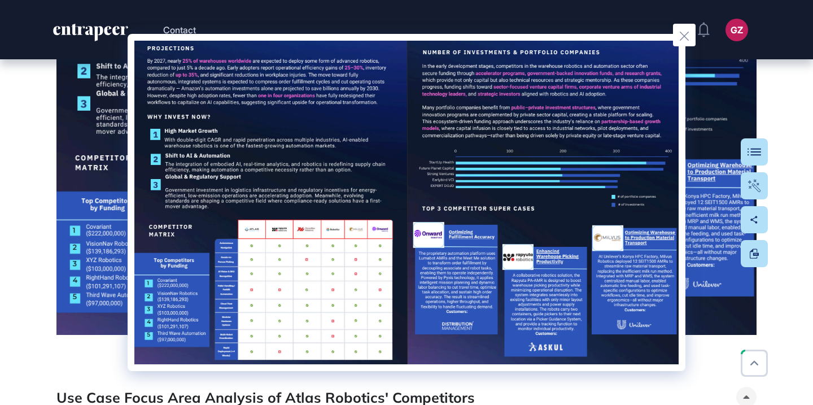
click at [81, 201] on div at bounding box center [406, 202] width 813 height 405
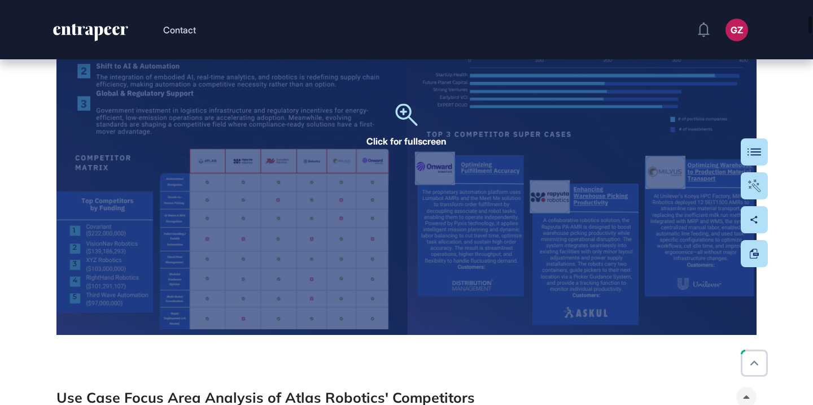
click at [321, 149] on div "Click for fullscreen" at bounding box center [406, 126] width 700 height 417
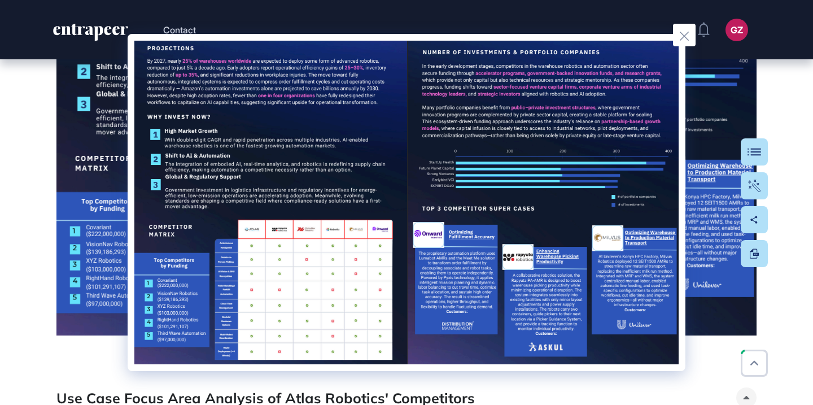
scroll to position [1713, 0]
click at [694, 43] on button at bounding box center [684, 35] width 23 height 23
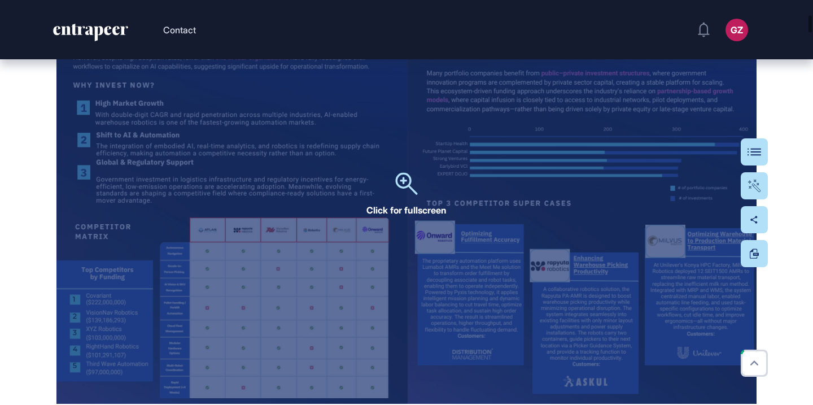
scroll to position [1645, 0]
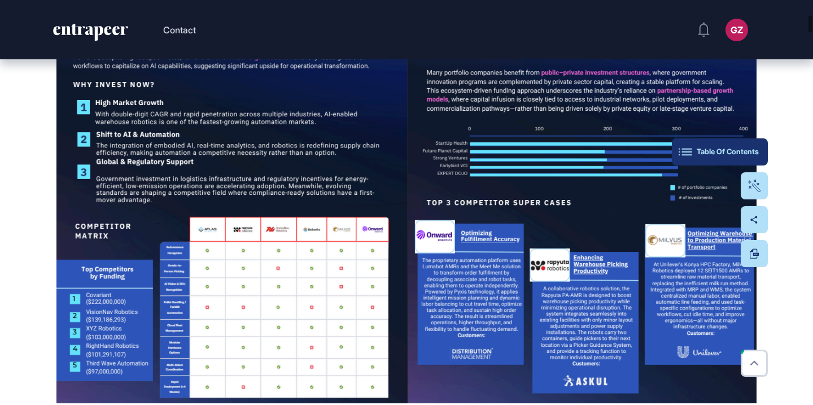
click at [746, 145] on button "Table Of Contents" at bounding box center [720, 151] width 96 height 27
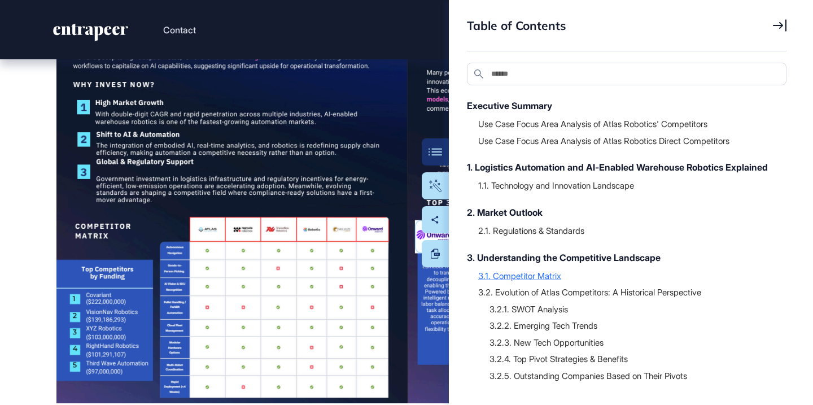
click at [547, 281] on div "3.1. Competitor Matrix" at bounding box center [626, 275] width 297 height 11
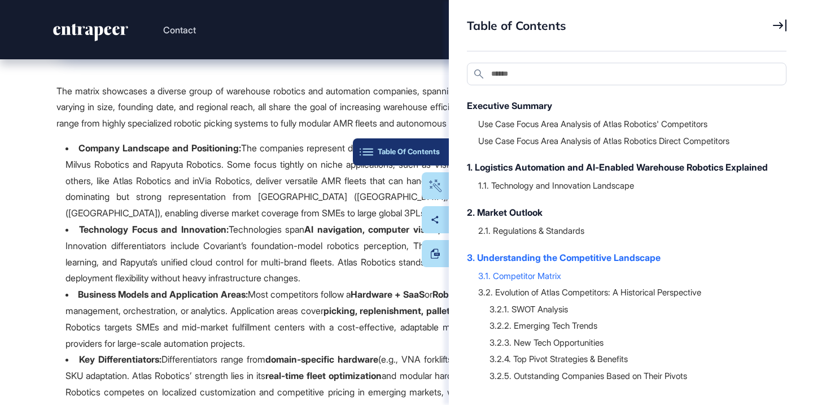
click at [440, 154] on button "Table Of Contents" at bounding box center [401, 151] width 96 height 27
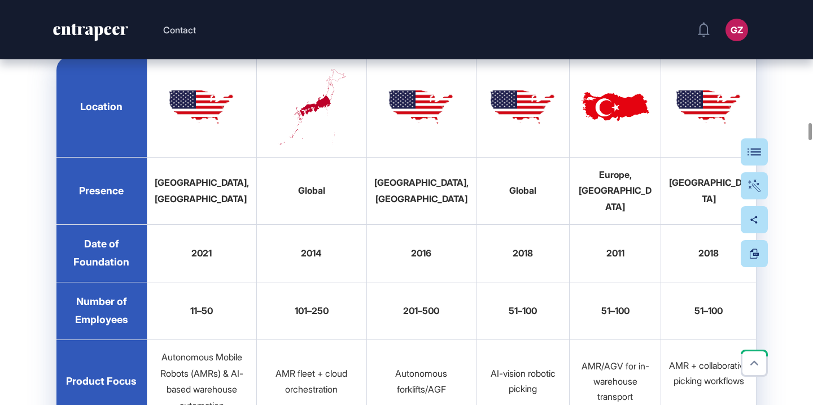
scroll to position [13883, 0]
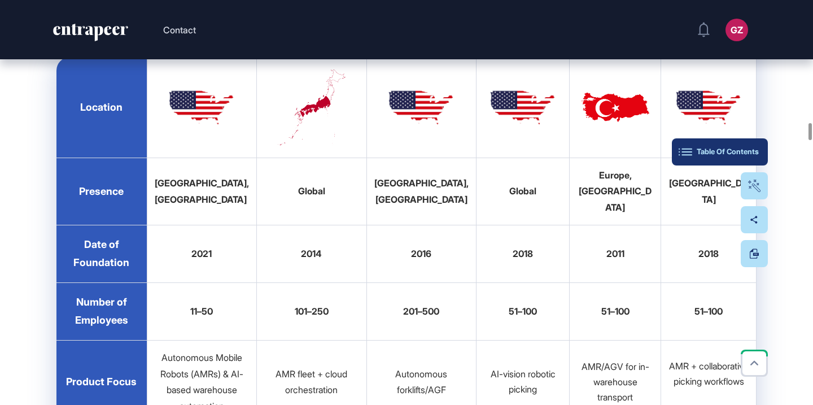
click at [748, 150] on div "Table Of Contents" at bounding box center [720, 151] width 78 height 9
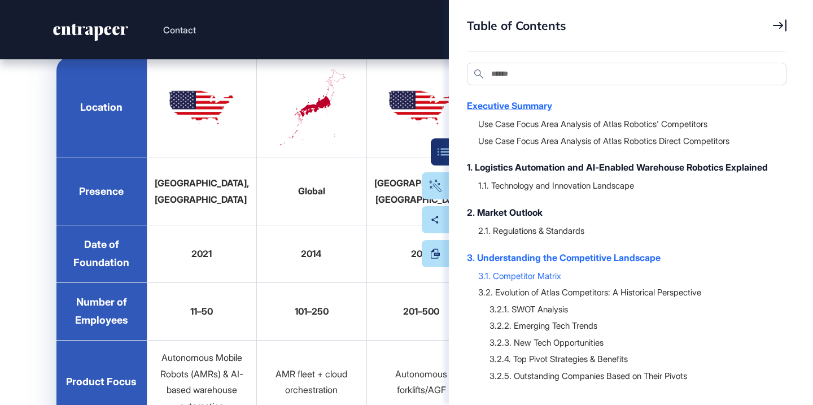
click at [533, 102] on div "Executive Summary" at bounding box center [621, 106] width 308 height 14
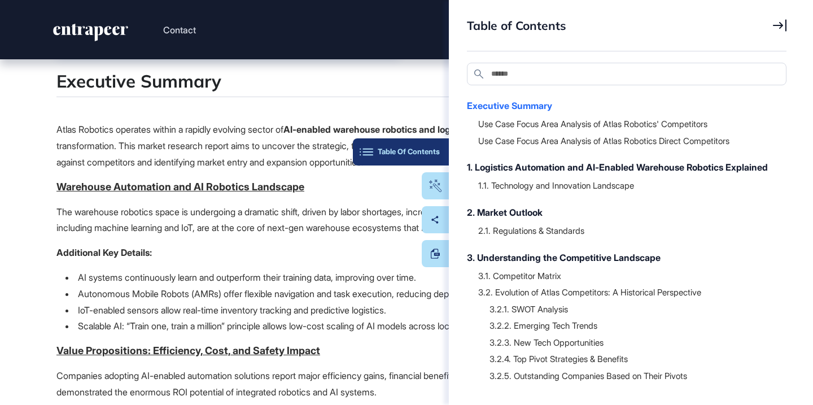
click at [437, 146] on button "Table Of Contents" at bounding box center [401, 151] width 96 height 27
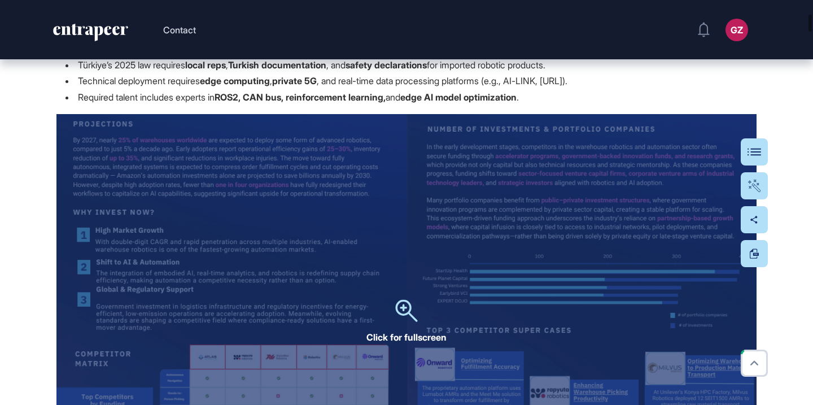
scroll to position [1560, 0]
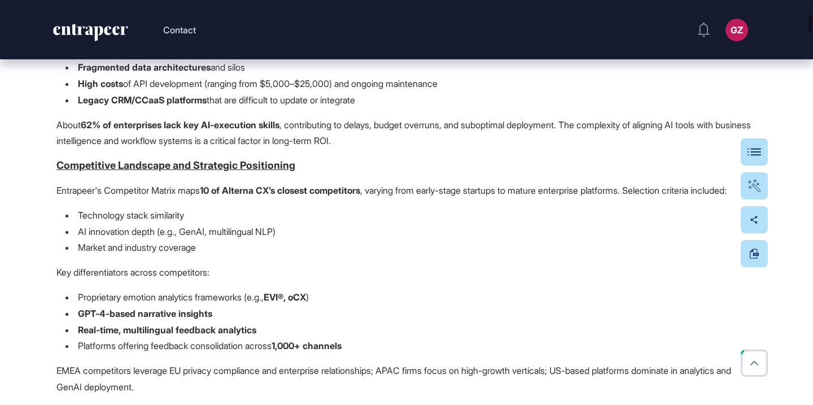
scroll to position [1345, 0]
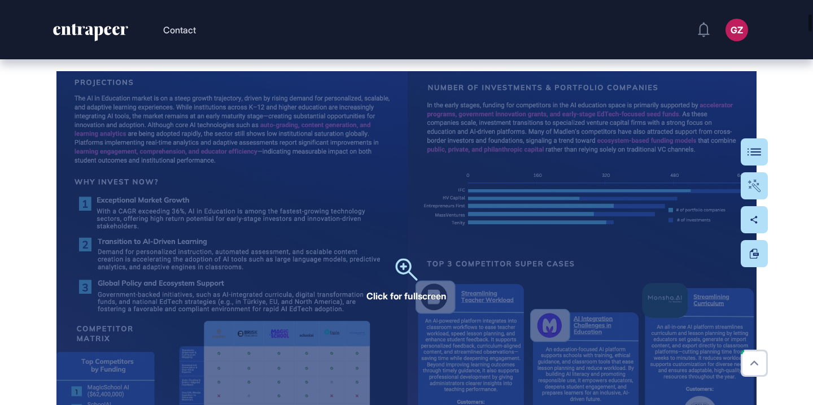
scroll to position [2041, 0]
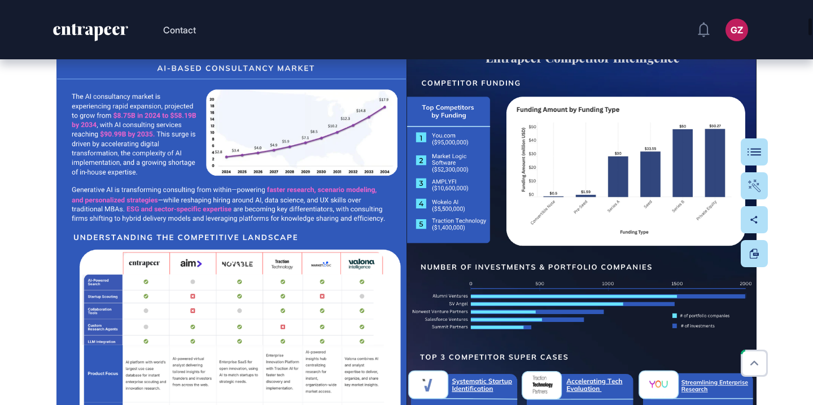
scroll to position [2133, 0]
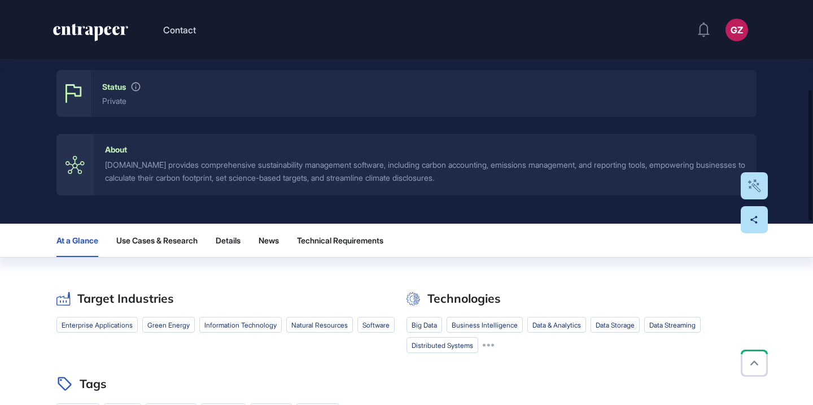
scroll to position [275, 0]
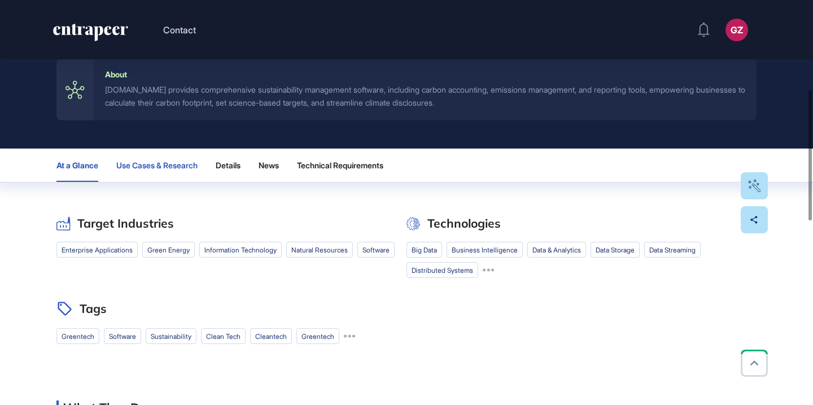
click at [188, 171] on button "Use Cases & Research" at bounding box center [156, 165] width 81 height 33
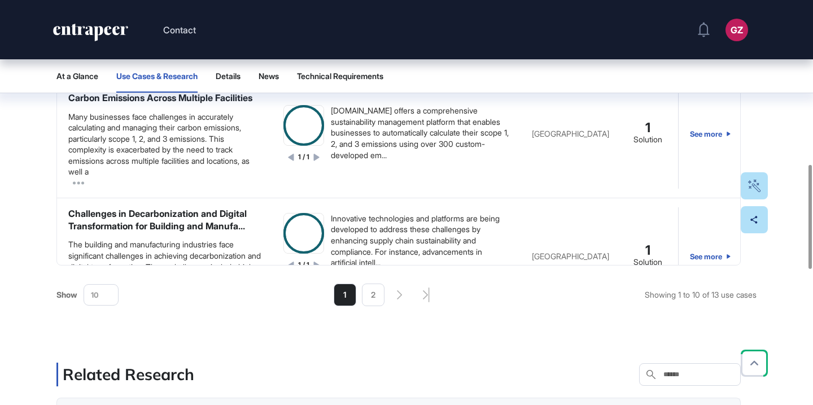
scroll to position [475, 0]
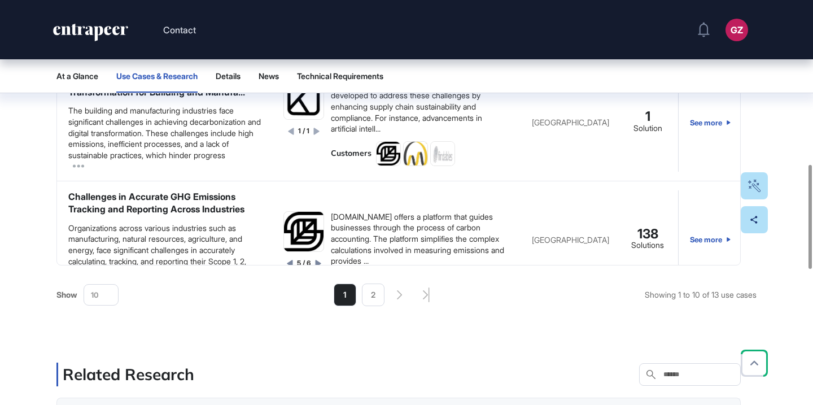
click at [93, 298] on span "10" at bounding box center [95, 295] width 8 height 8
click at [103, 359] on li "15" at bounding box center [101, 365] width 27 height 23
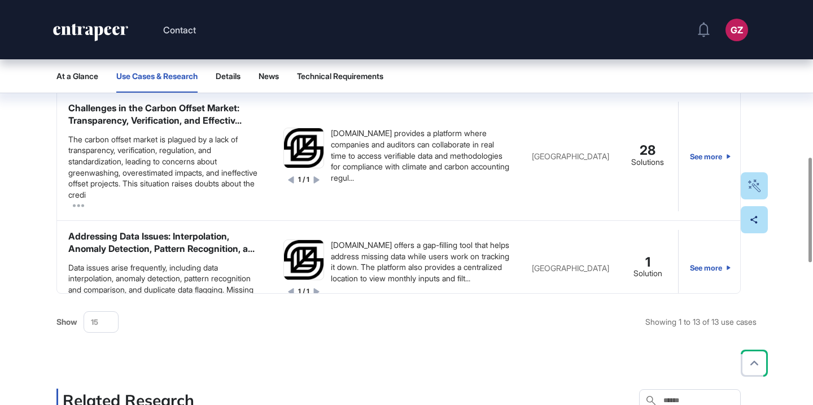
scroll to position [0, 0]
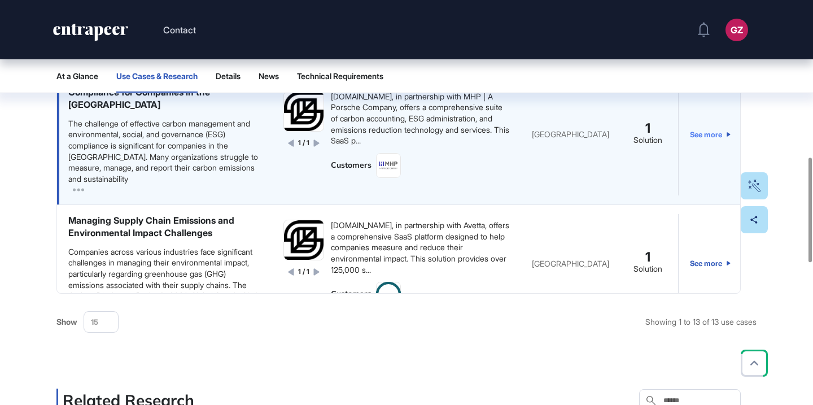
click at [715, 147] on link "See more" at bounding box center [710, 134] width 41 height 122
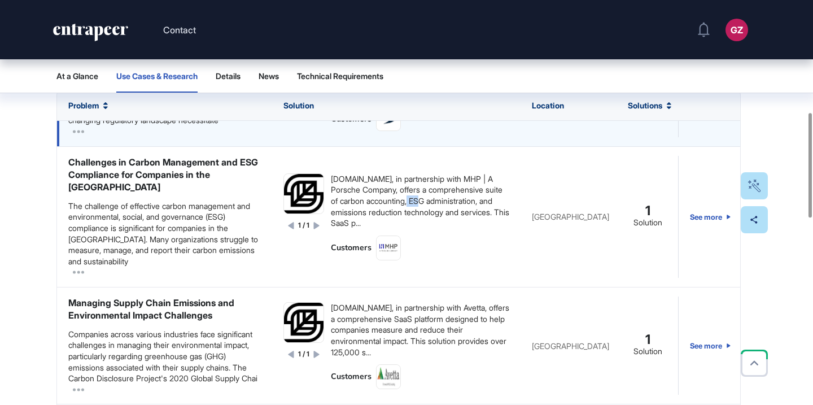
scroll to position [92, 0]
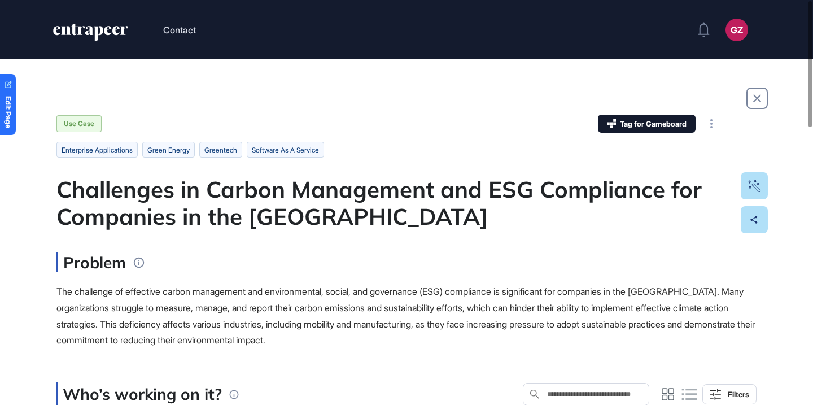
click at [367, 214] on div "Challenges in Carbon Management and ESG Compliance for Companies in the Americas" at bounding box center [406, 203] width 700 height 54
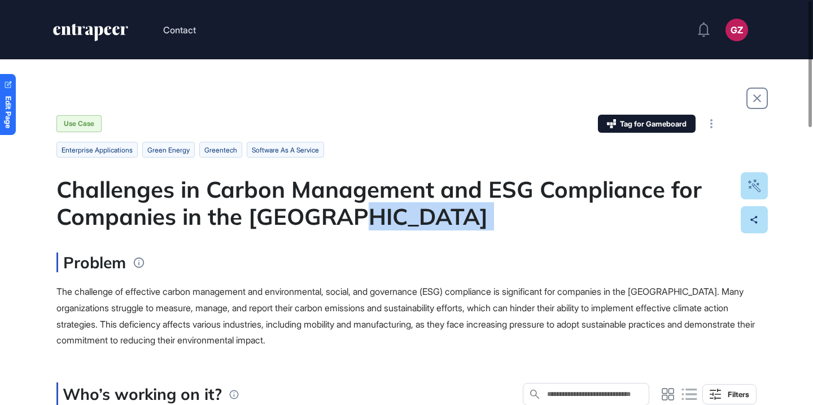
click at [368, 214] on div "Challenges in Carbon Management and ESG Compliance for Companies in the Americas" at bounding box center [406, 203] width 700 height 54
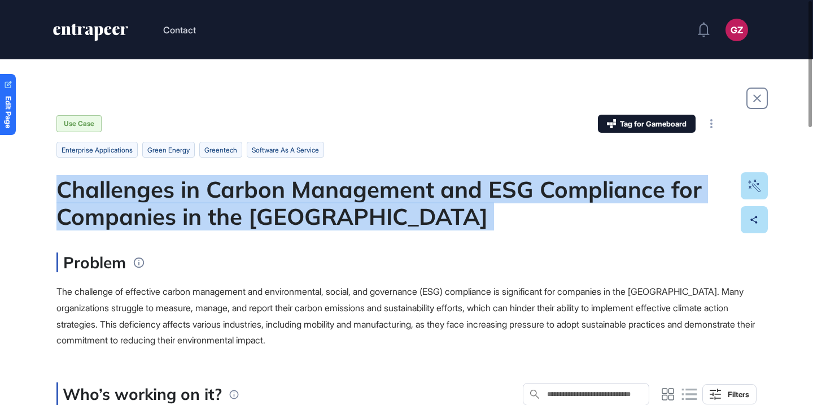
click at [368, 214] on div "Challenges in Carbon Management and ESG Compliance for Companies in the Americas" at bounding box center [406, 203] width 700 height 54
click at [360, 231] on div at bounding box center [360, 231] width 0 height 0
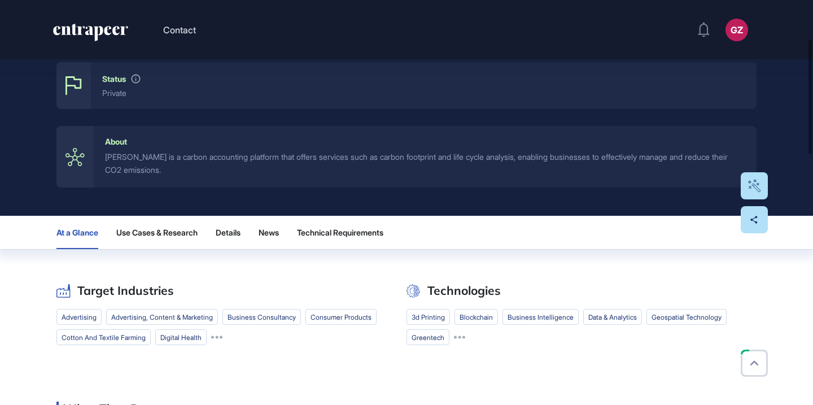
scroll to position [280, 0]
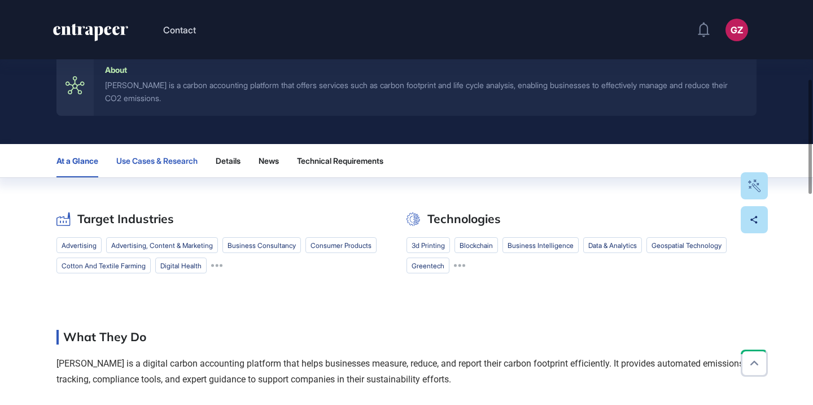
click at [177, 154] on button "Use Cases & Research" at bounding box center [156, 160] width 81 height 33
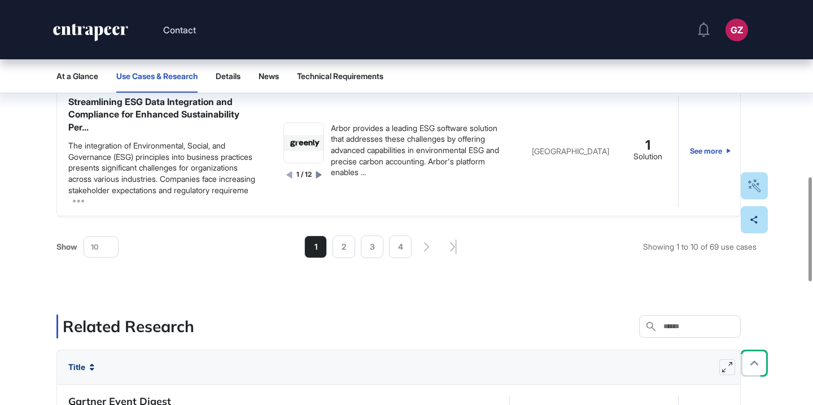
scroll to position [685, 0]
click at [93, 247] on span "10" at bounding box center [95, 247] width 8 height 8
click at [97, 359] on li "30" at bounding box center [101, 356] width 27 height 23
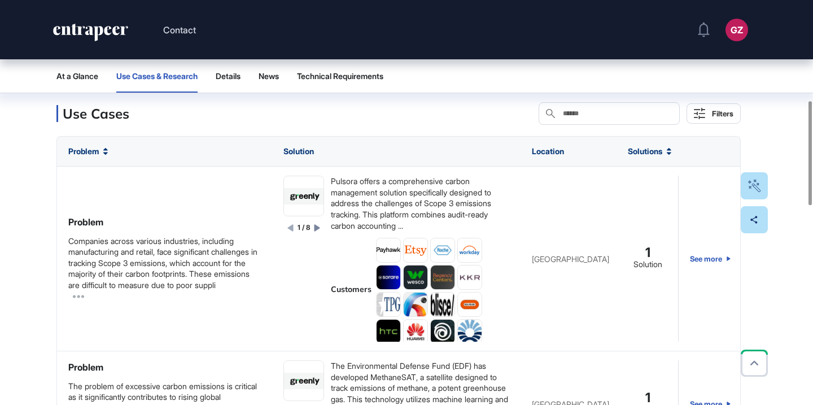
scroll to position [389, 0]
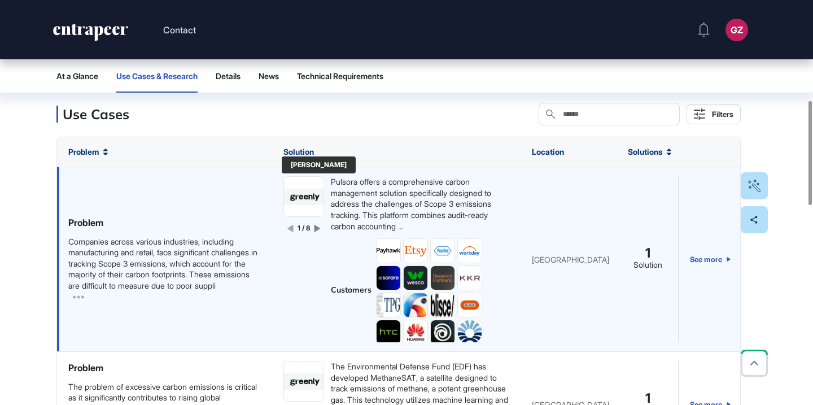
click at [303, 202] on img at bounding box center [304, 197] width 40 height 16
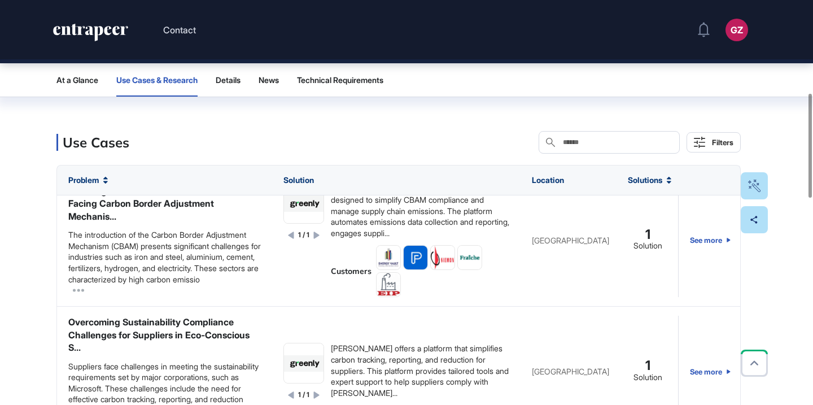
scroll to position [699, 0]
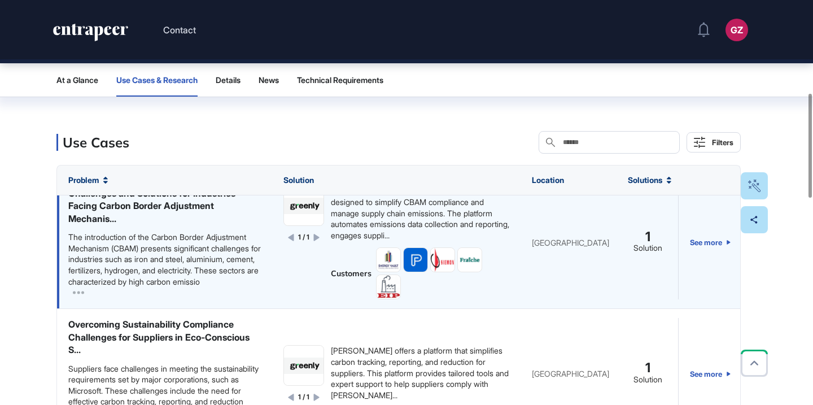
click at [186, 225] on div "Challenges and Solutions for Industries Facing Carbon Border Adjustment Mechani…" at bounding box center [164, 206] width 193 height 38
click at [184, 225] on div "Challenges and Solutions for Industries Facing Carbon Border Adjustment Mechani…" at bounding box center [164, 206] width 193 height 38
click at [179, 225] on div "Challenges and Solutions for Industries Facing Carbon Border Adjustment Mechani…" at bounding box center [164, 206] width 193 height 38
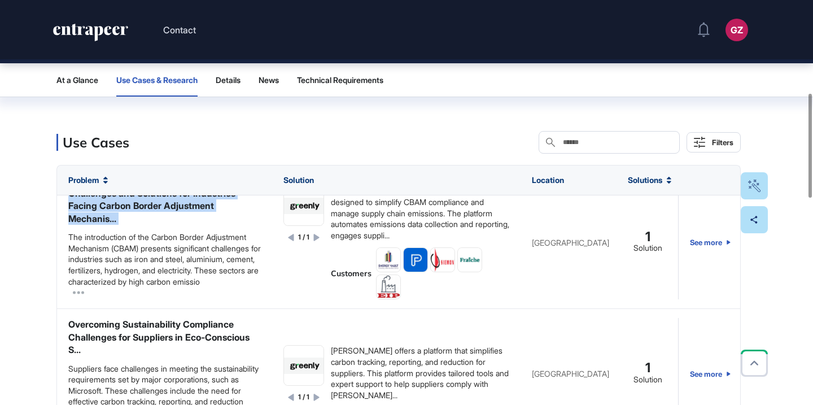
click at [172, 203] on div at bounding box center [172, 203] width 0 height 0
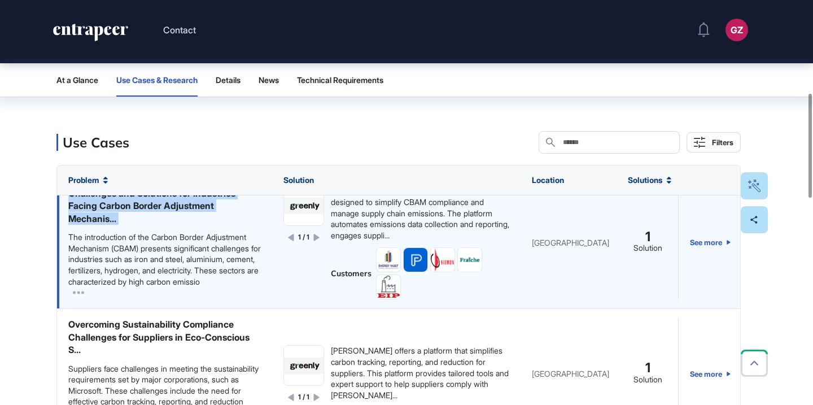
click at [182, 225] on div "Challenges and Solutions for Industries Facing Carbon Border Adjustment Mechani…" at bounding box center [164, 206] width 193 height 38
click at [186, 225] on div "Challenges and Solutions for Industries Facing Carbon Border Adjustment Mechani…" at bounding box center [164, 206] width 193 height 38
click at [708, 277] on link "See more" at bounding box center [710, 242] width 41 height 114
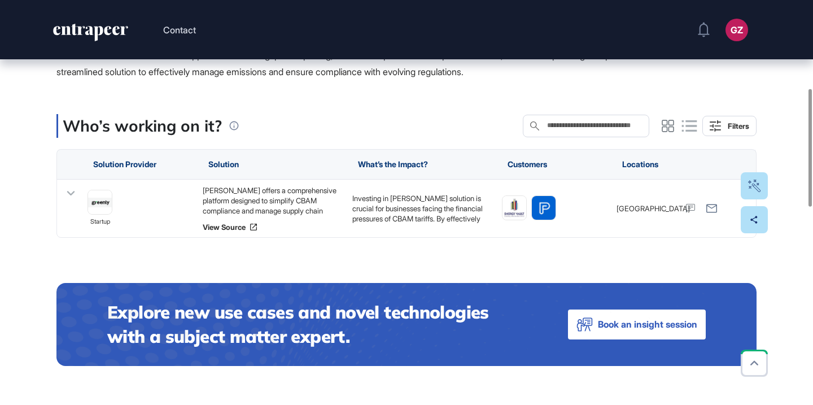
scroll to position [303, 0]
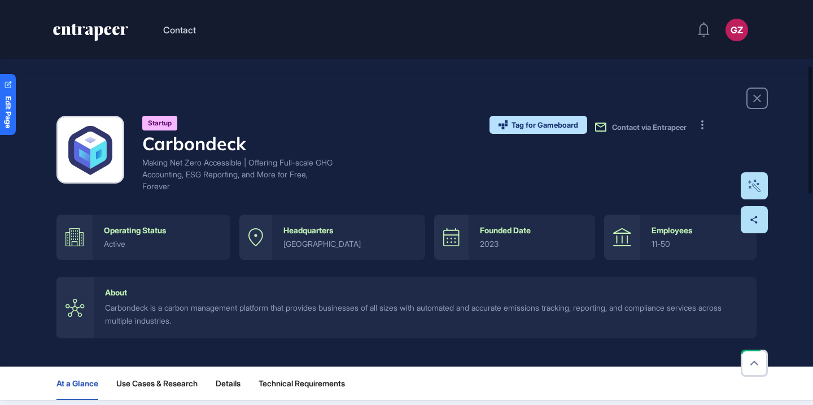
scroll to position [154, 0]
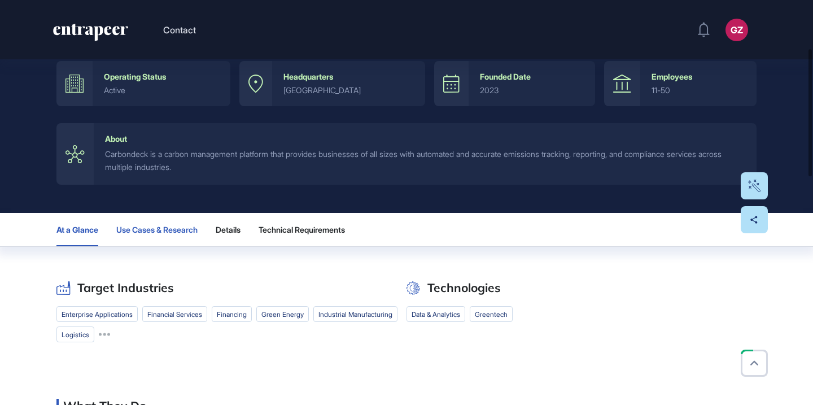
click at [198, 232] on span "Use Cases & Research" at bounding box center [156, 229] width 81 height 9
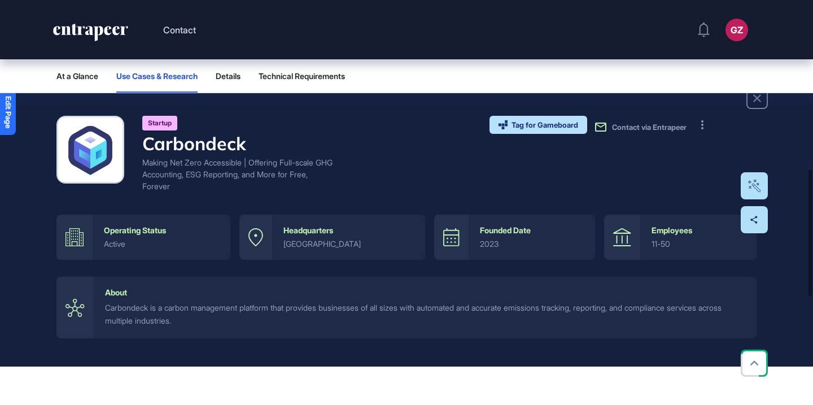
scroll to position [541, 0]
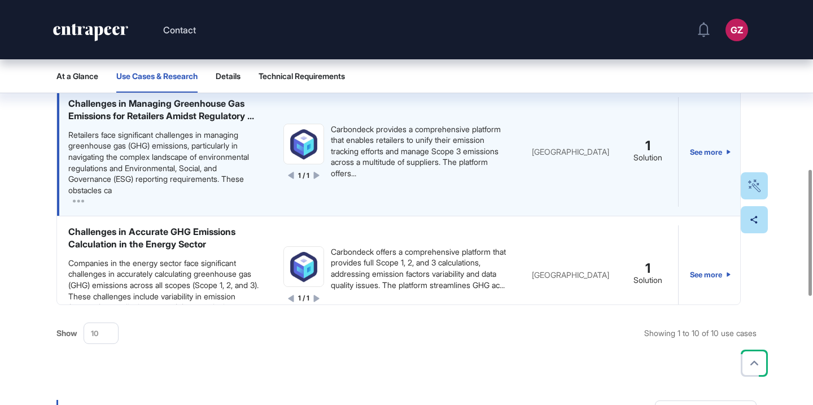
click at [208, 123] on div "Challenges in Managing Greenhouse Gas Emissions for Retailers Amidst Regulatory…" at bounding box center [164, 109] width 193 height 25
click at [709, 169] on link "See more" at bounding box center [710, 152] width 41 height 110
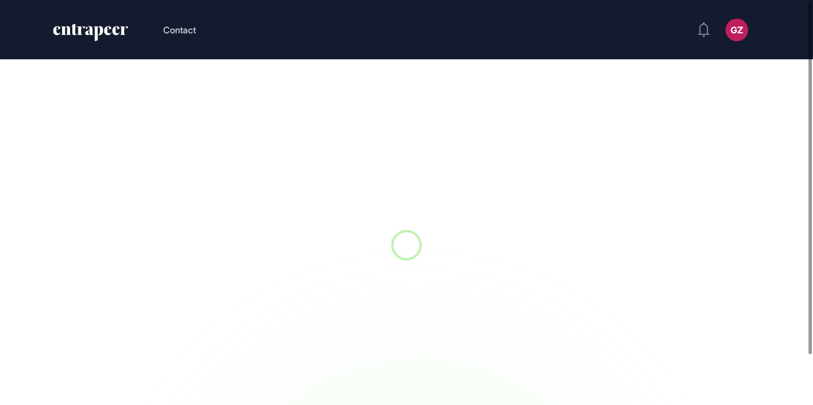
scroll to position [1, 1]
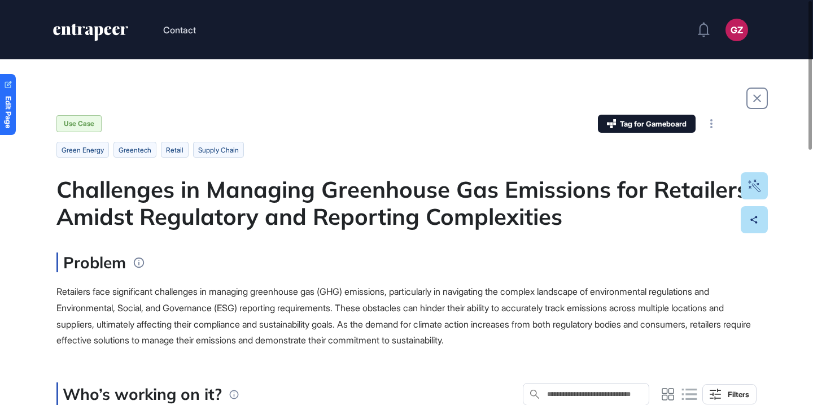
click at [389, 149] on ul "green energy greentech retail Supply Chain" at bounding box center [406, 150] width 700 height 16
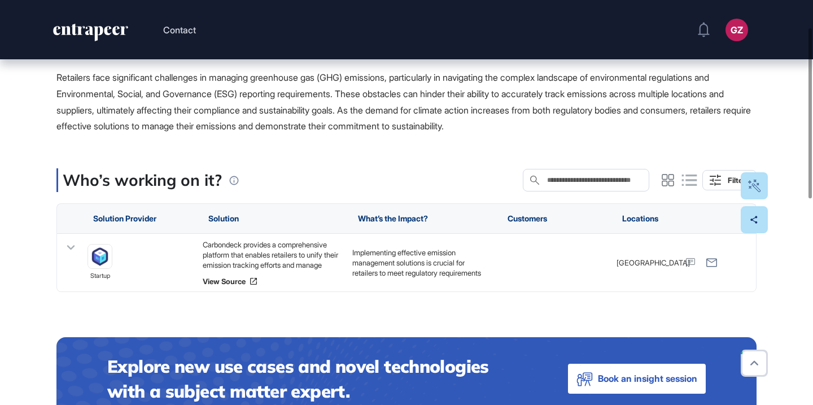
scroll to position [259, 0]
